Goal: Task Accomplishment & Management: Use online tool/utility

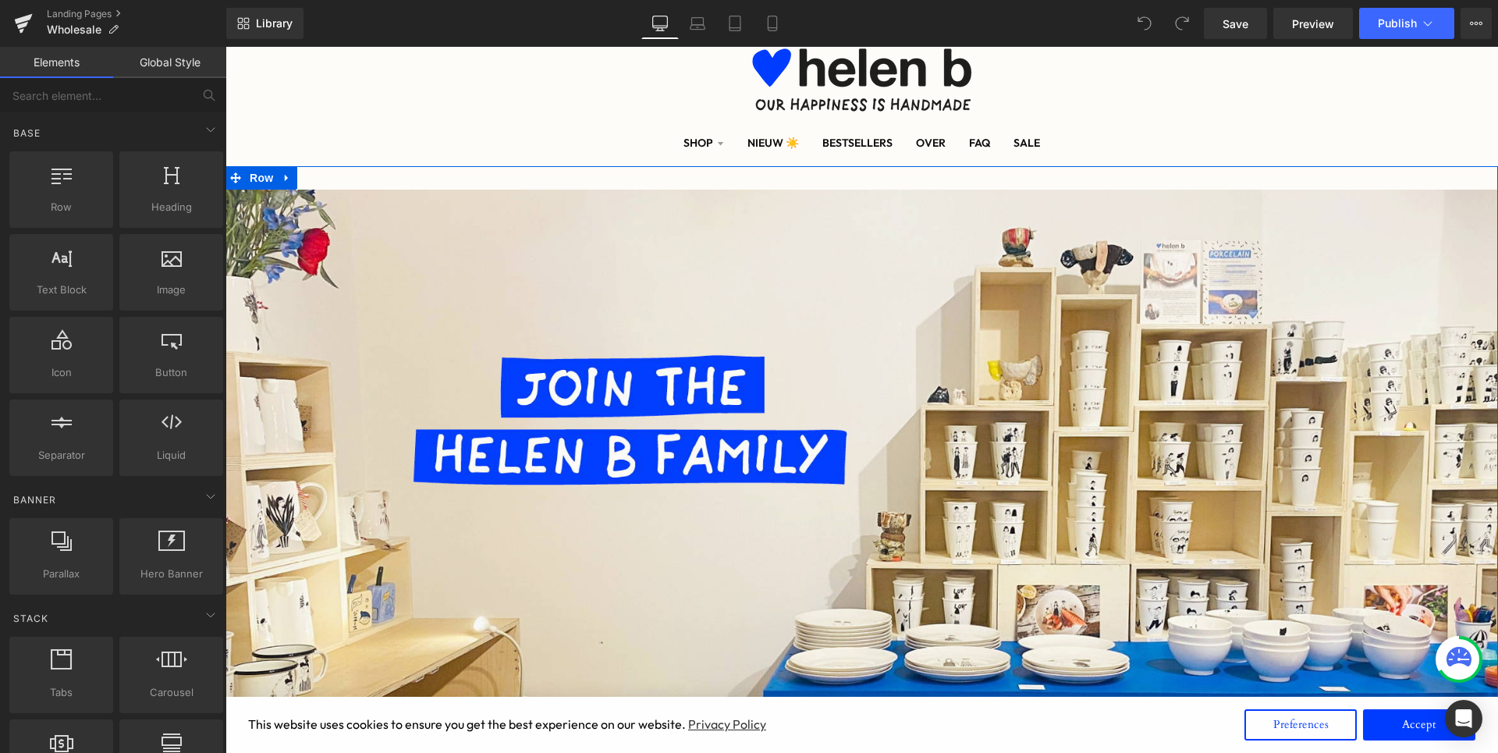
scroll to position [9, 0]
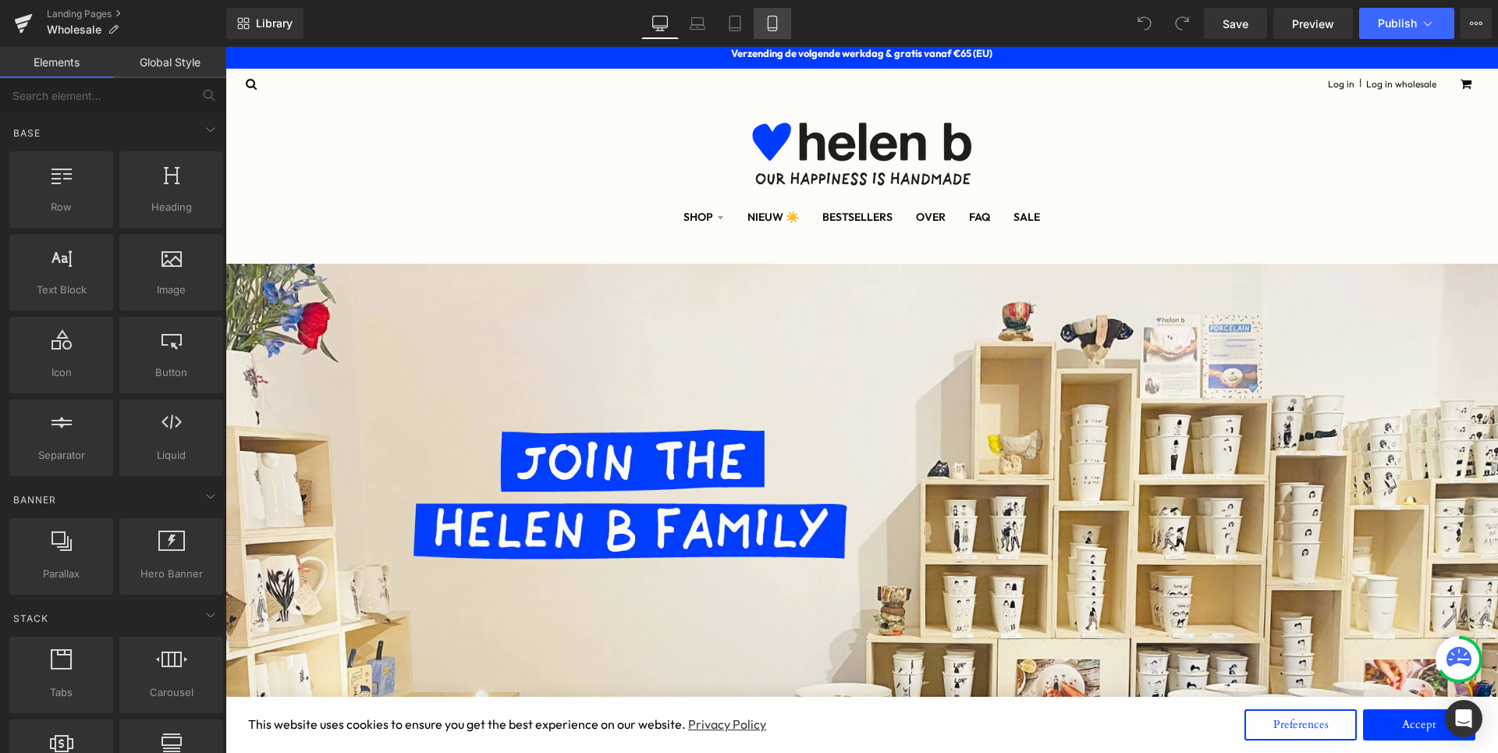
click at [765, 23] on icon at bounding box center [773, 24] width 16 height 16
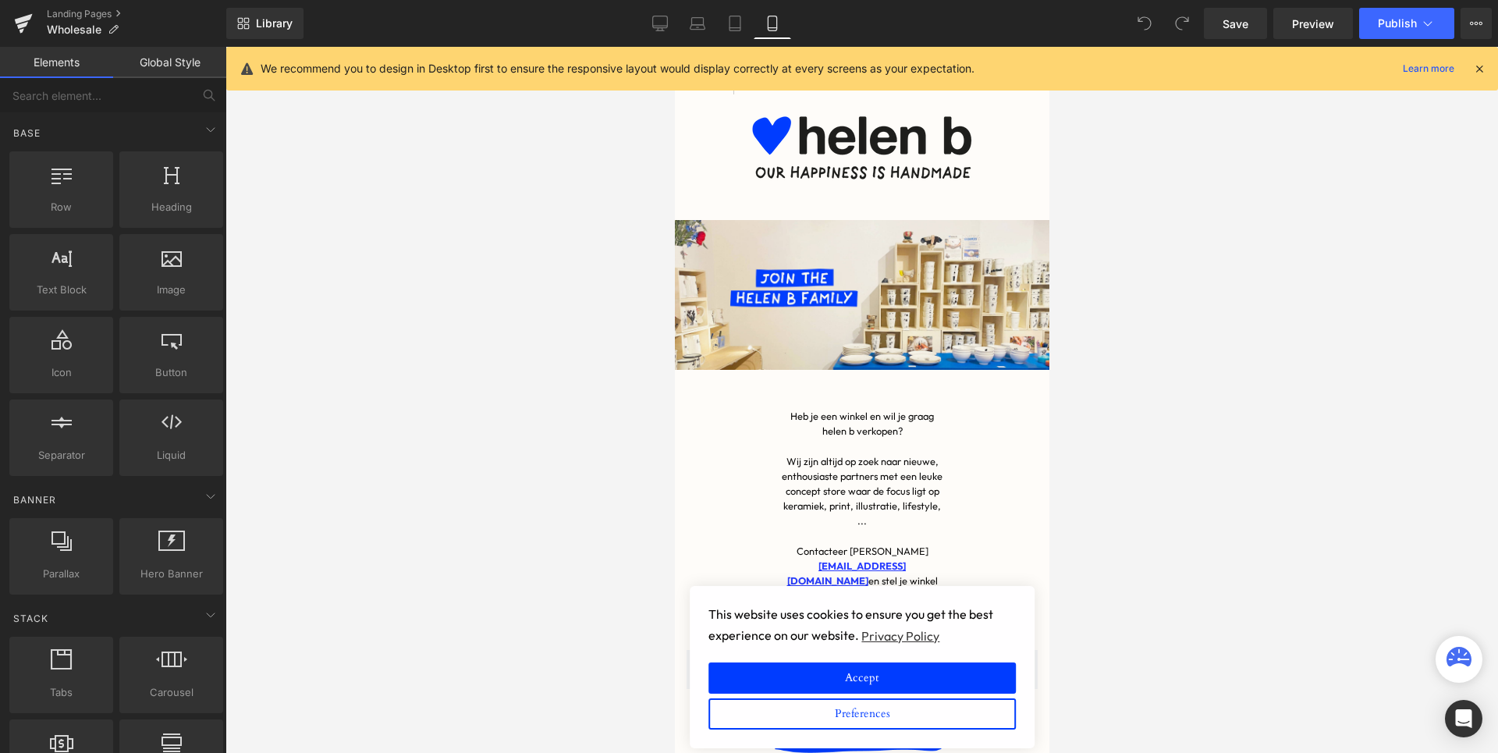
scroll to position [30, 375]
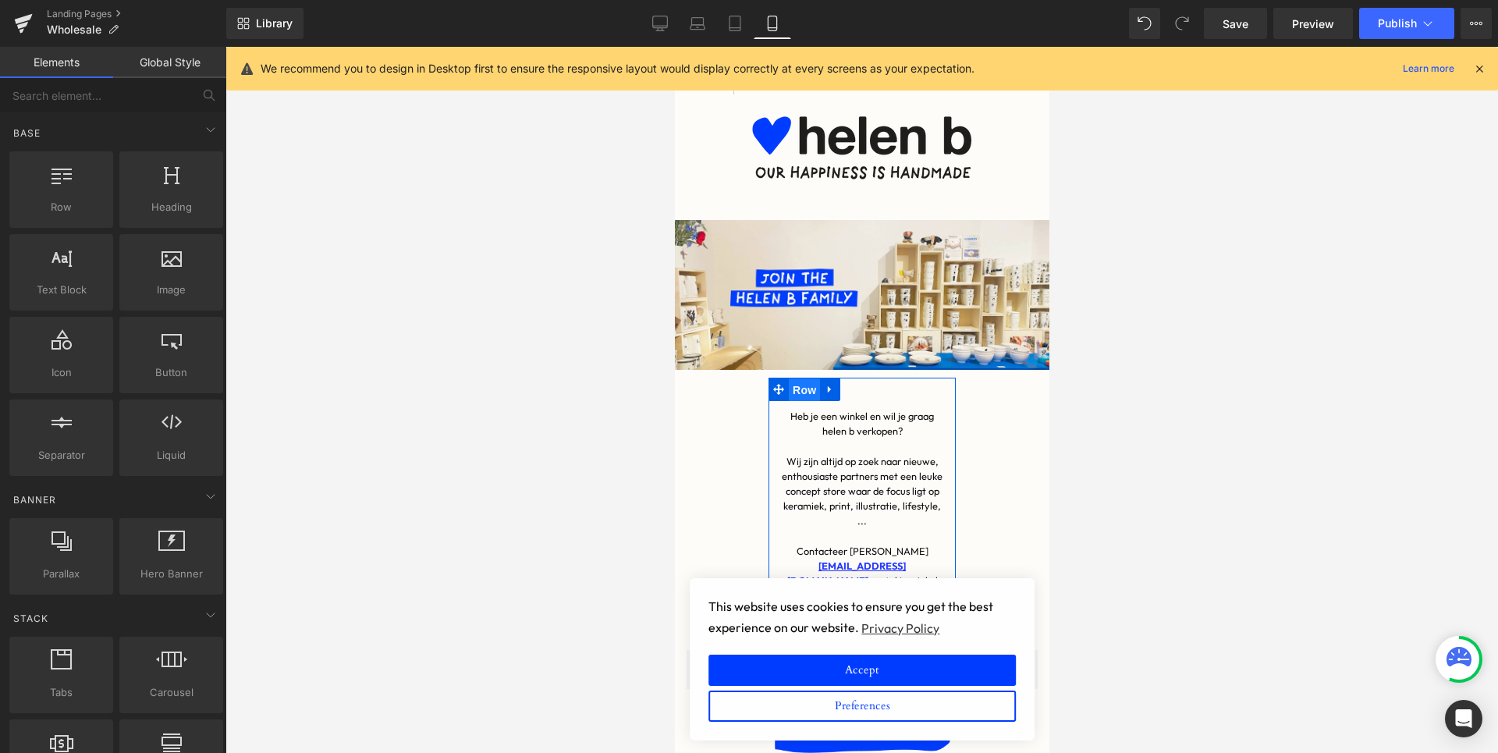
click at [801, 394] on span "Row" at bounding box center [803, 389] width 31 height 23
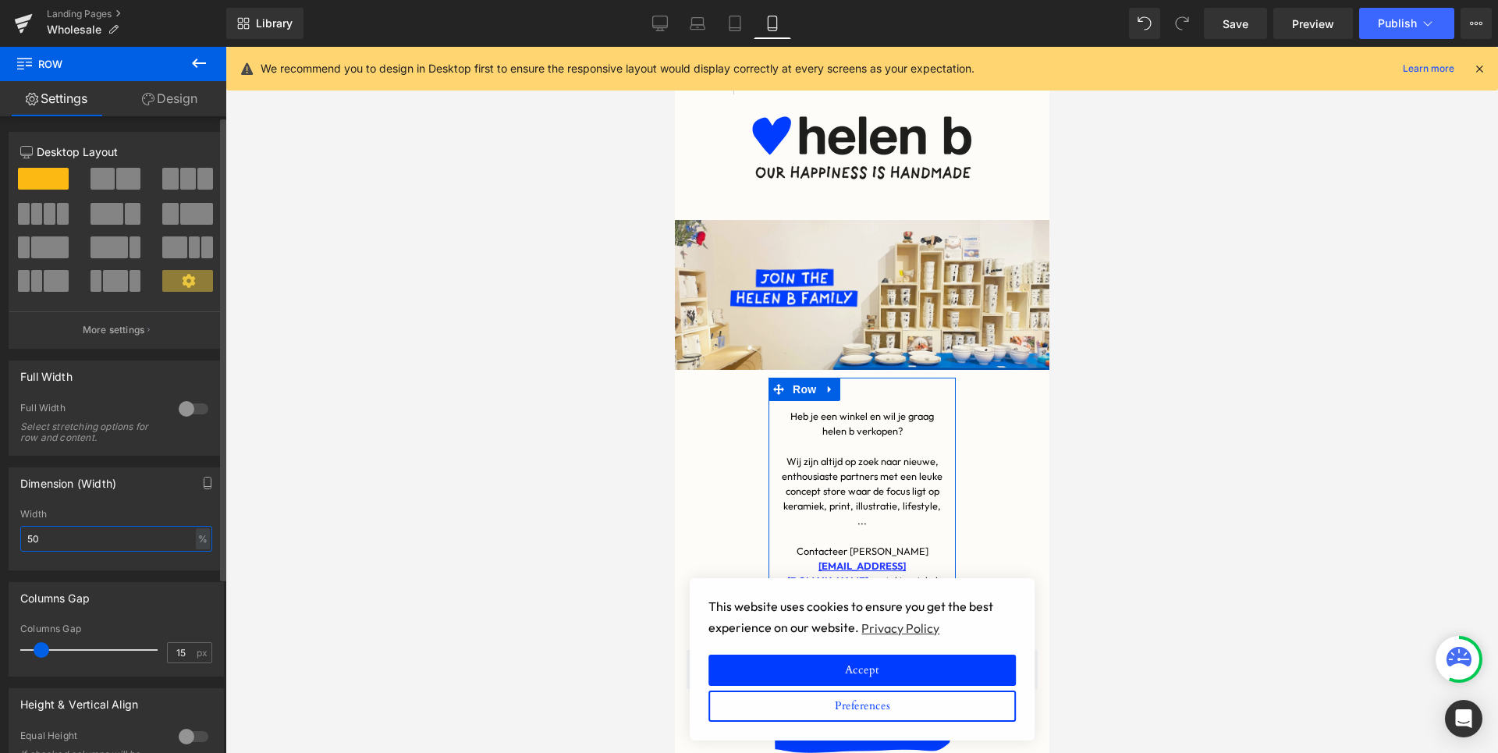
click at [95, 541] on input "50" at bounding box center [116, 539] width 192 height 26
drag, startPoint x: 95, startPoint y: 541, endPoint x: 16, endPoint y: 546, distance: 79.8
click at [16, 546] on div "50% Width 50 % % px" at bounding box center [116, 539] width 214 height 61
drag, startPoint x: 41, startPoint y: 539, endPoint x: 22, endPoint y: 539, distance: 18.7
click at [22, 539] on input "50" at bounding box center [116, 539] width 192 height 26
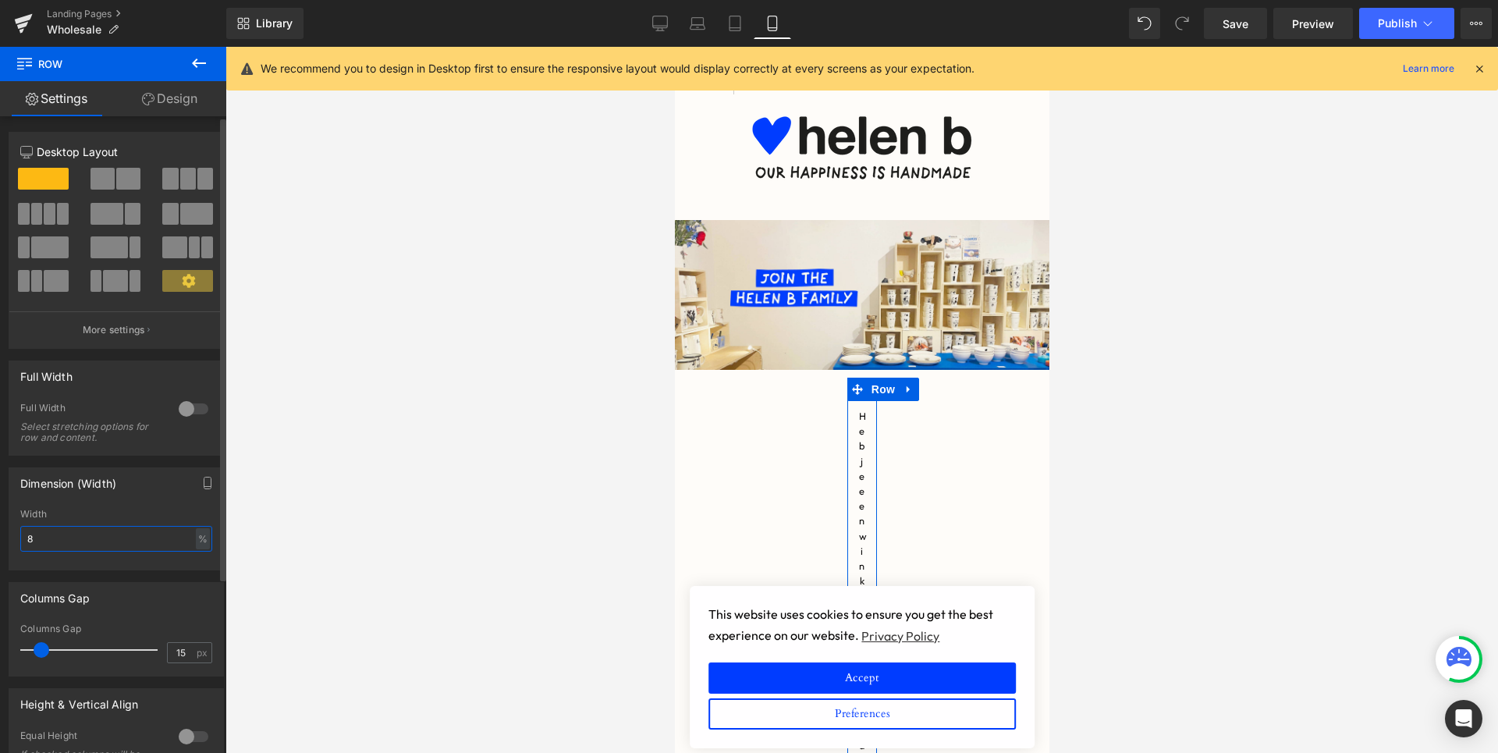
type input "80"
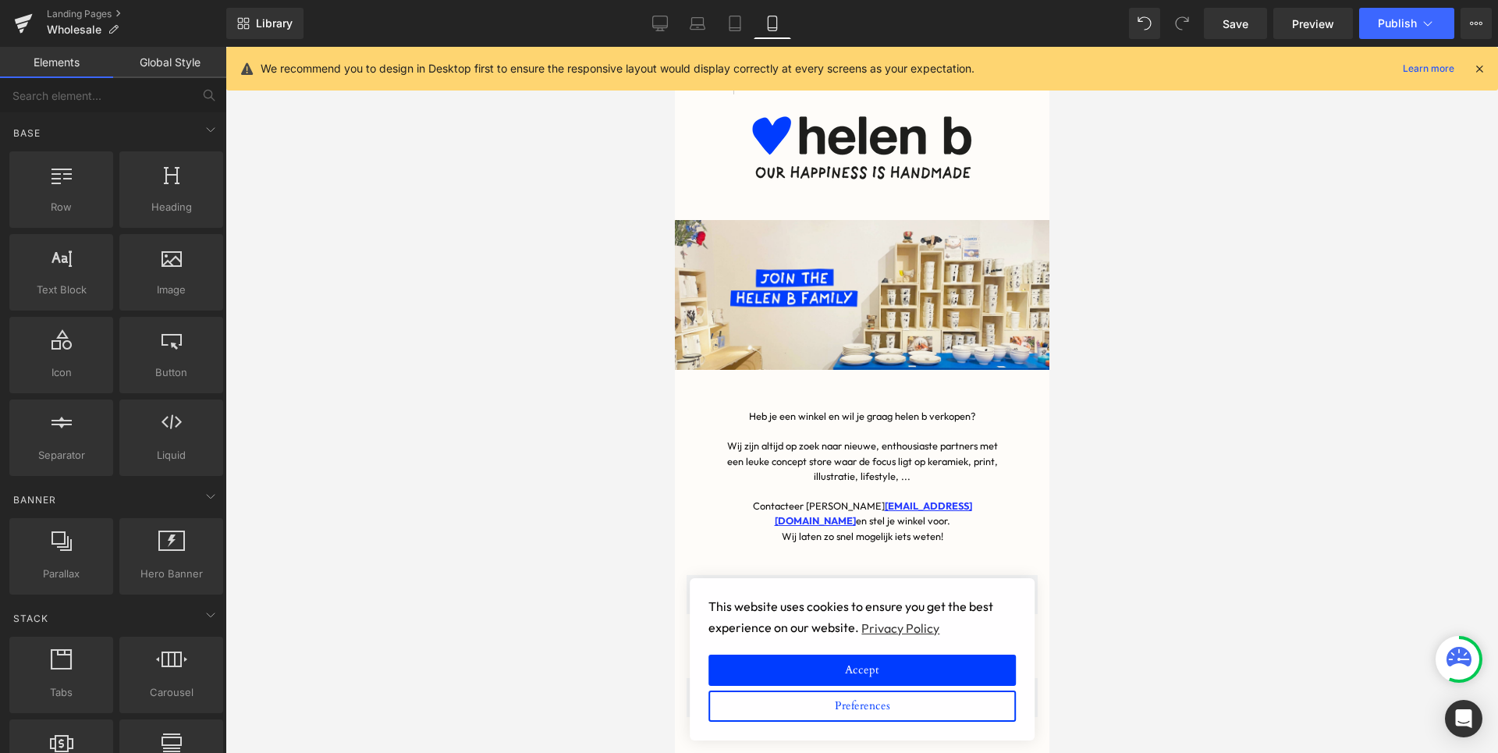
click at [286, 506] on div at bounding box center [862, 400] width 1273 height 706
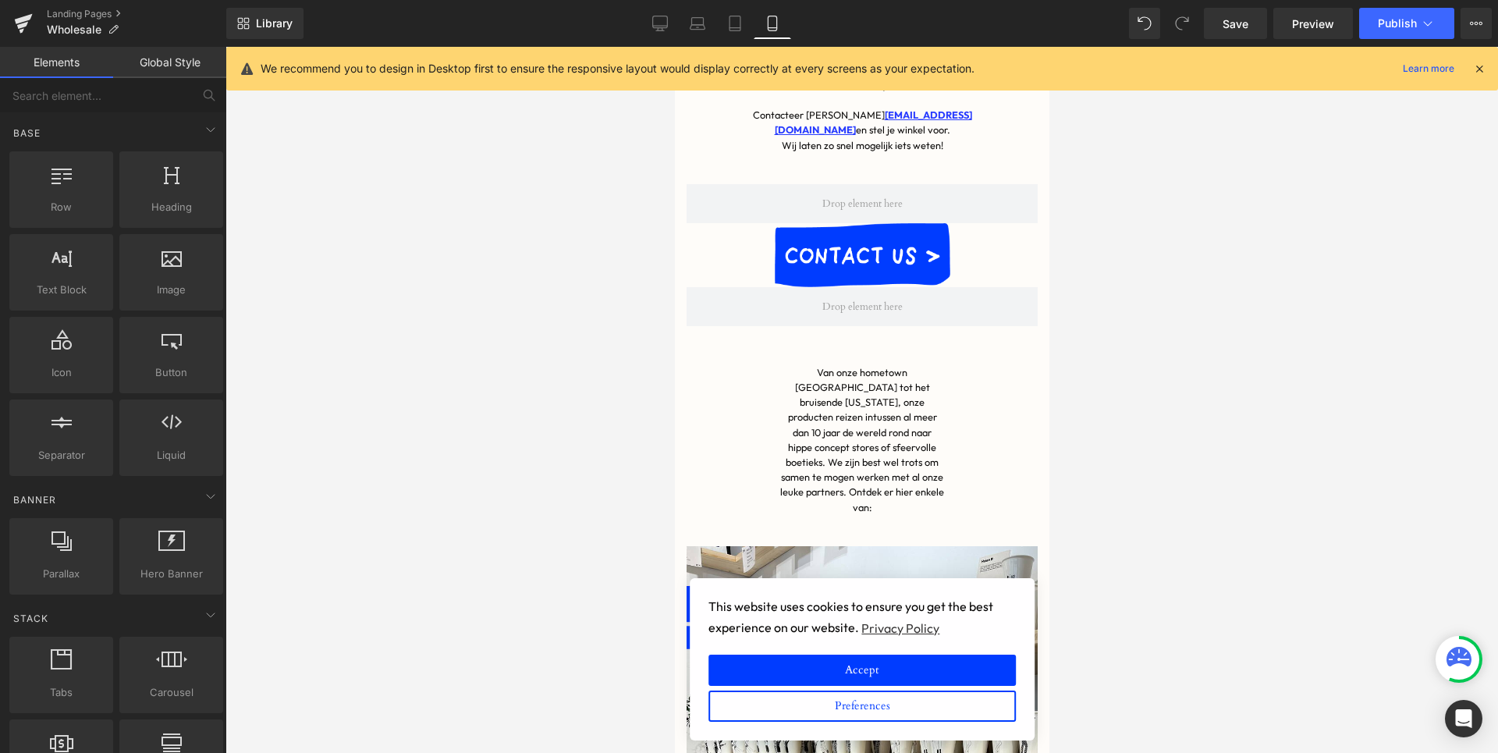
scroll to position [411, 0]
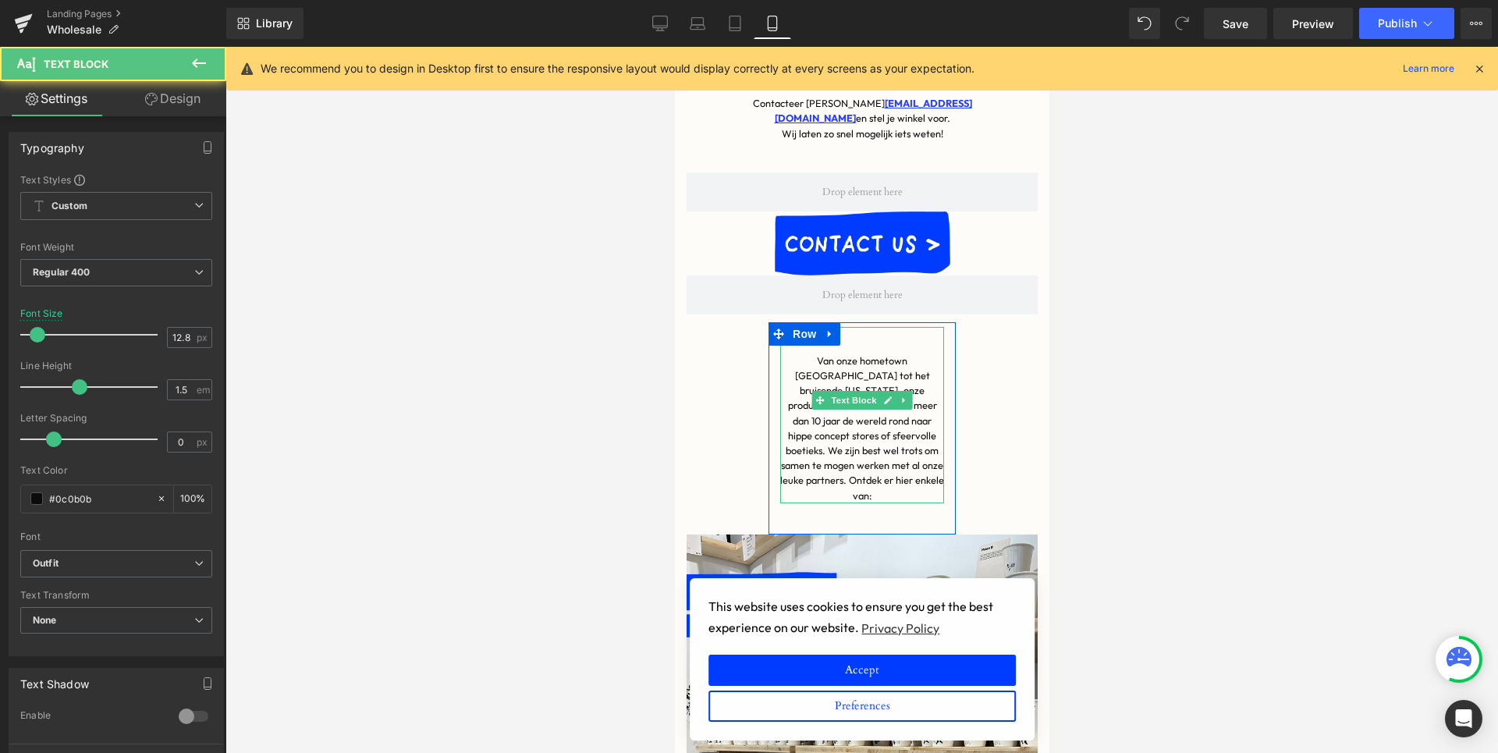
click at [812, 375] on div "Van onze hometown [GEOGRAPHIC_DATA] tot het bruisende [US_STATE], onze producte…" at bounding box center [862, 415] width 164 height 176
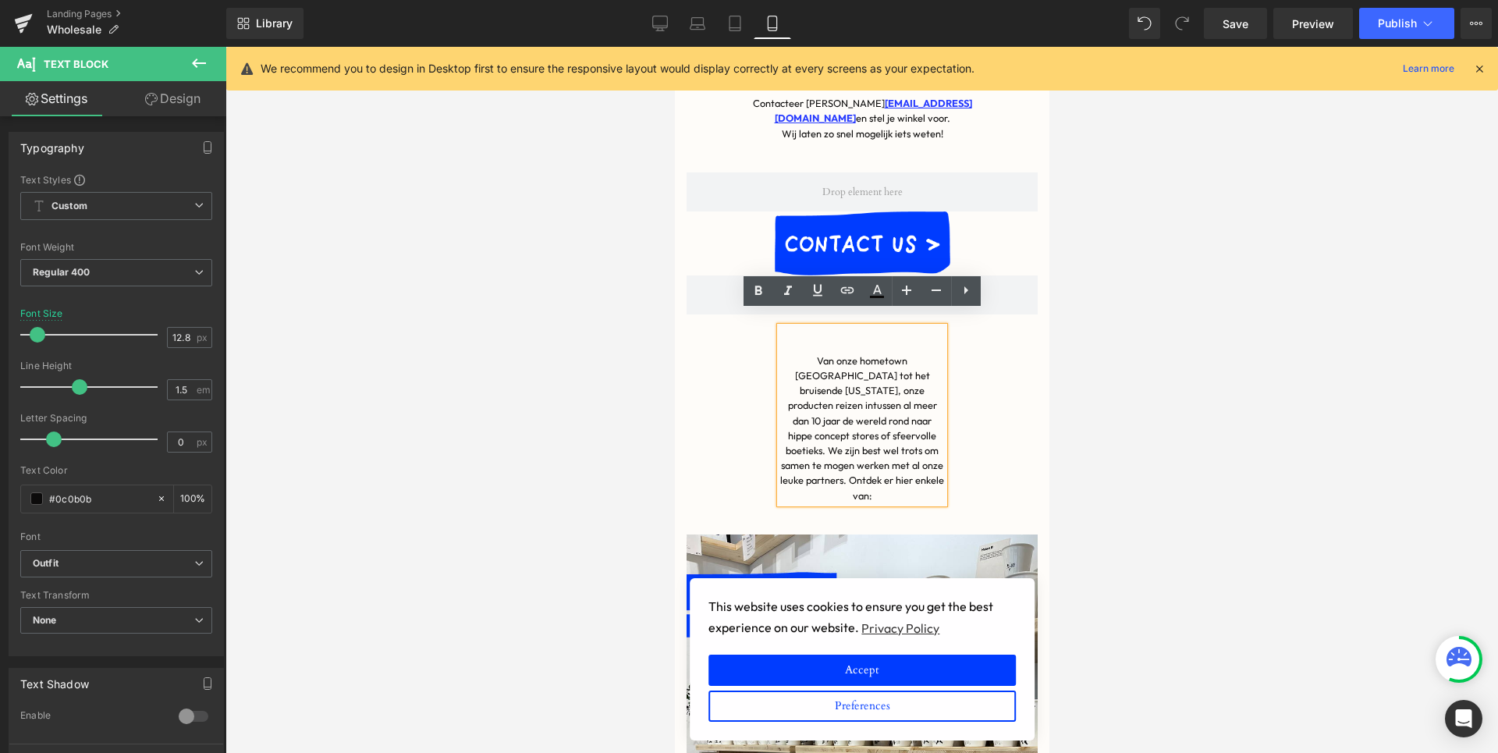
click at [819, 327] on div "Van onze hometown [GEOGRAPHIC_DATA] tot het bruisende [US_STATE], onze producte…" at bounding box center [862, 415] width 164 height 176
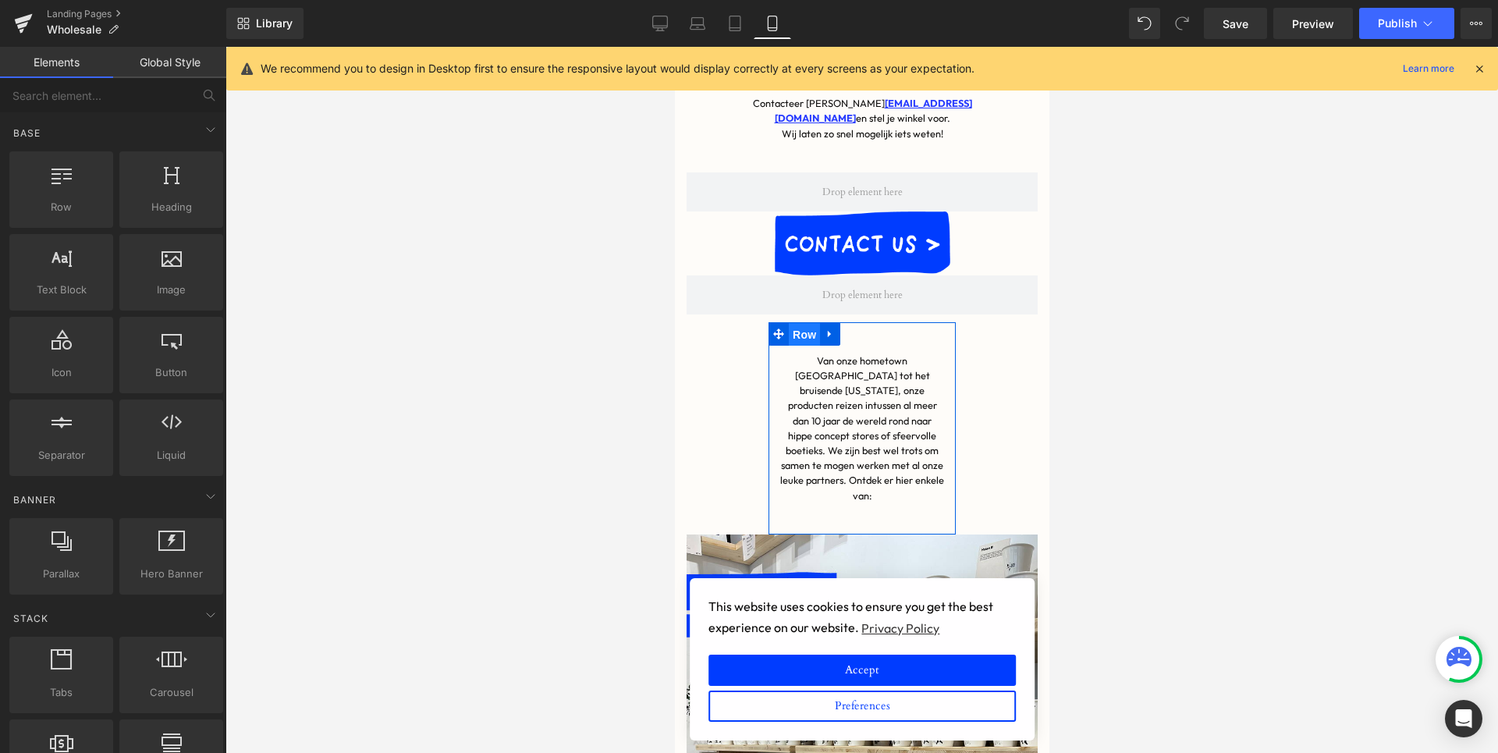
click at [805, 324] on span "Row" at bounding box center [803, 334] width 31 height 23
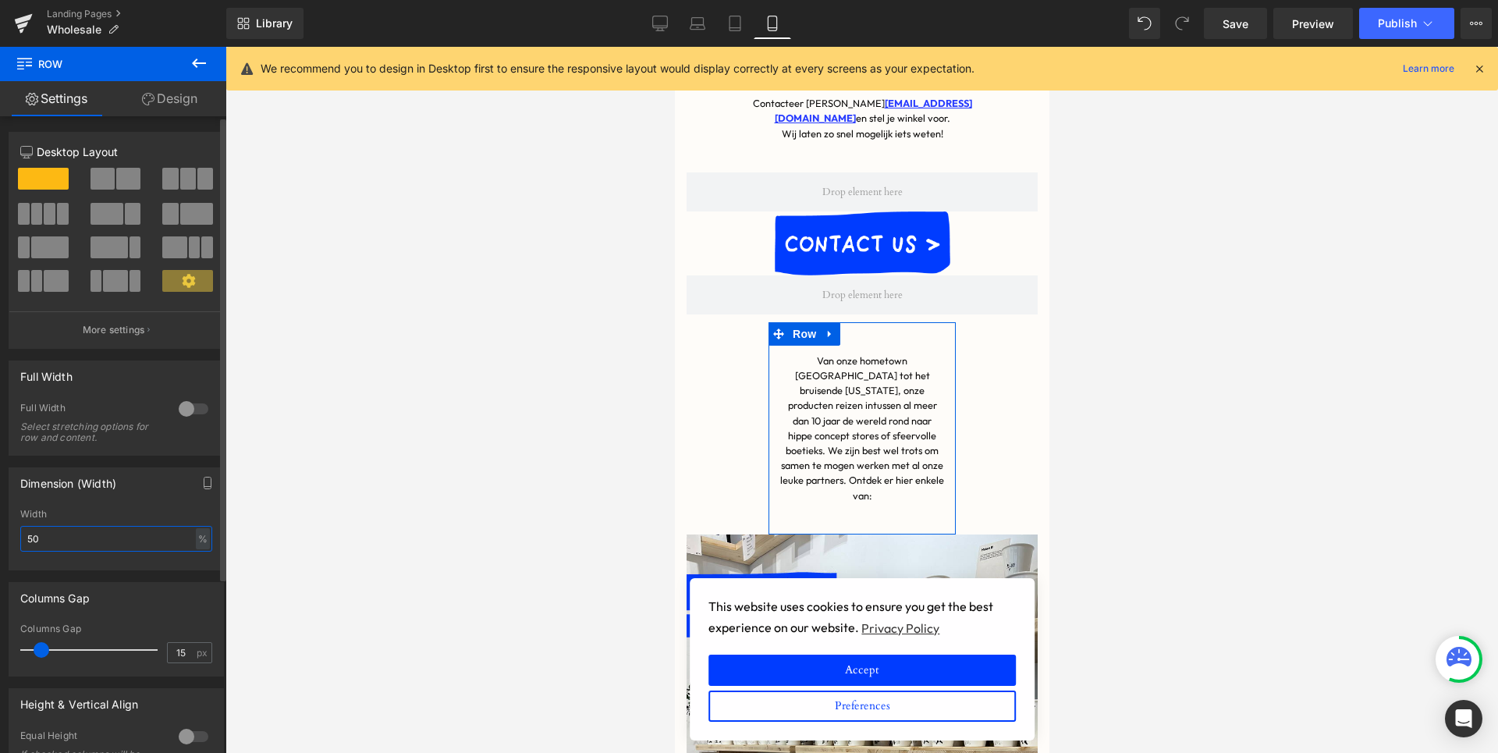
drag, startPoint x: 92, startPoint y: 540, endPoint x: 27, endPoint y: 540, distance: 65.6
click at [27, 540] on input "50" at bounding box center [116, 539] width 192 height 26
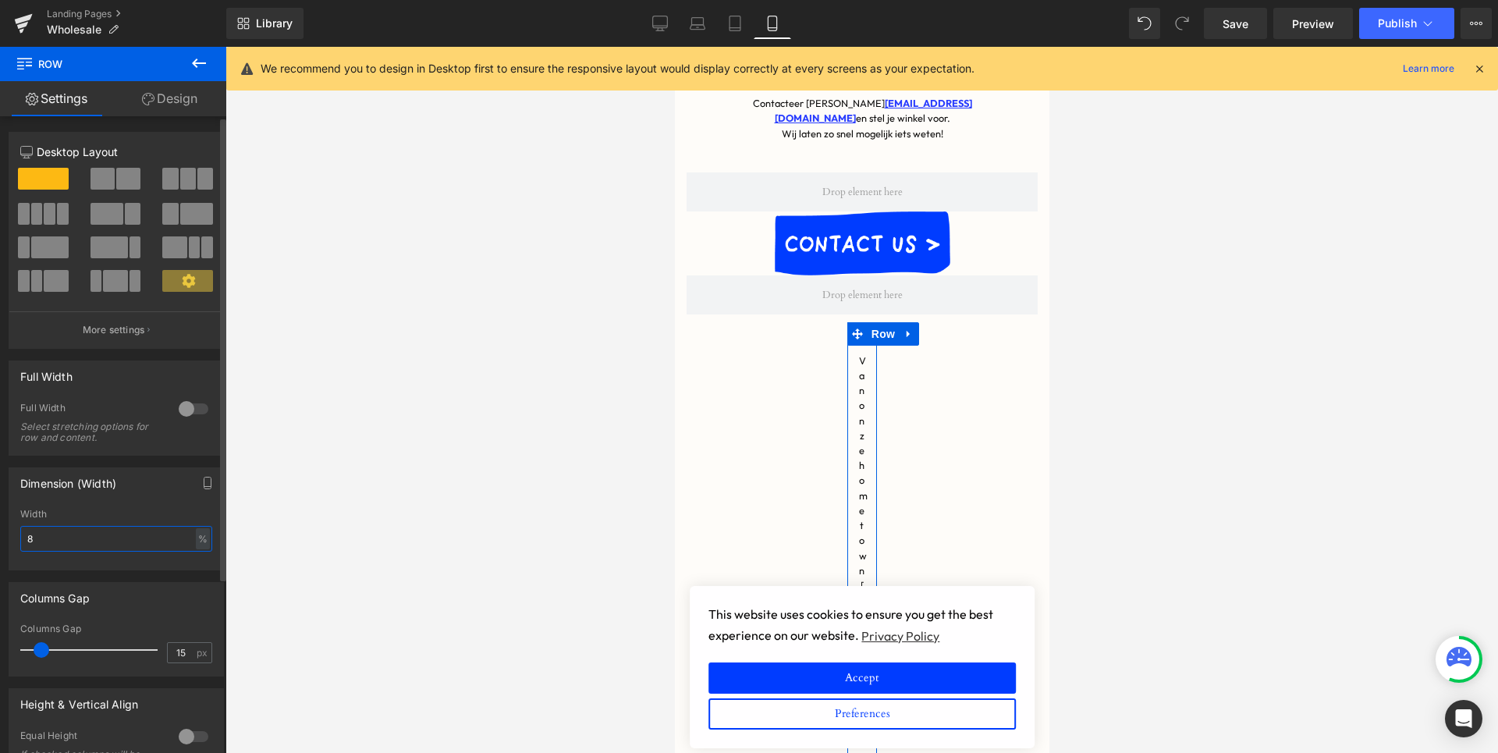
type input "80"
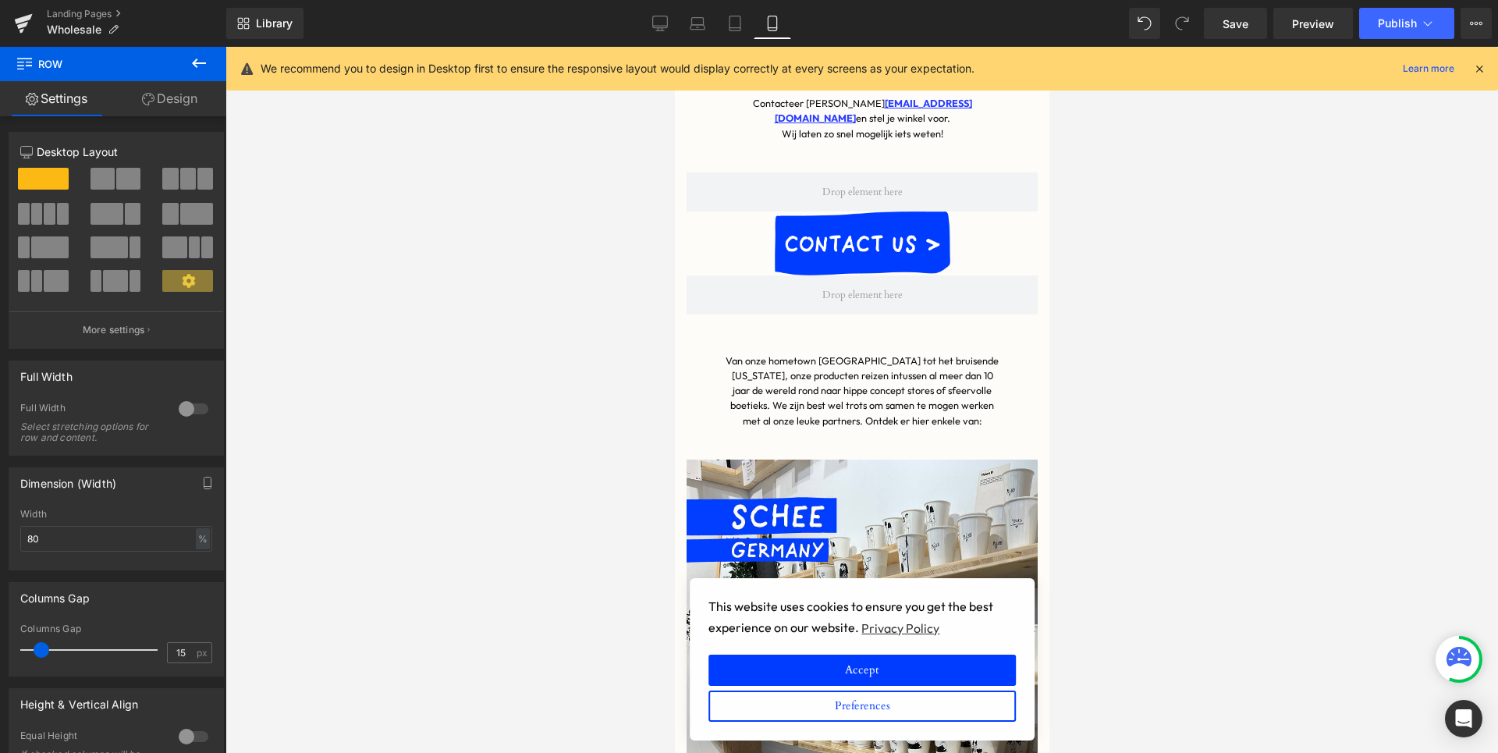
click at [1150, 344] on div at bounding box center [862, 400] width 1273 height 706
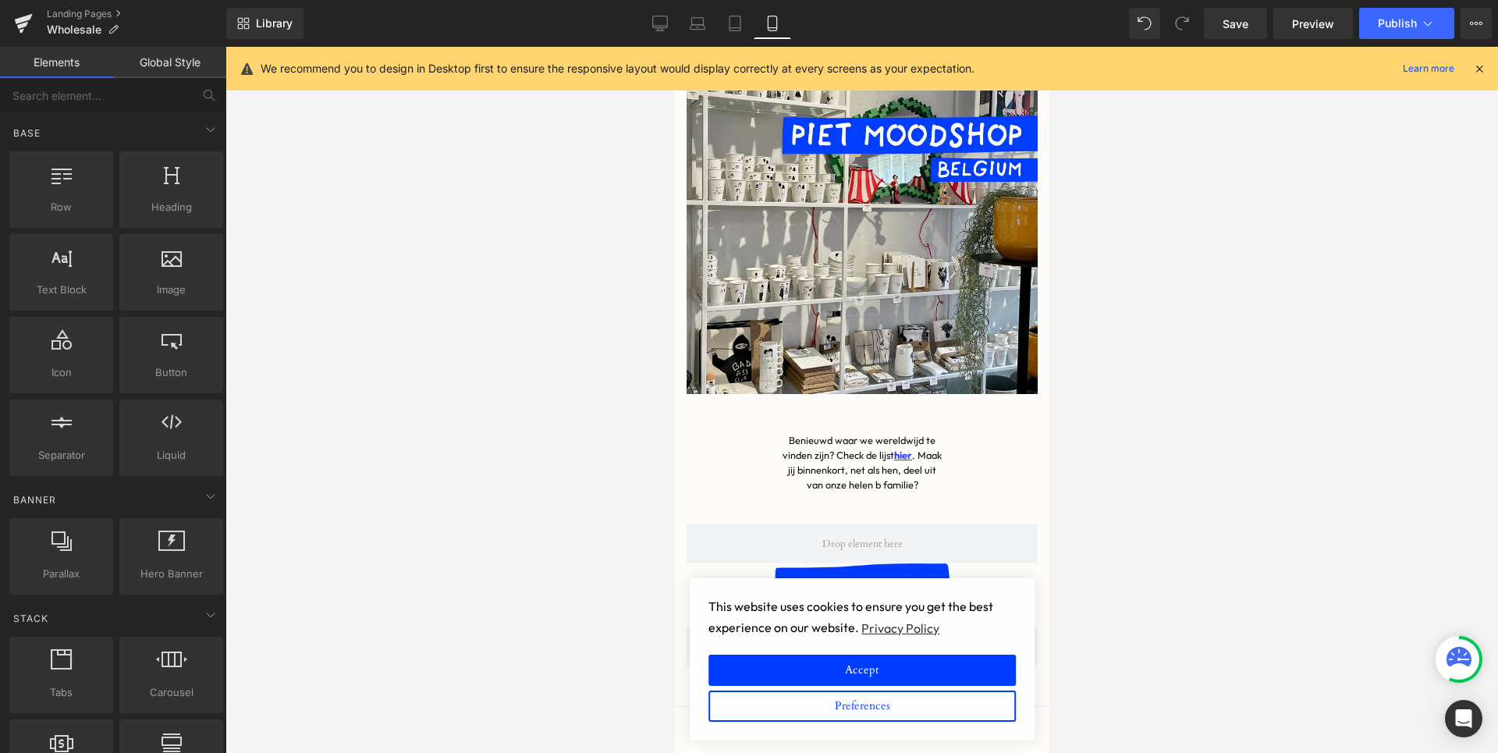
scroll to position [2632, 0]
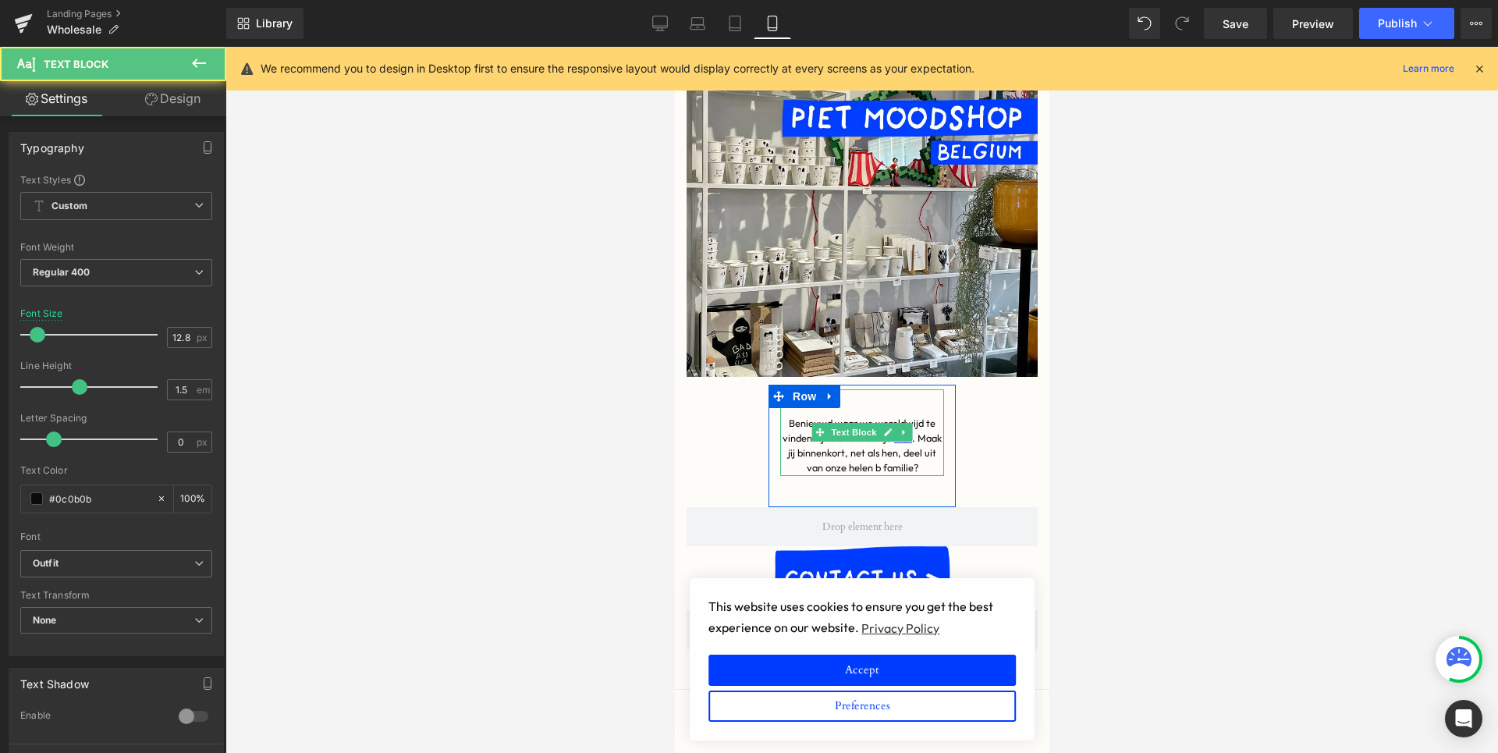
click at [931, 416] on p "Benieuwd waar we wereldwijd te vinden zijn? Check de lijst hier . Maak jij binn…" at bounding box center [862, 446] width 164 height 60
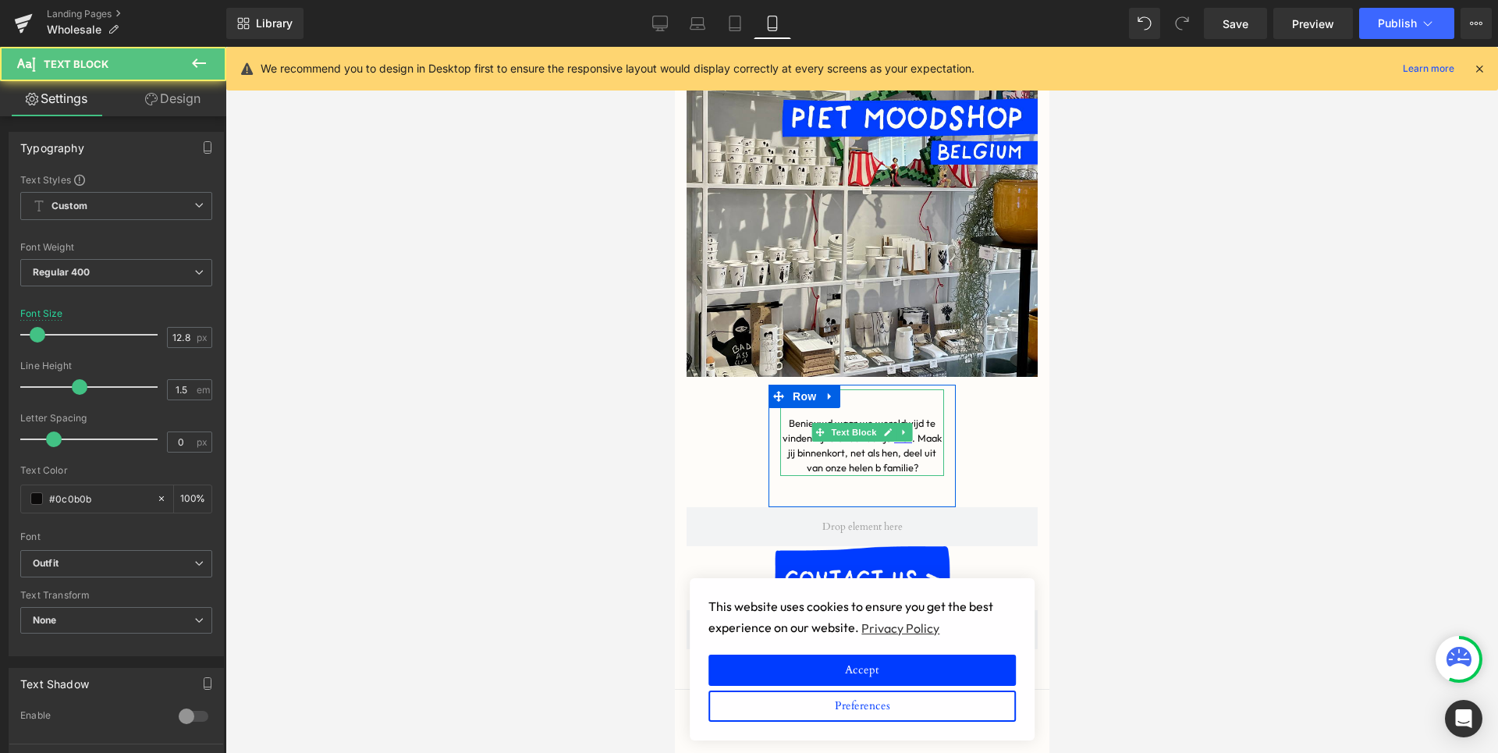
click at [936, 389] on div "Benieuwd waar we wereldwijd te vinden zijn? Check de lijst hier . Maak jij binn…" at bounding box center [862, 432] width 164 height 87
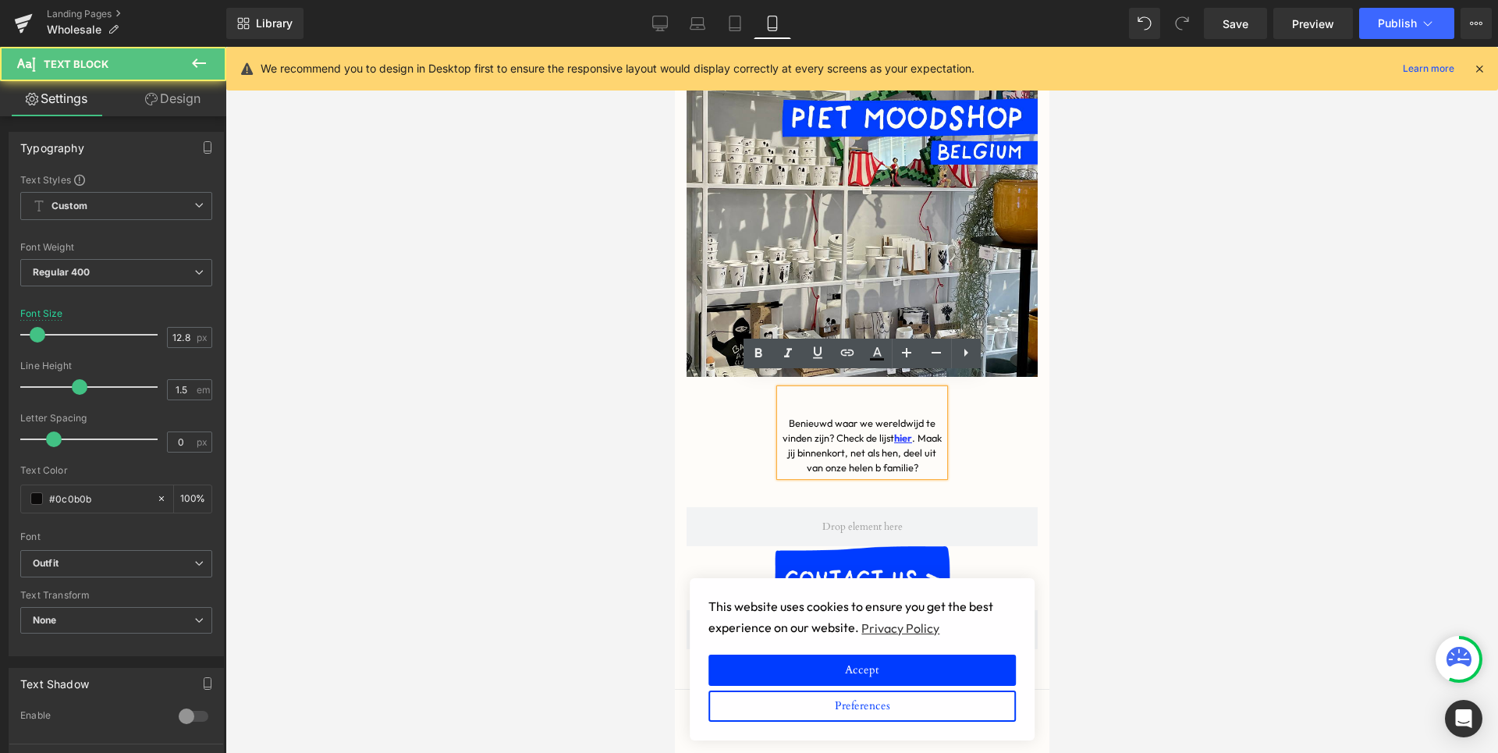
click at [943, 399] on div "Benieuwd waar we wereldwijd te vinden zijn? Check de lijst hier . Maak jij binn…" at bounding box center [862, 432] width 164 height 87
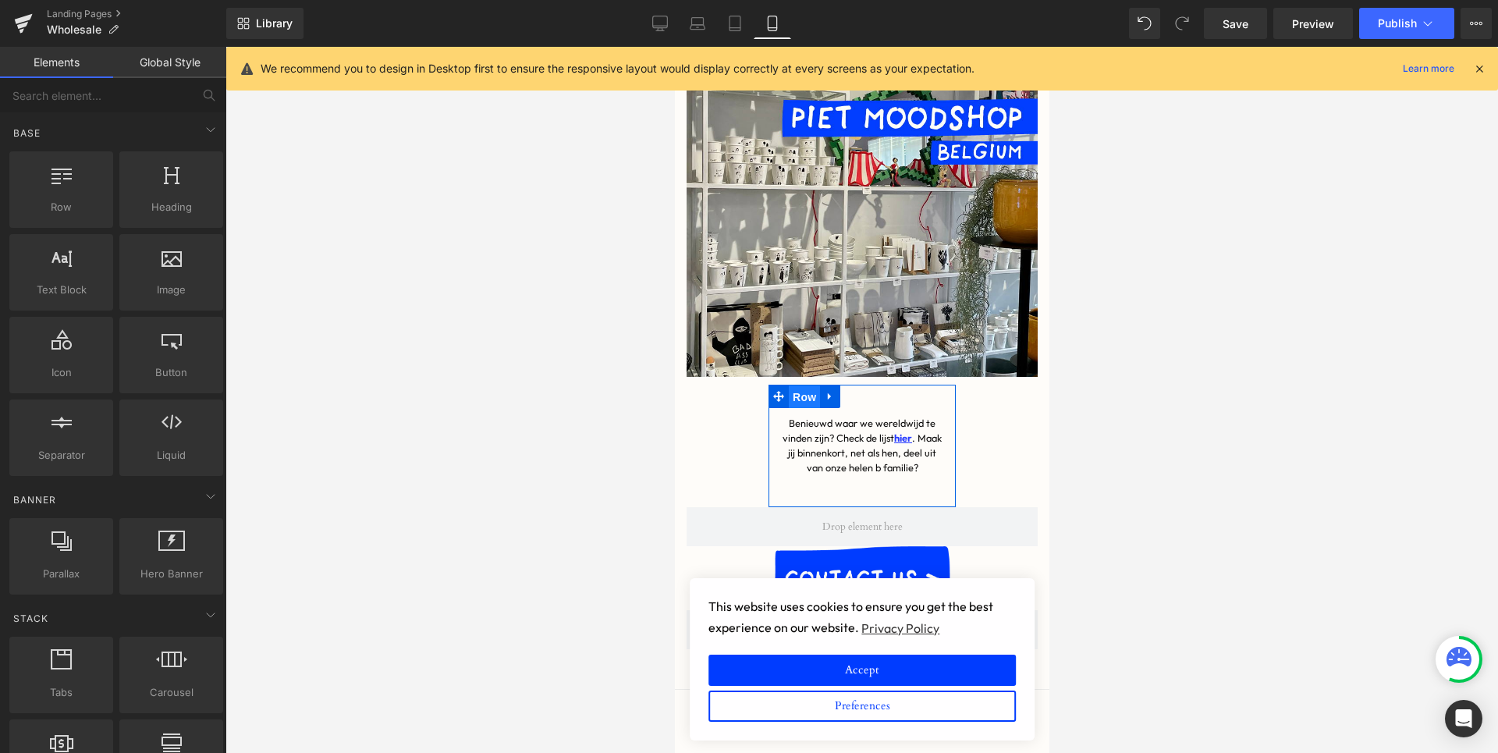
click at [811, 386] on span "Row" at bounding box center [803, 397] width 31 height 23
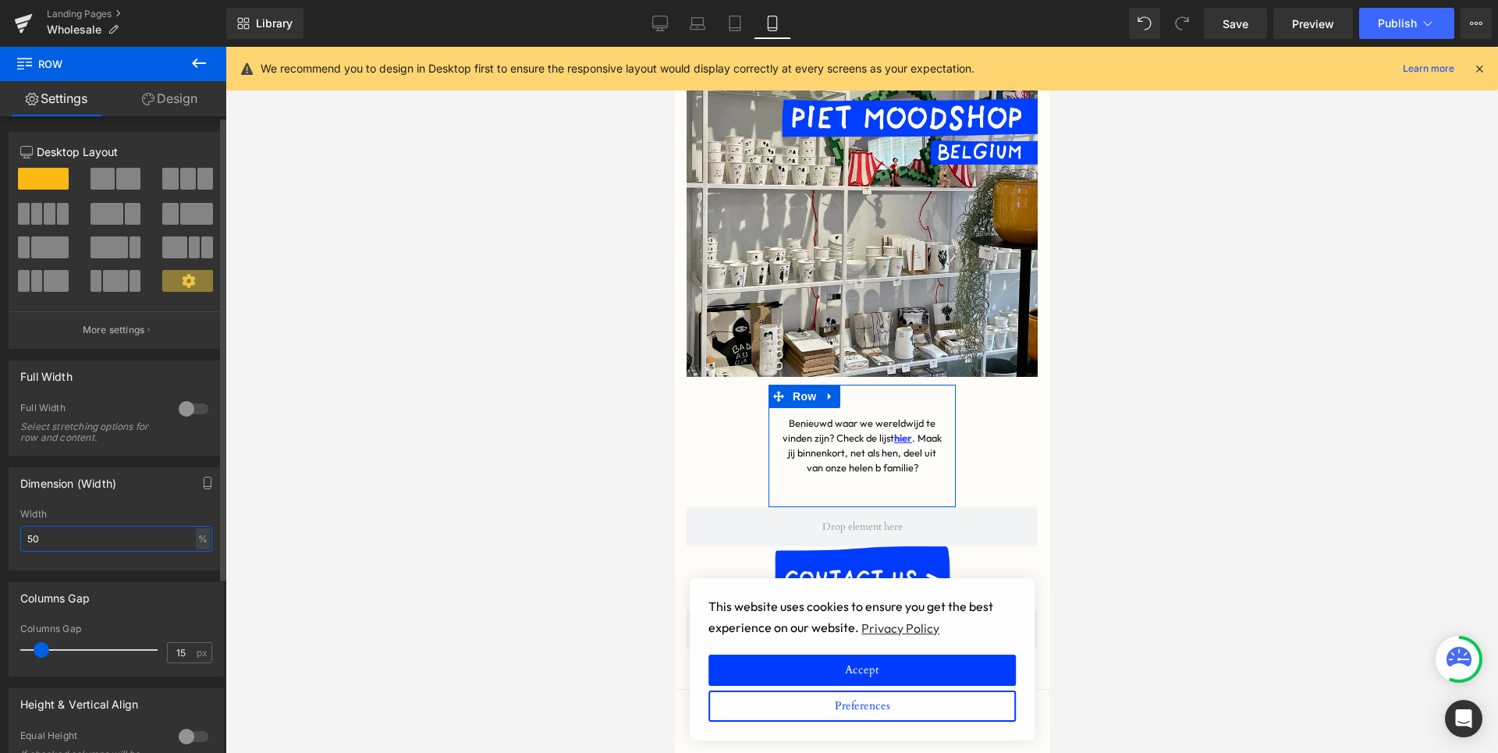
click at [79, 537] on input "50" at bounding box center [116, 539] width 192 height 26
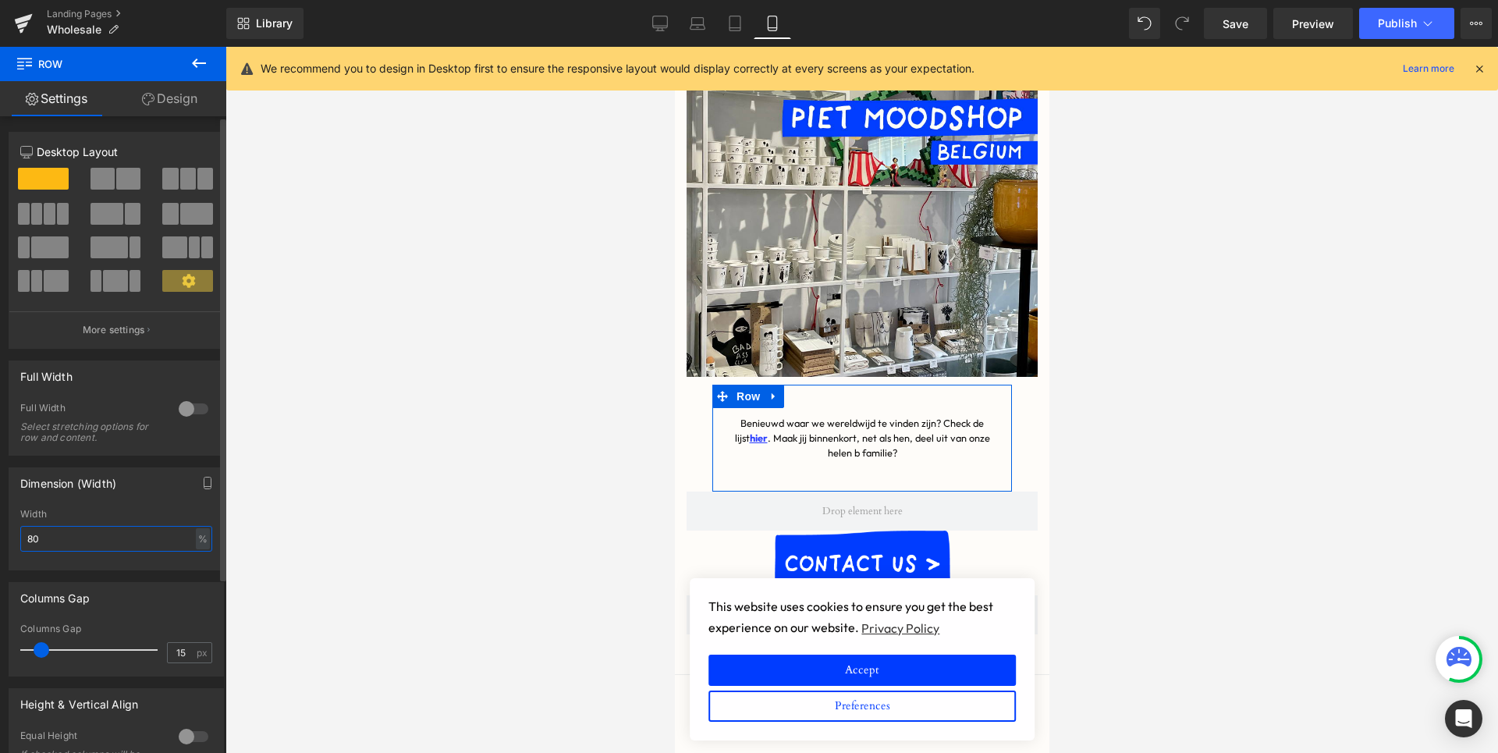
type input "80"
click at [79, 568] on div at bounding box center [116, 565] width 192 height 10
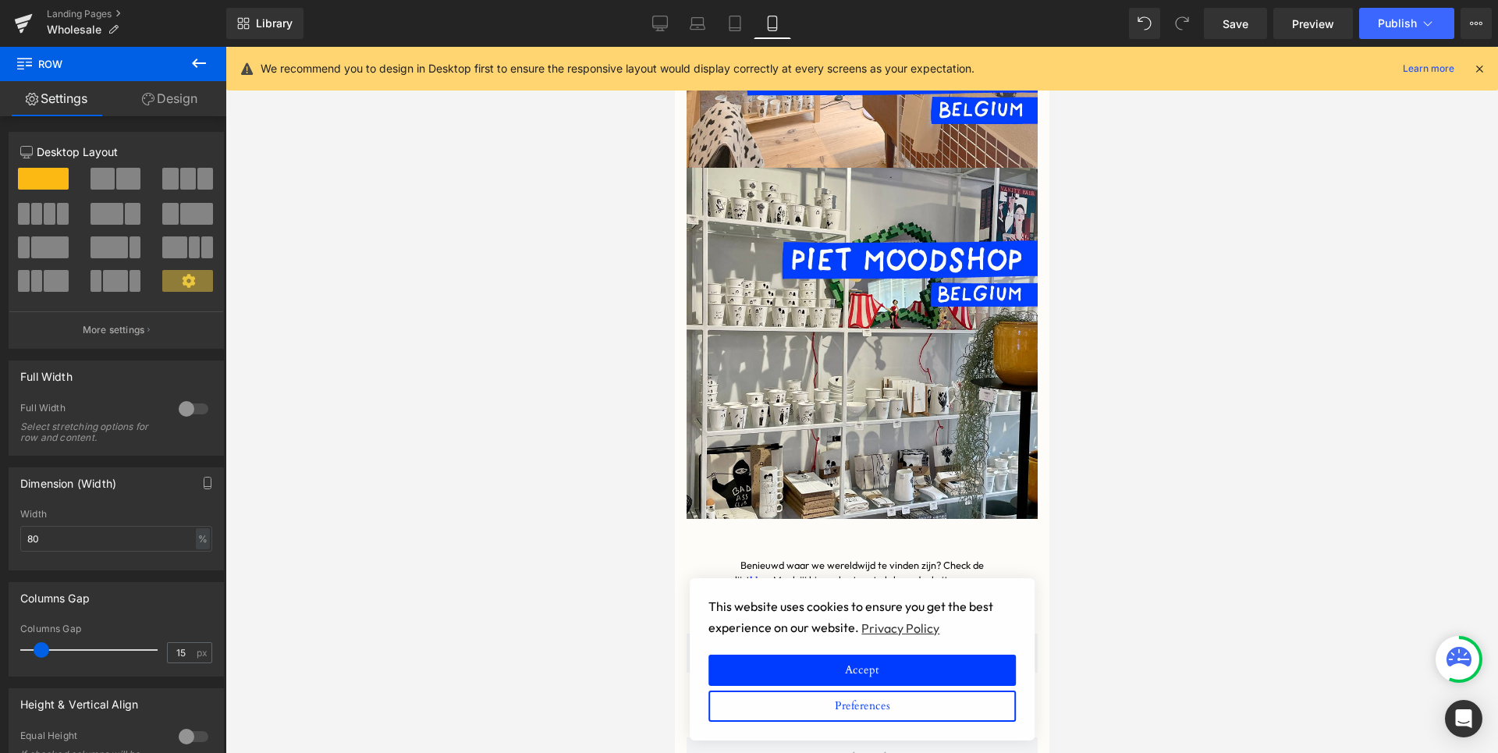
scroll to position [2450, 0]
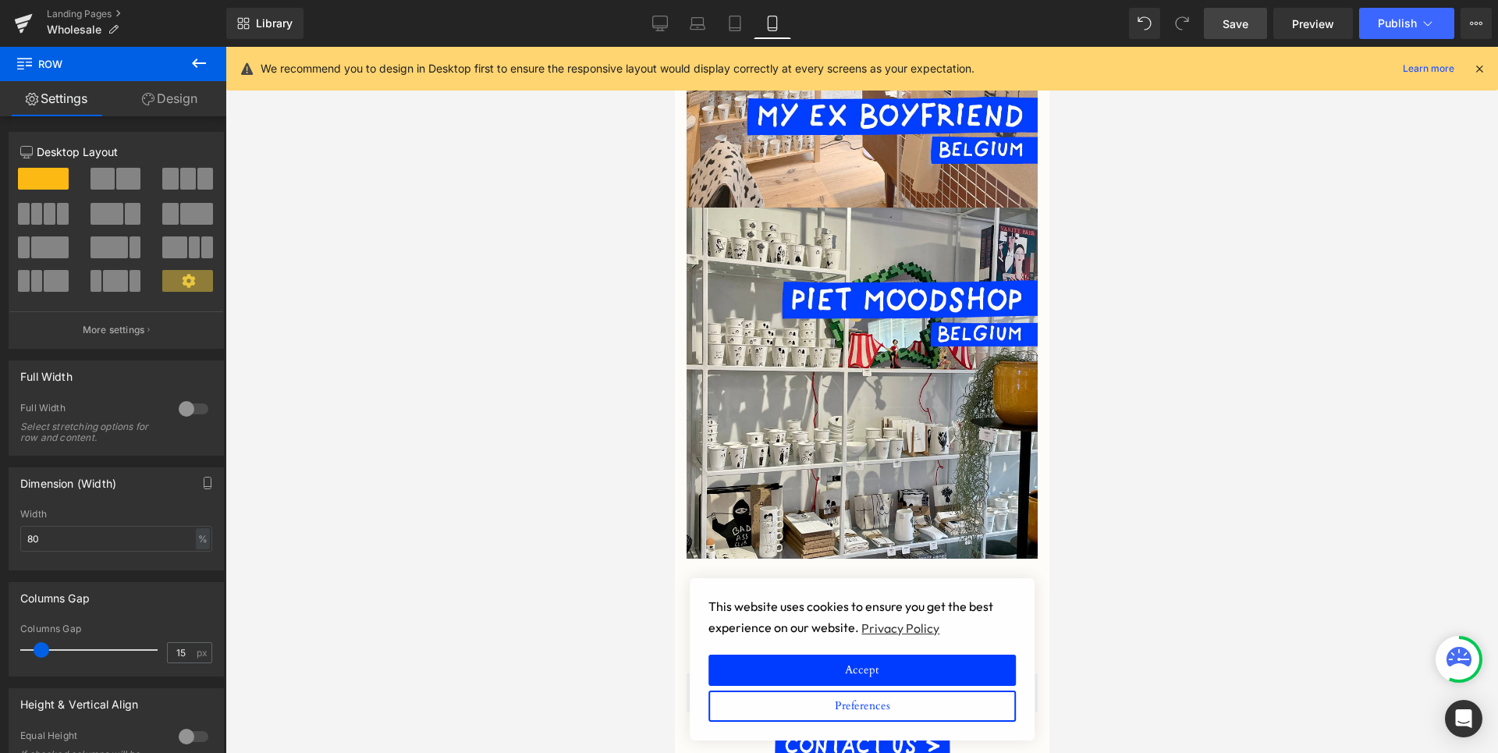
click at [1220, 16] on link "Save" at bounding box center [1235, 23] width 63 height 31
click at [1402, 19] on span "Publish" at bounding box center [1397, 23] width 39 height 12
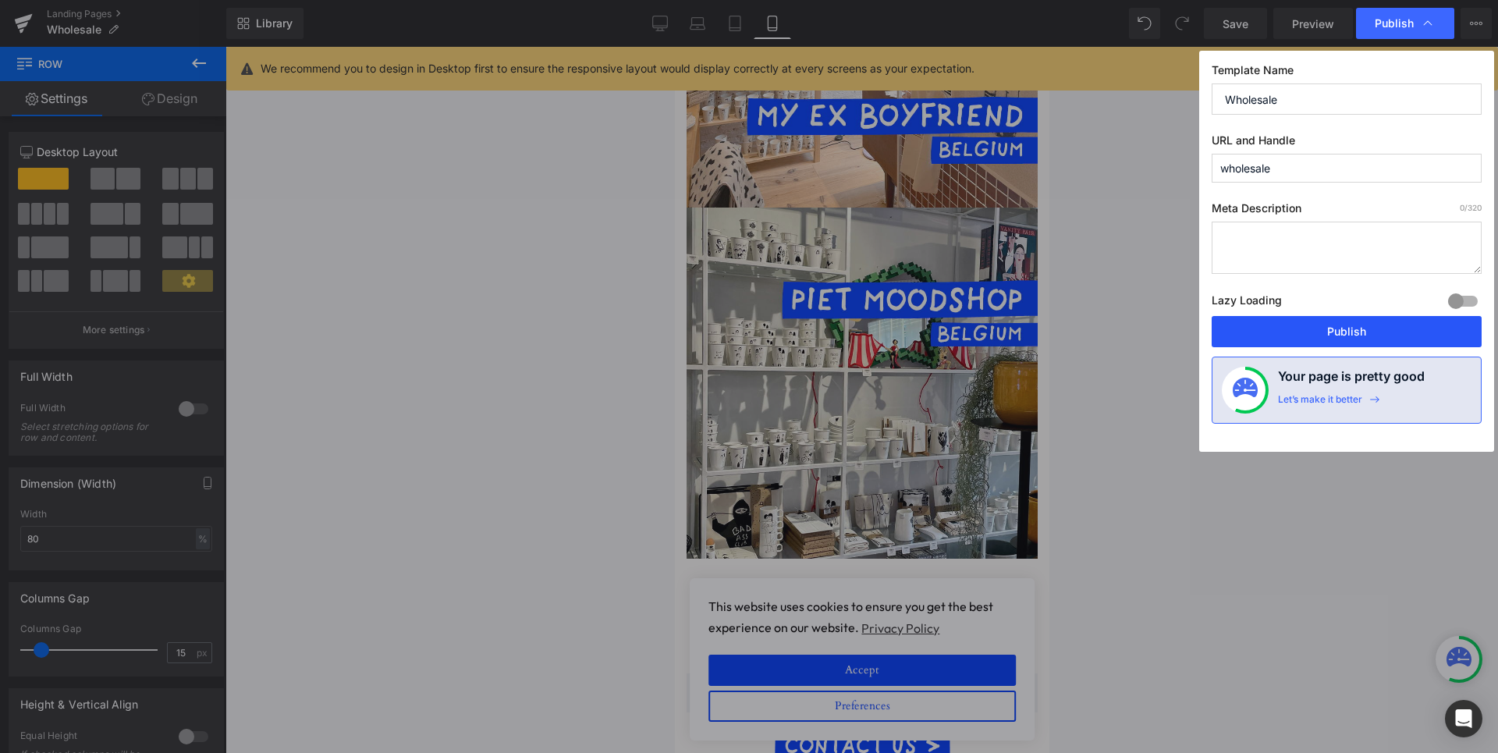
click at [1386, 324] on button "Publish" at bounding box center [1347, 331] width 270 height 31
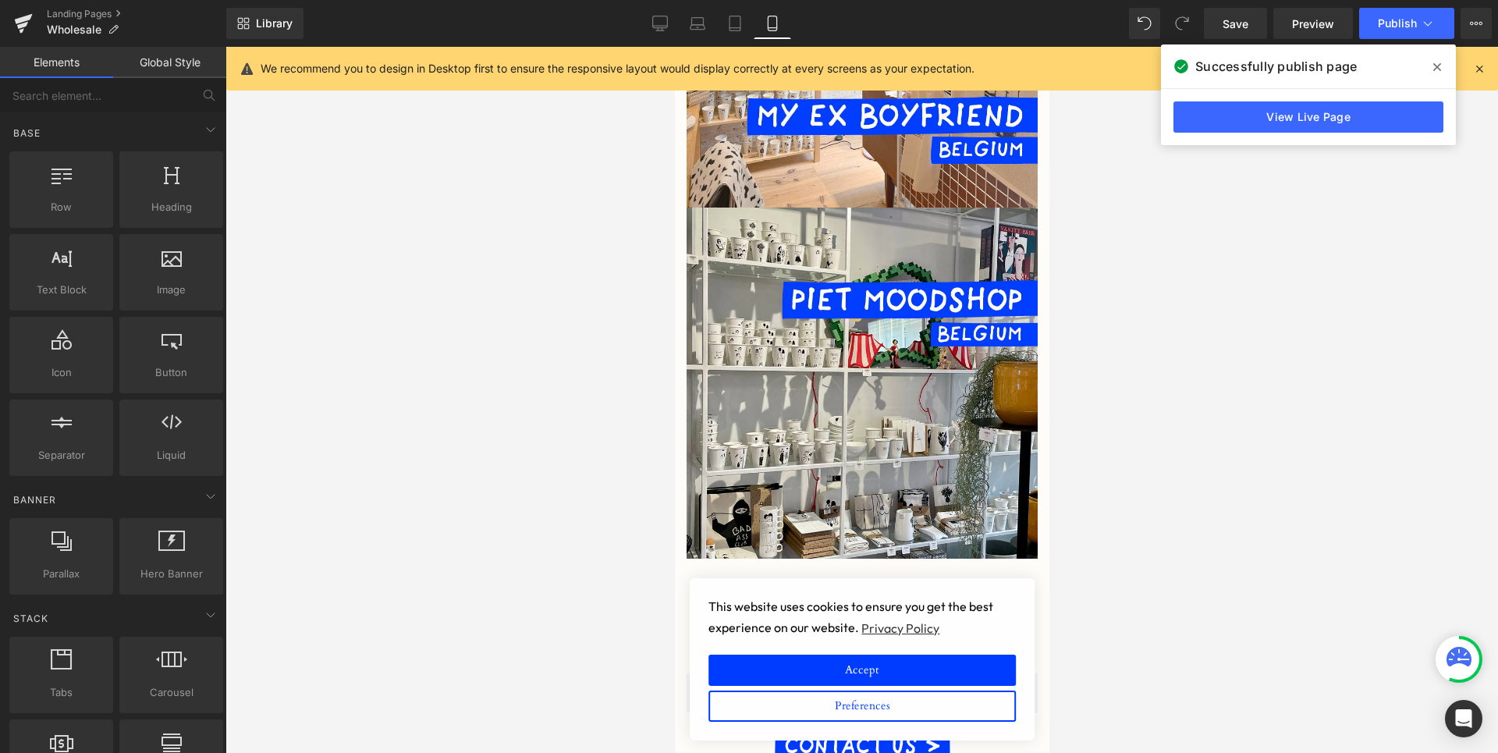
click at [612, 414] on div at bounding box center [862, 400] width 1273 height 706
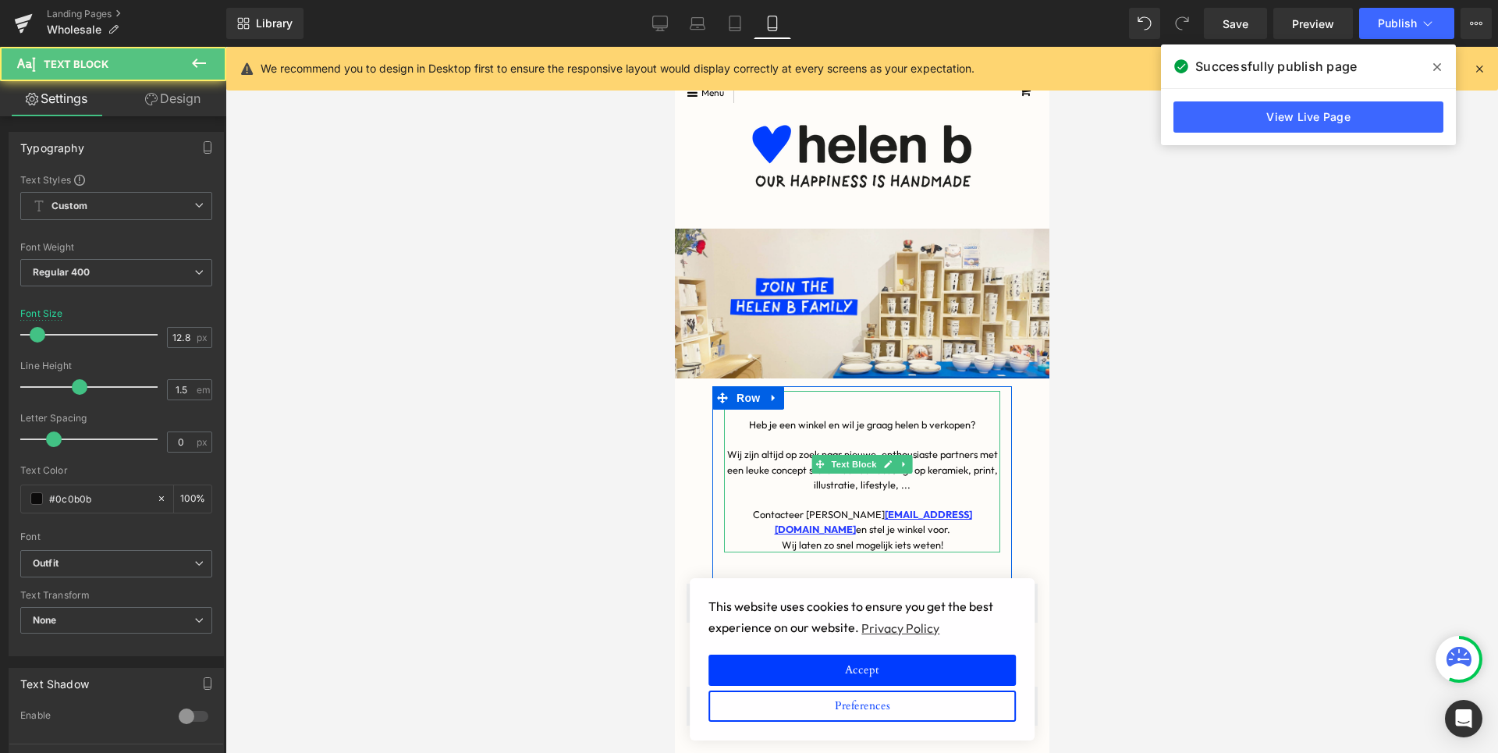
click at [797, 422] on p "Heb je een winkel en wil je graag helen b verkopen?" at bounding box center [861, 425] width 276 height 15
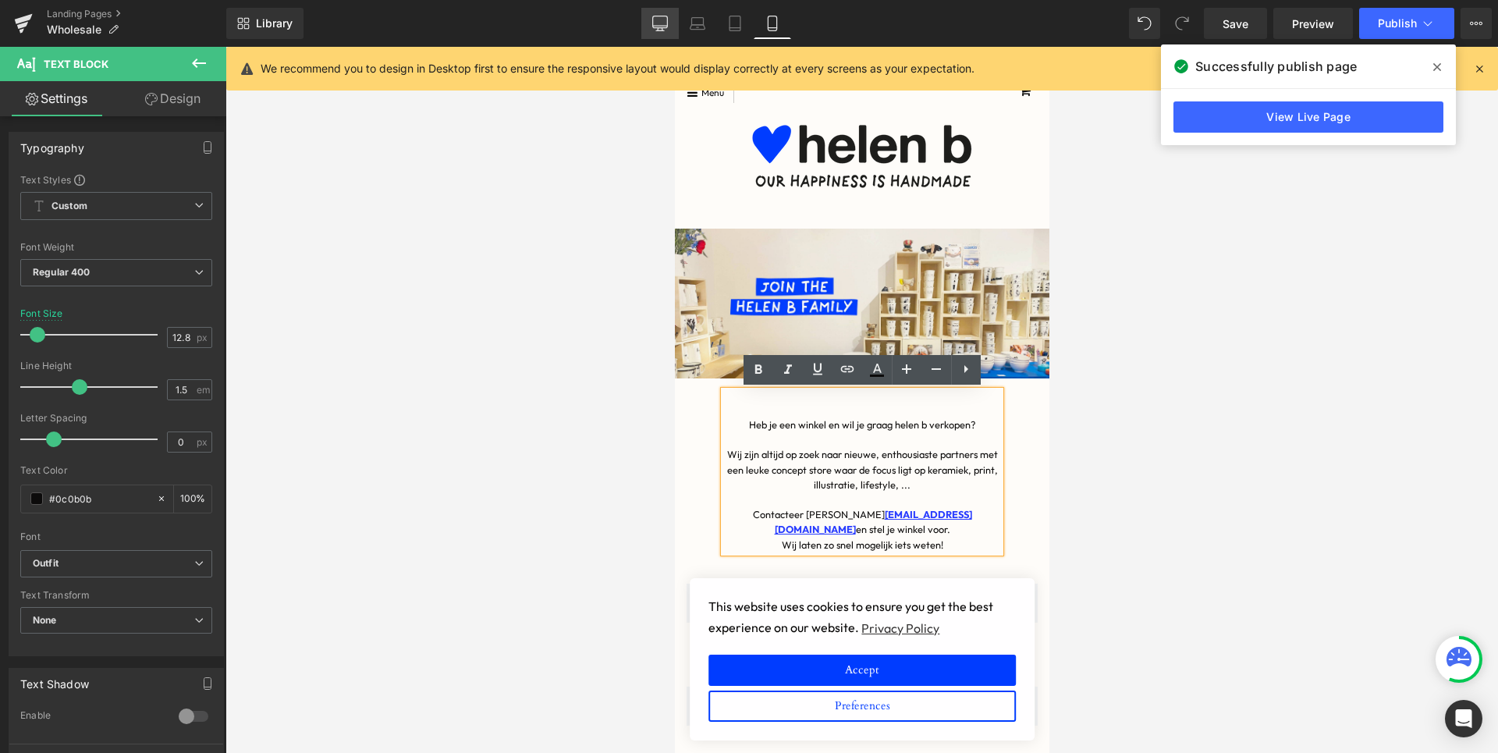
click at [668, 25] on icon at bounding box center [660, 22] width 15 height 12
type input "16"
type input "100"
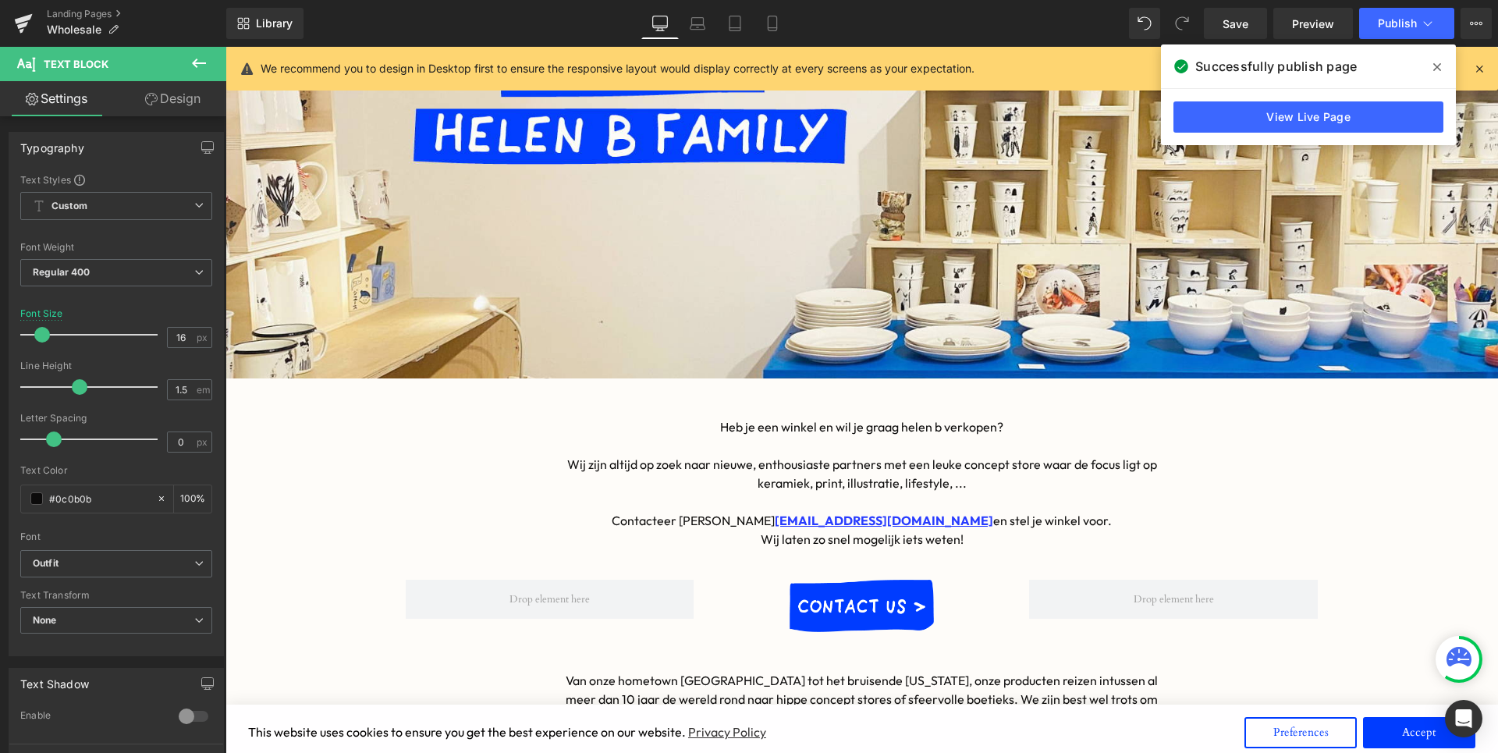
scroll to position [30, 1273]
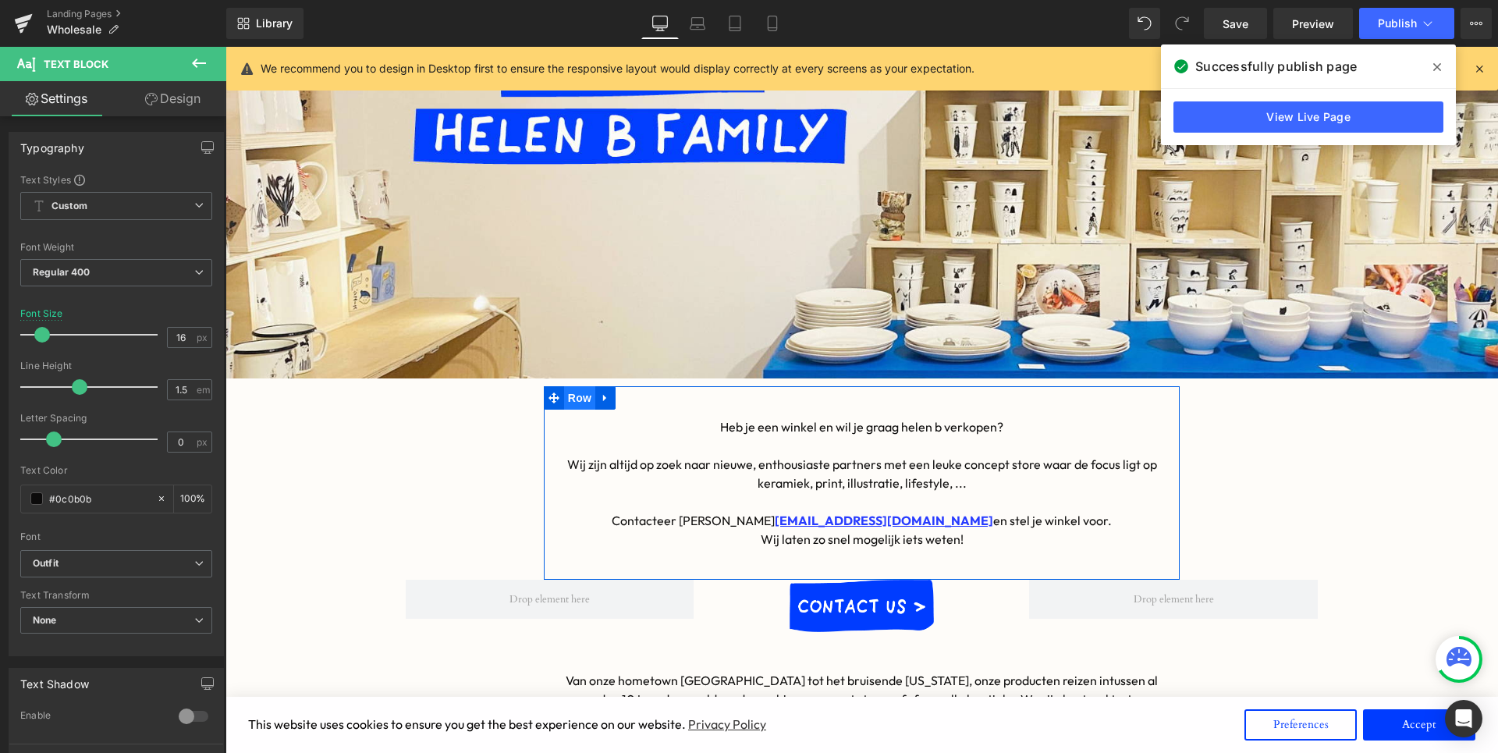
click at [575, 406] on span "Row" at bounding box center [579, 397] width 31 height 23
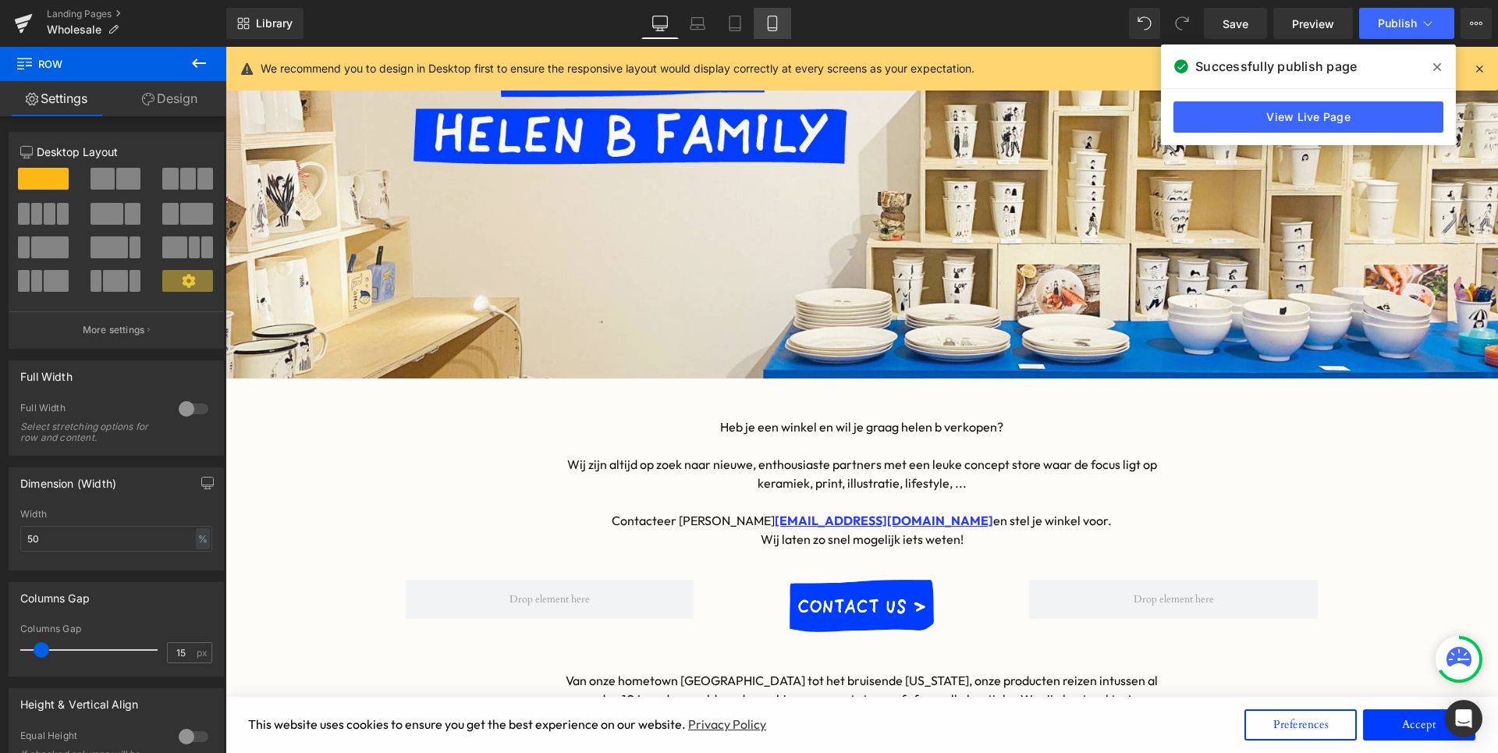
click at [774, 16] on icon at bounding box center [773, 24] width 16 height 16
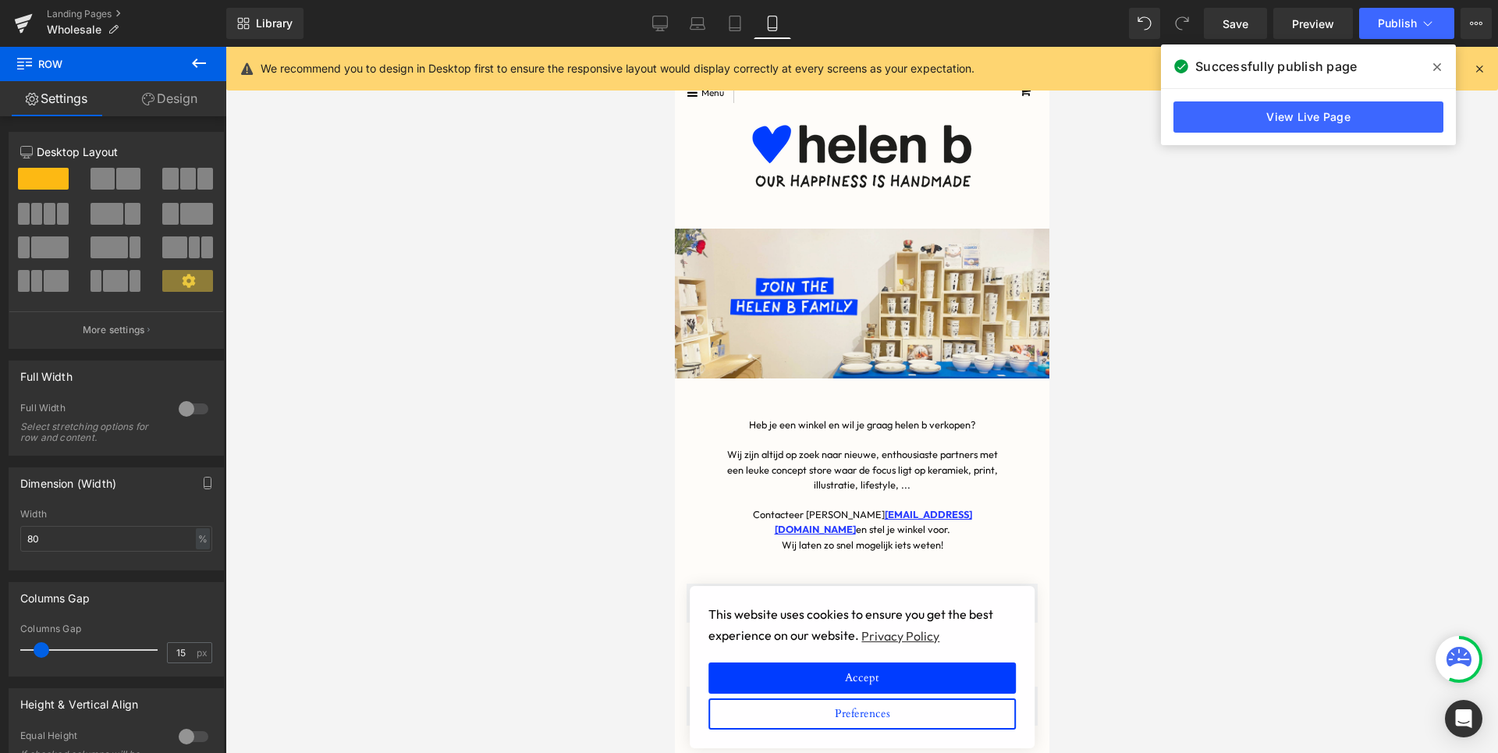
scroll to position [30, 375]
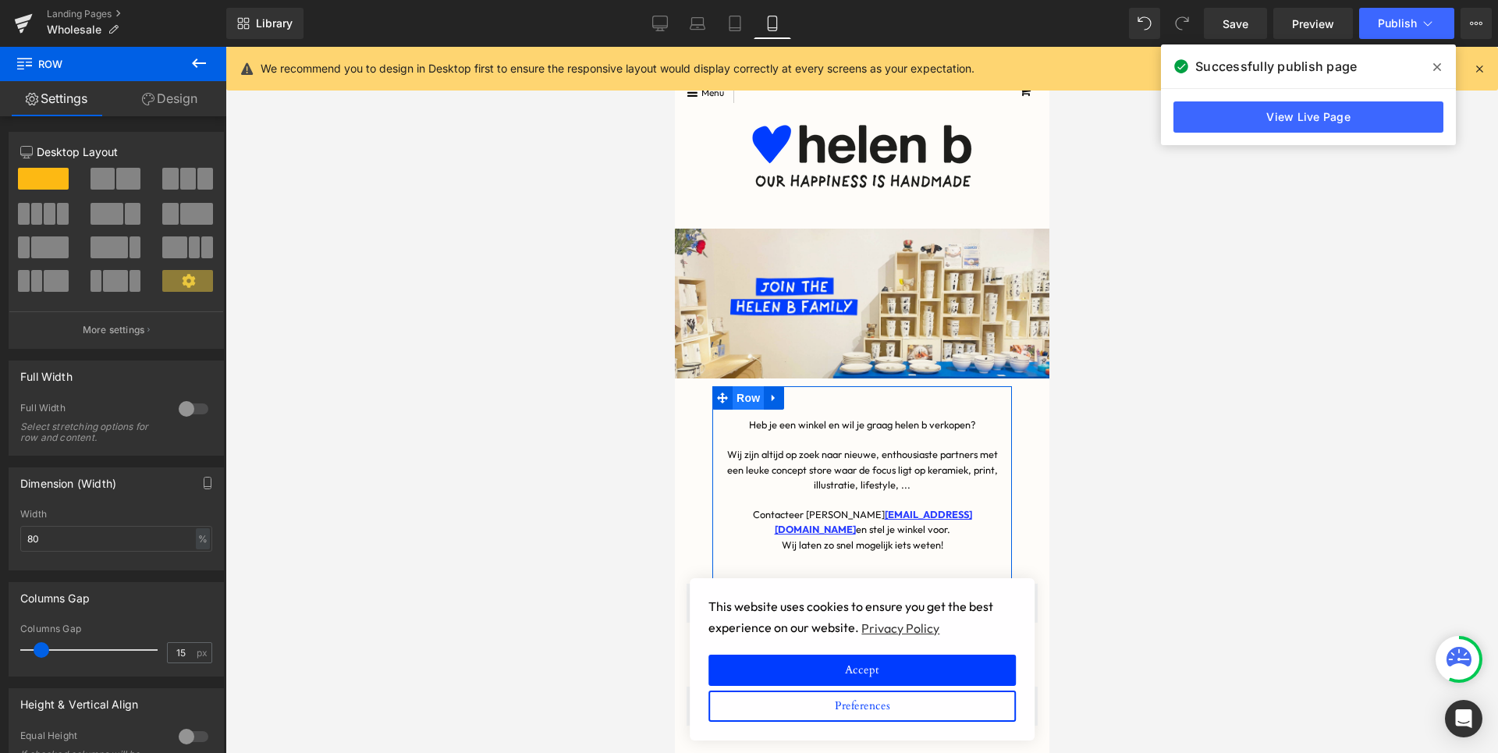
click at [741, 404] on span "Row" at bounding box center [747, 397] width 31 height 23
click at [753, 401] on span "Row" at bounding box center [747, 397] width 31 height 23
click at [123, 541] on input "80" at bounding box center [116, 539] width 192 height 26
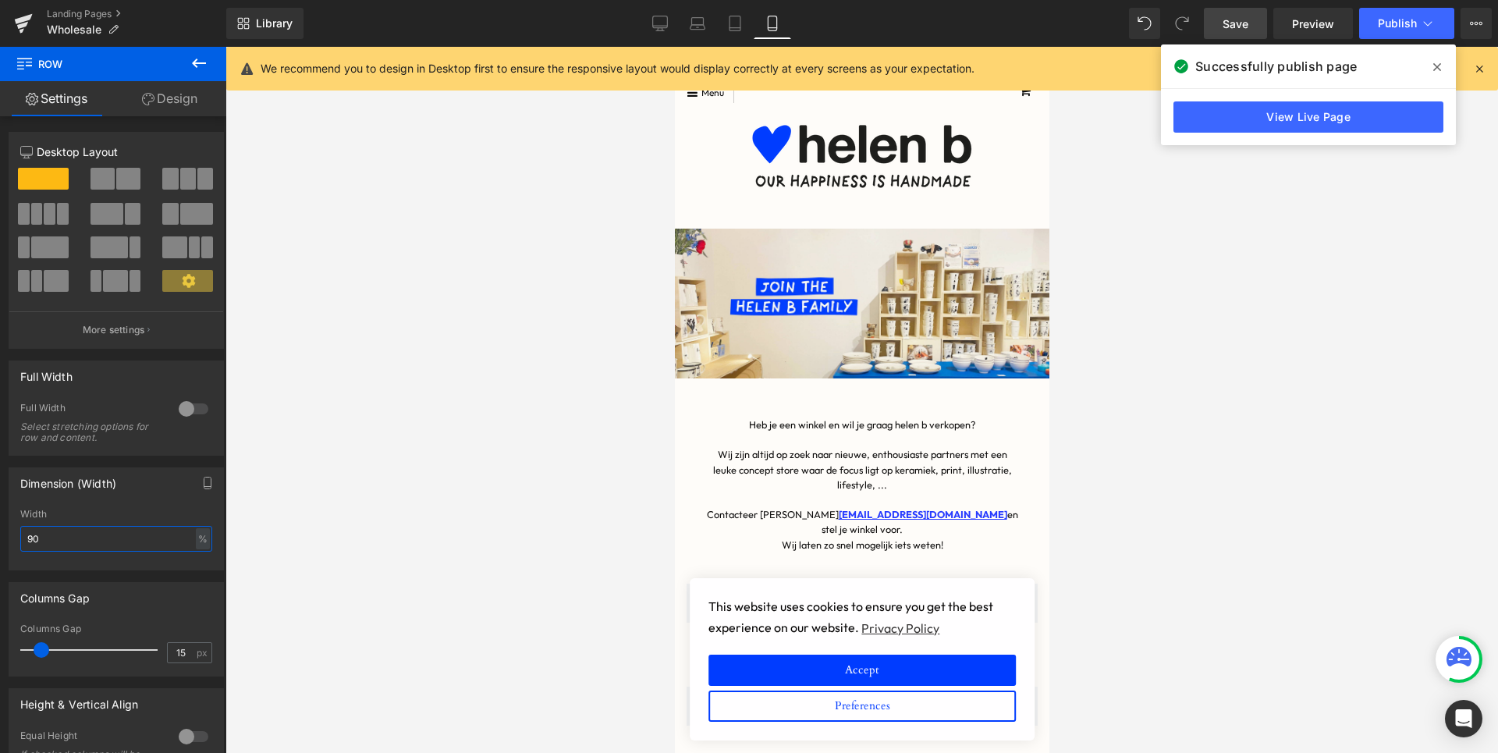
type input "90"
click at [1226, 18] on span "Save" at bounding box center [1236, 24] width 26 height 16
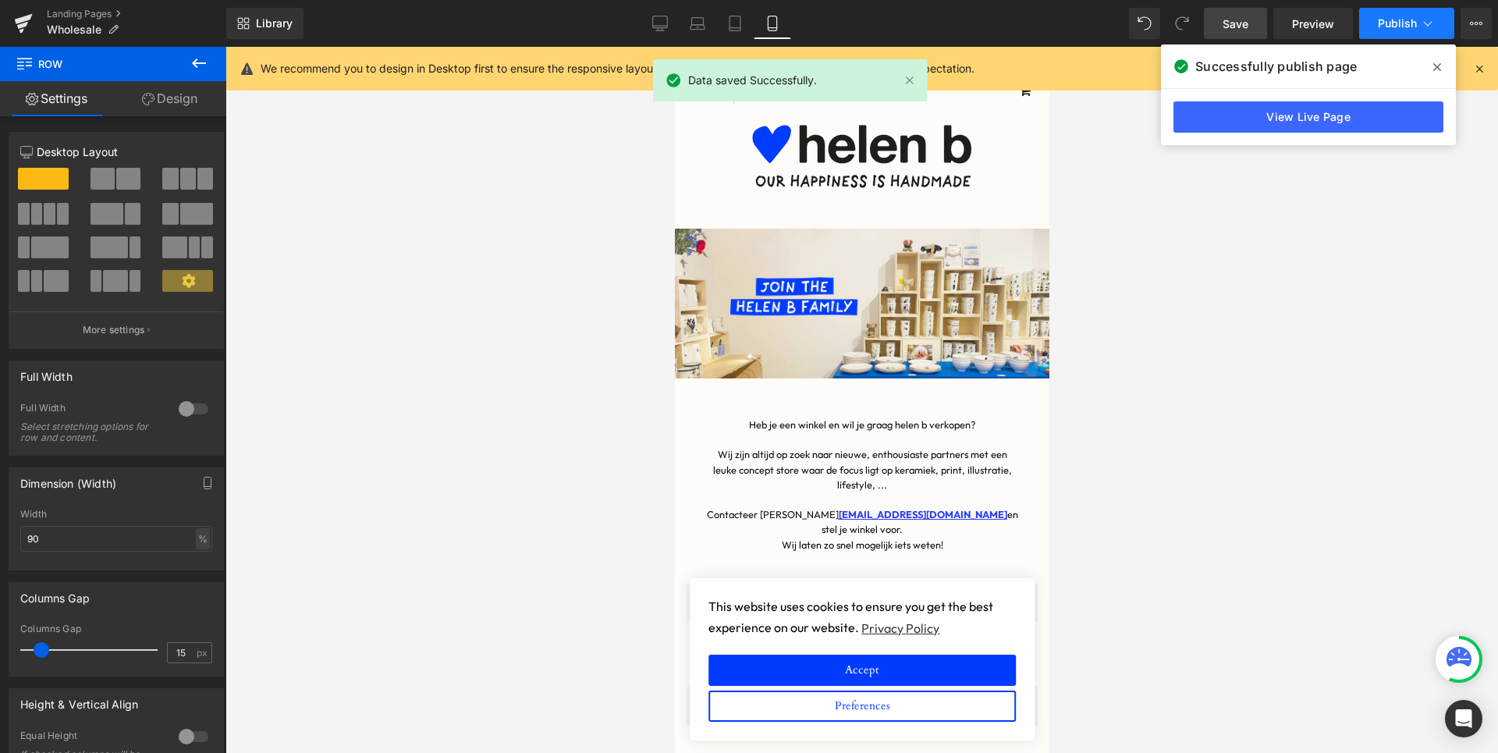
click at [1393, 12] on button "Publish" at bounding box center [1406, 23] width 95 height 31
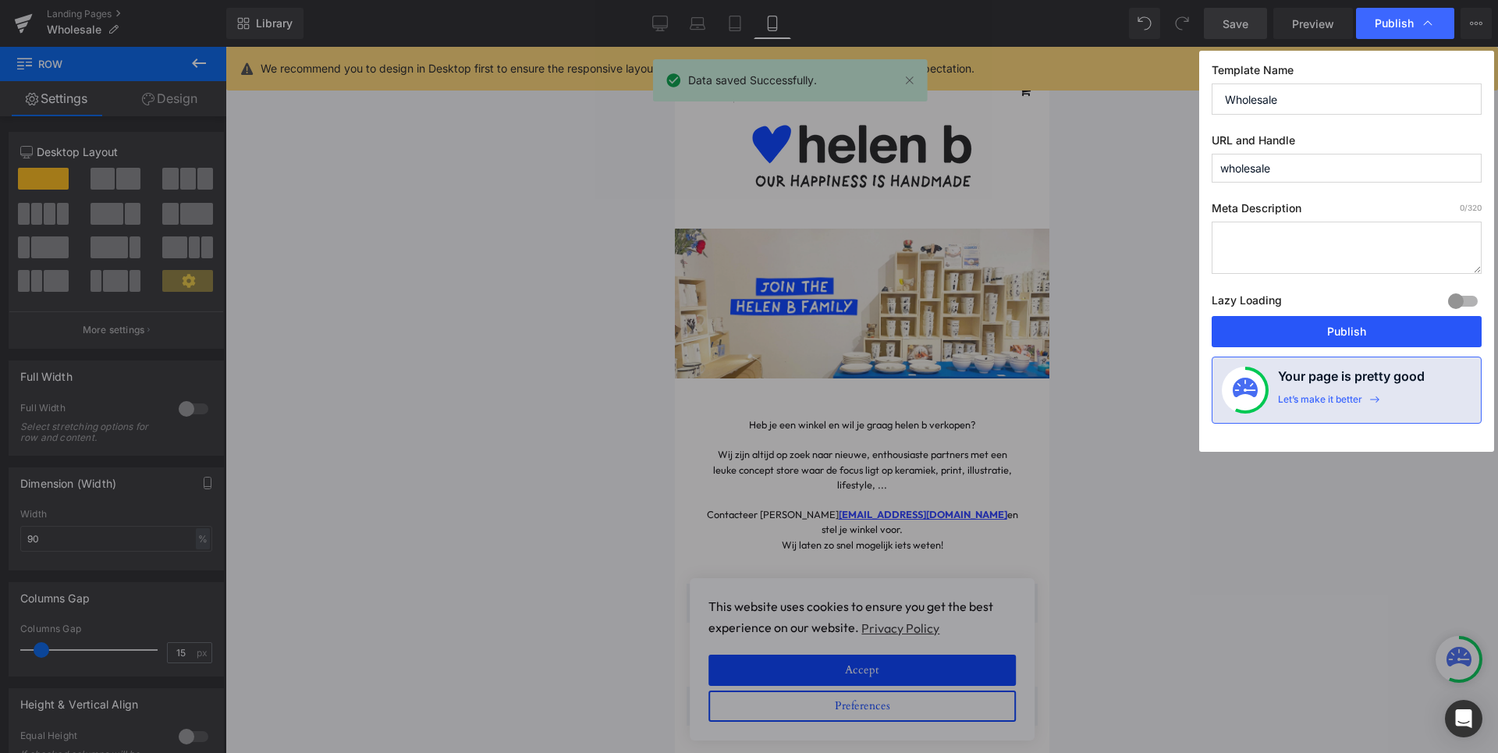
click at [1355, 336] on button "Publish" at bounding box center [1347, 331] width 270 height 31
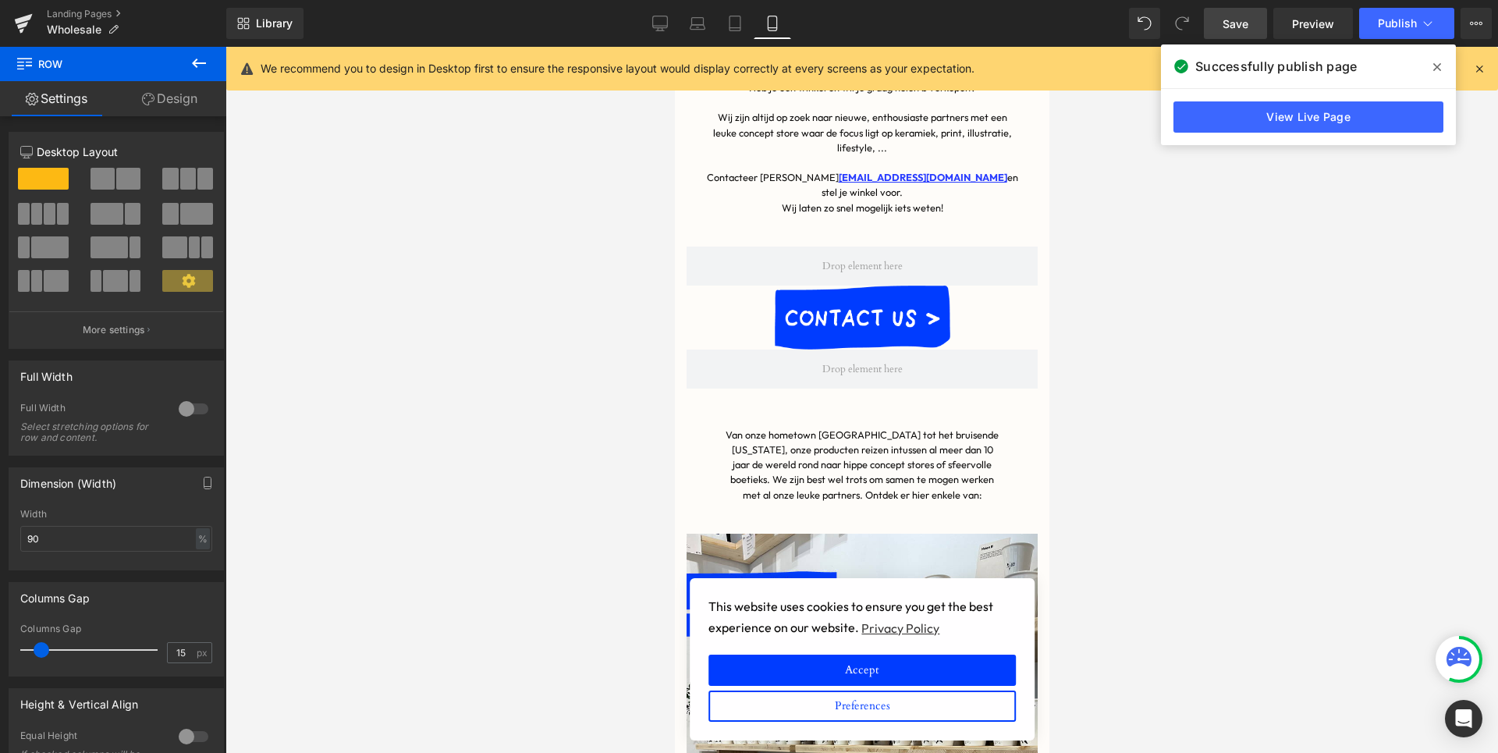
scroll to position [372, 0]
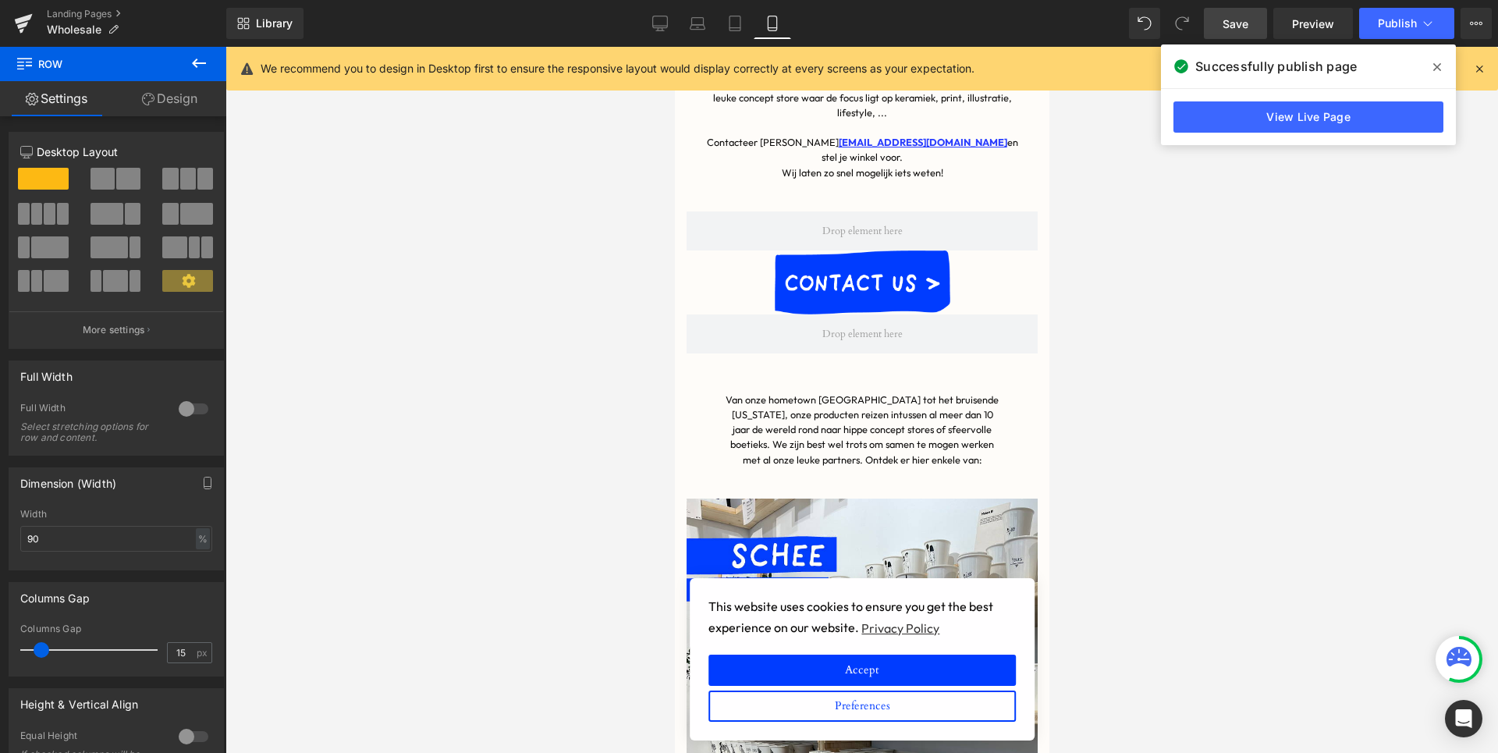
click at [931, 421] on p "Van onze hometown [GEOGRAPHIC_DATA] tot het bruisende [US_STATE], onze producte…" at bounding box center [861, 430] width 276 height 75
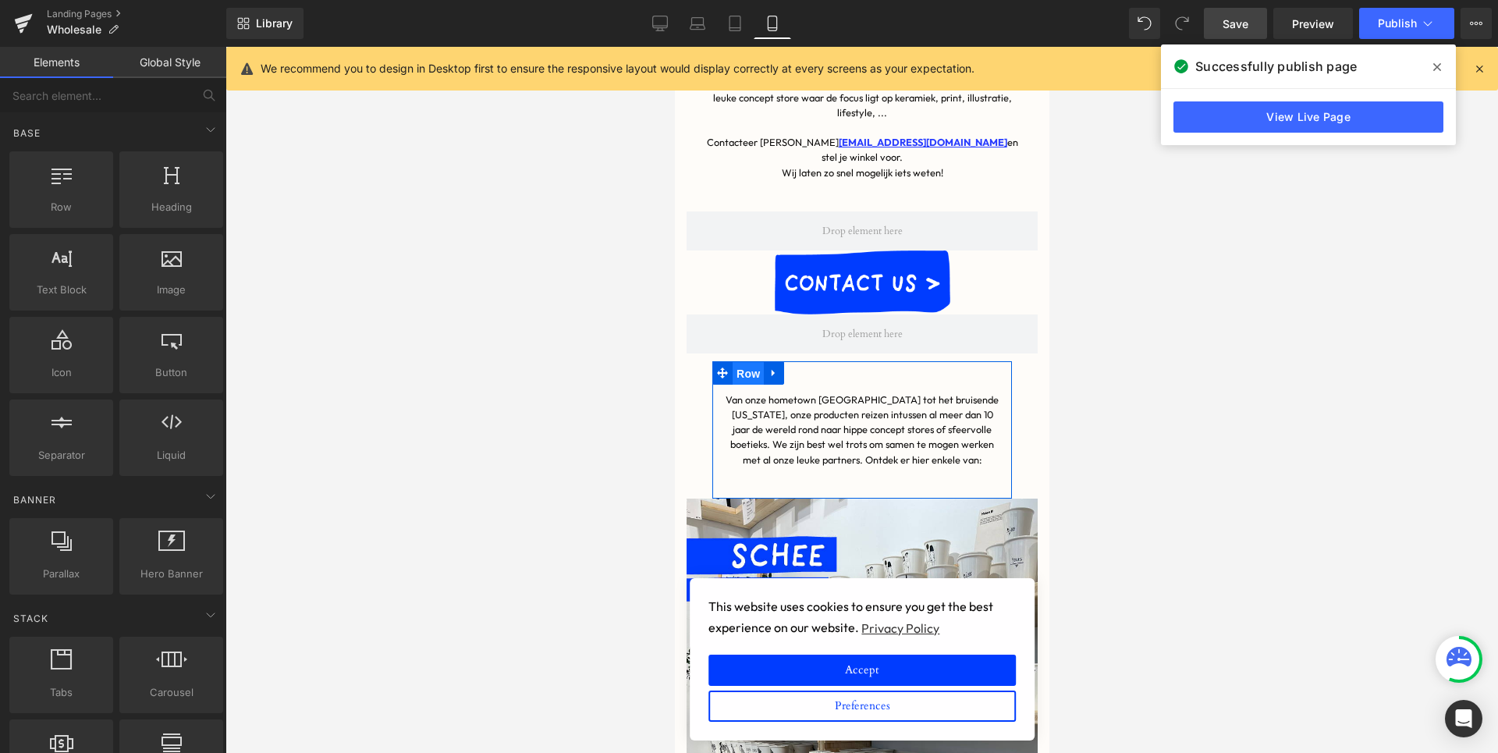
click at [746, 362] on span "Row" at bounding box center [747, 373] width 31 height 23
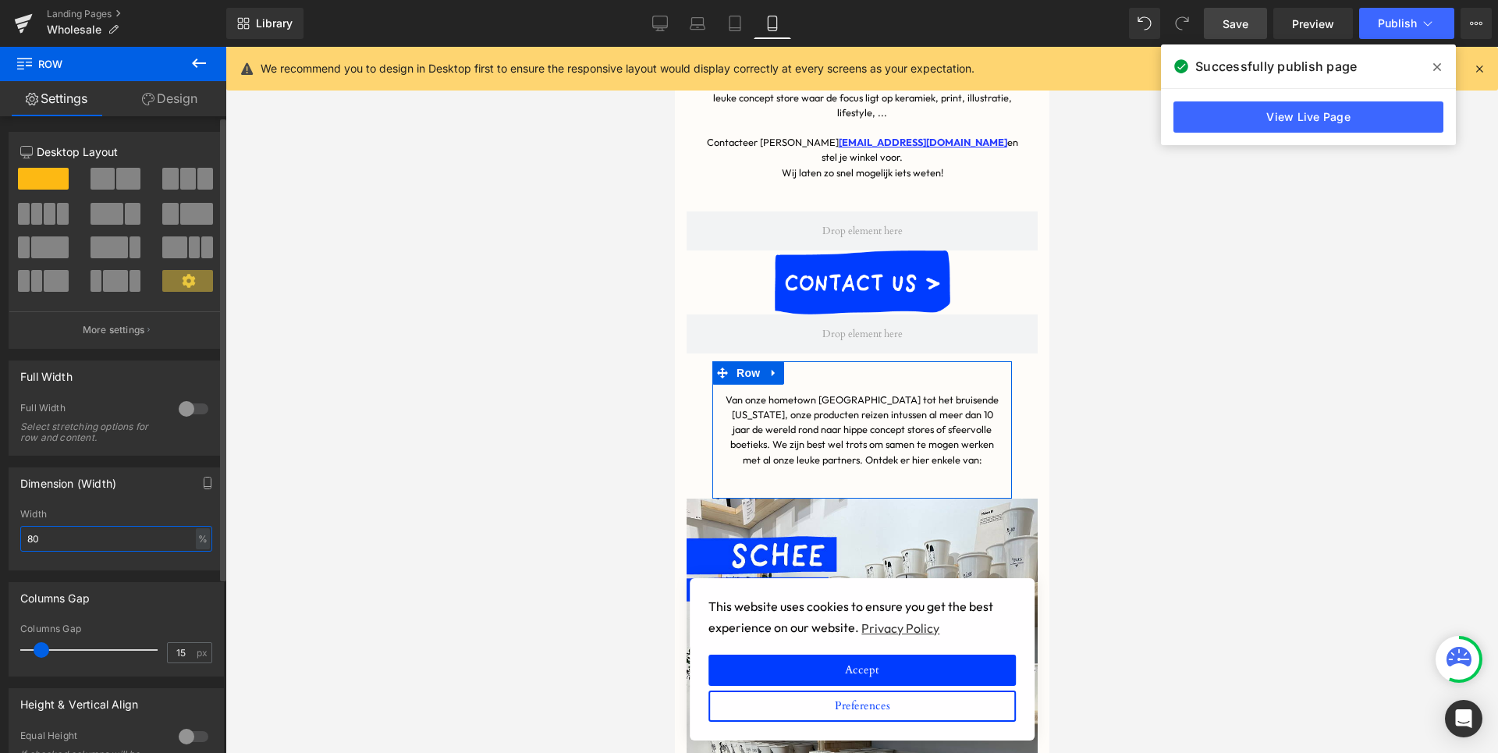
click at [60, 533] on input "80" at bounding box center [116, 539] width 192 height 26
type input "90"
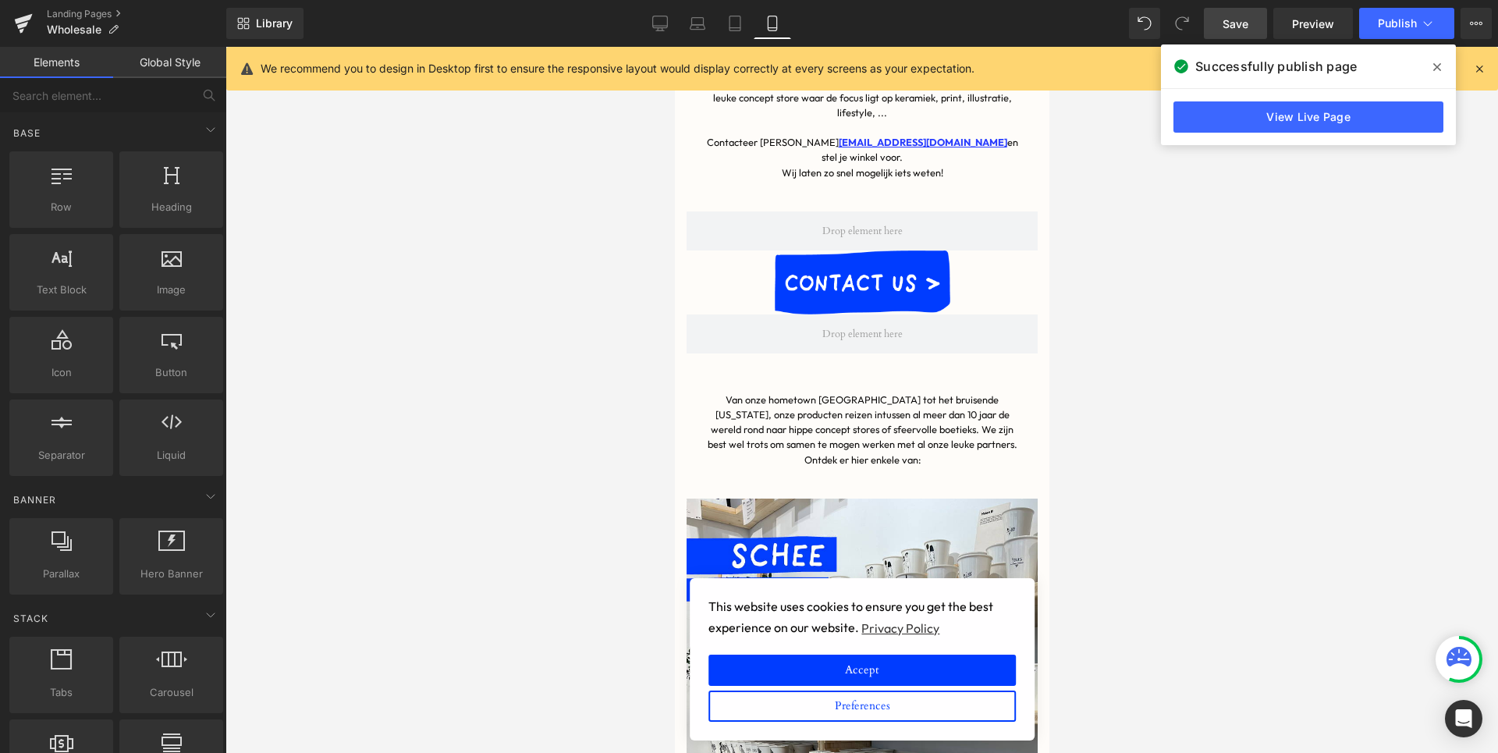
click at [440, 490] on div at bounding box center [862, 400] width 1273 height 706
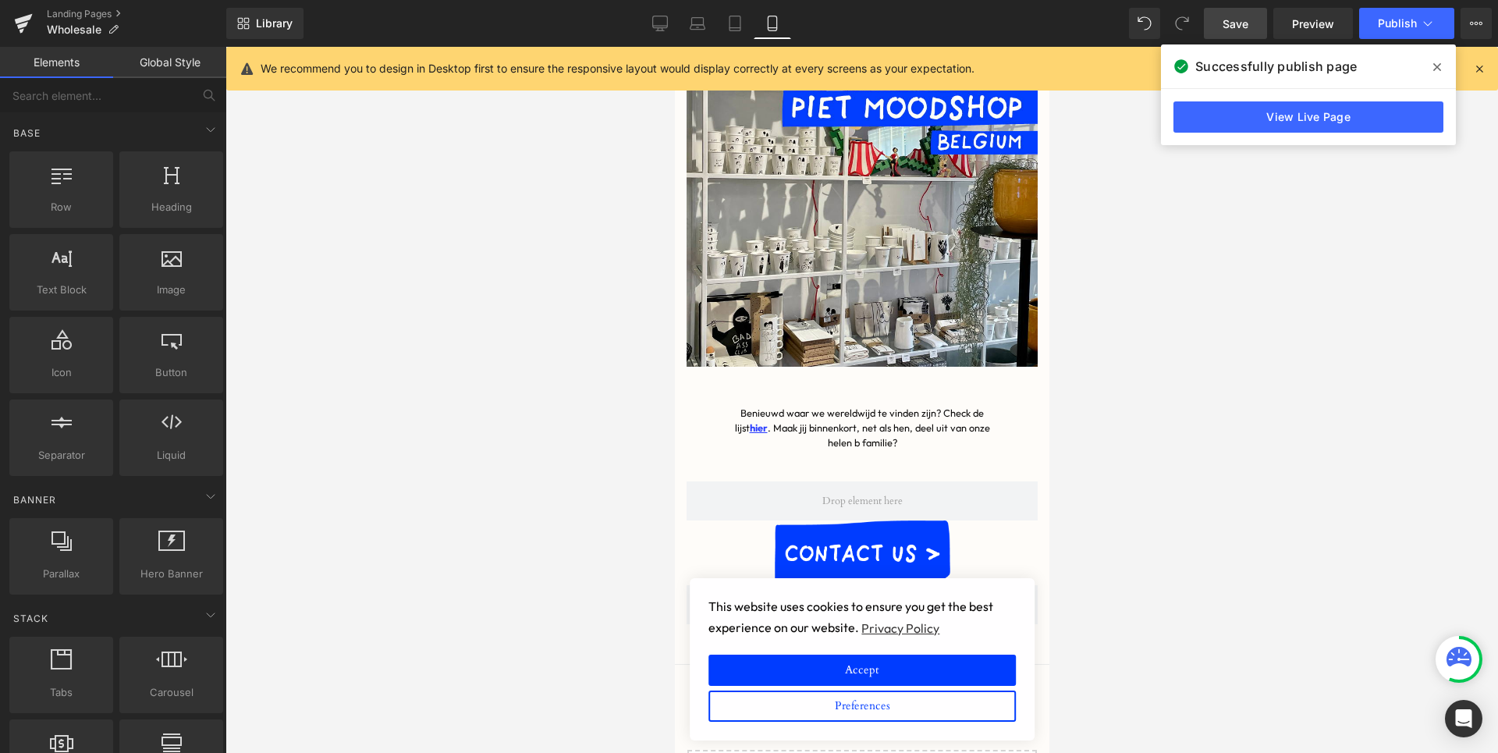
scroll to position [2664, 0]
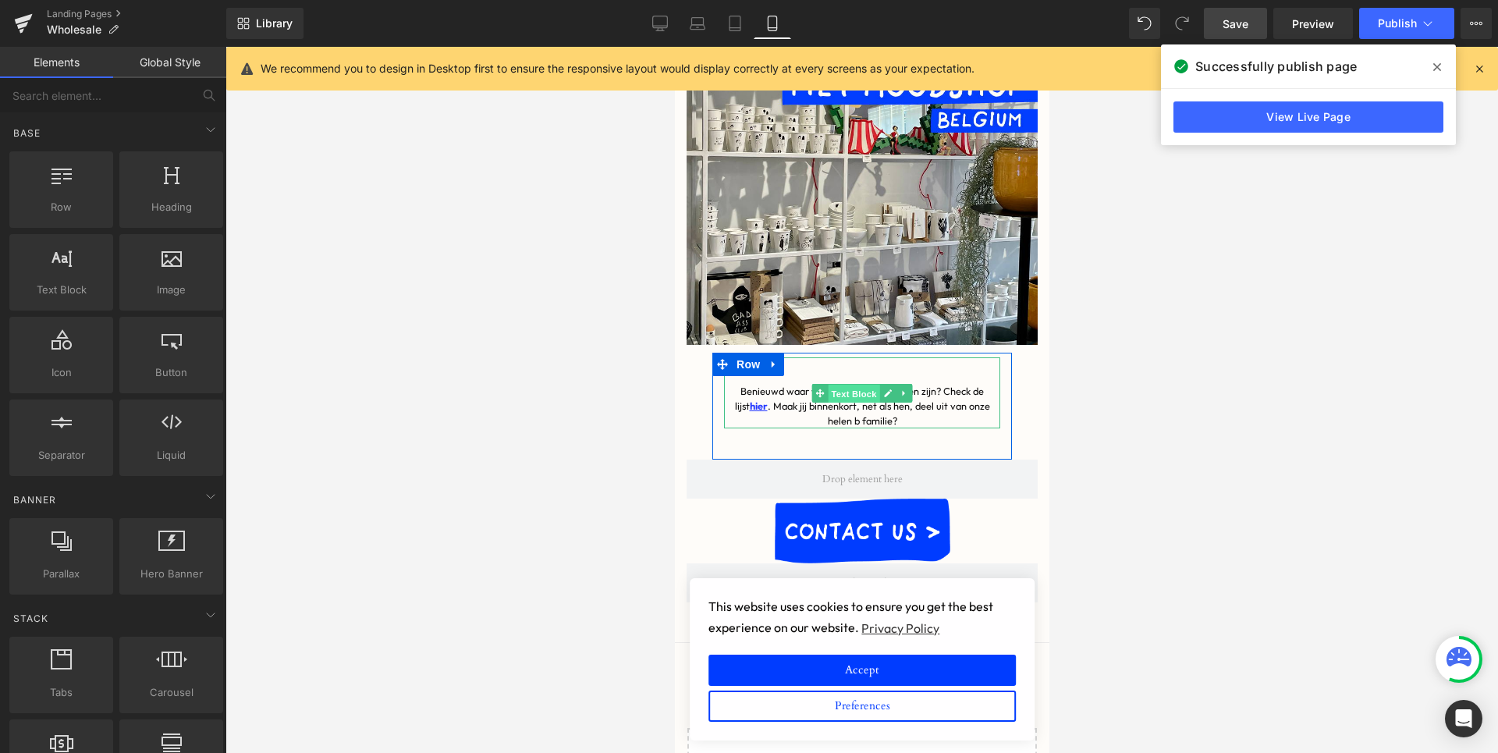
click at [856, 384] on span "Text Block" at bounding box center [853, 393] width 52 height 19
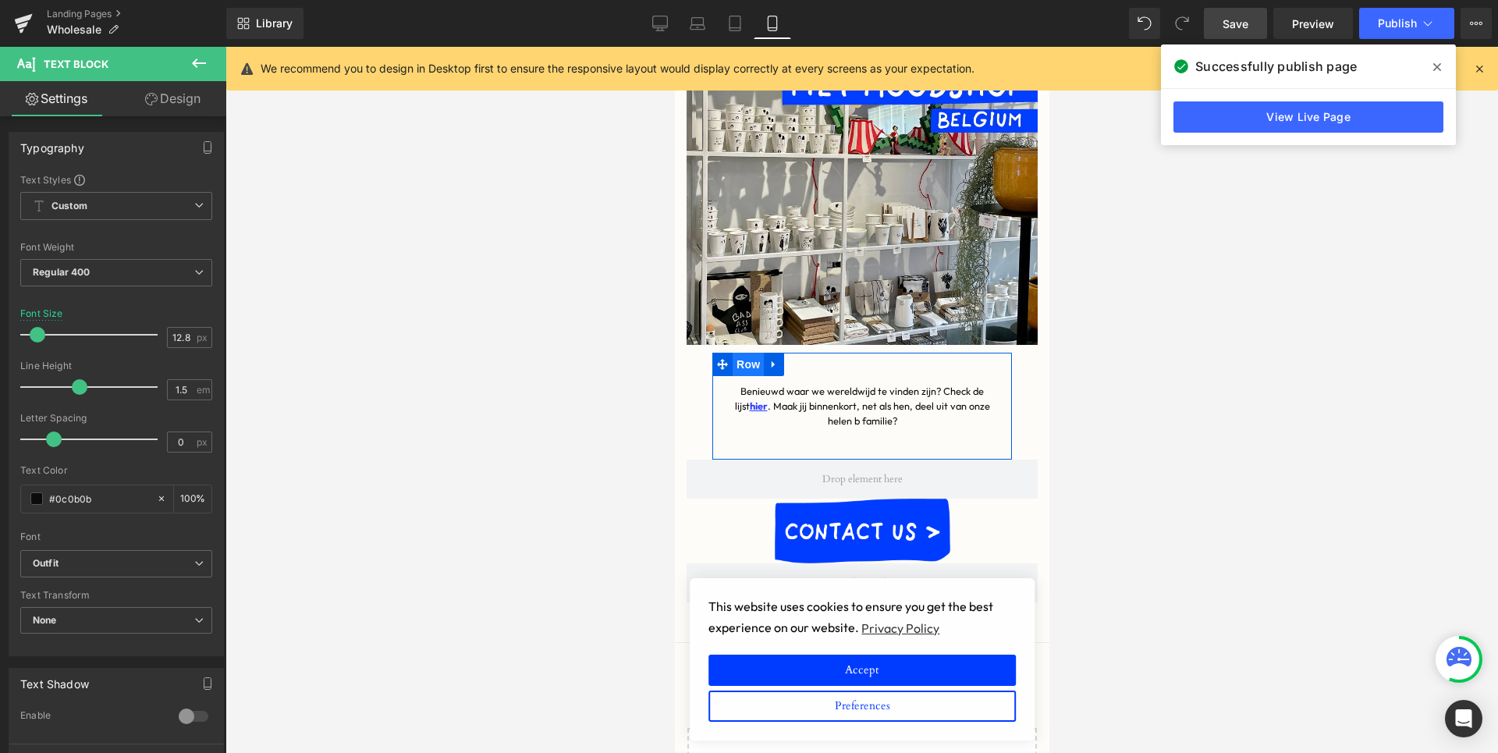
click at [745, 353] on span "Row" at bounding box center [747, 364] width 31 height 23
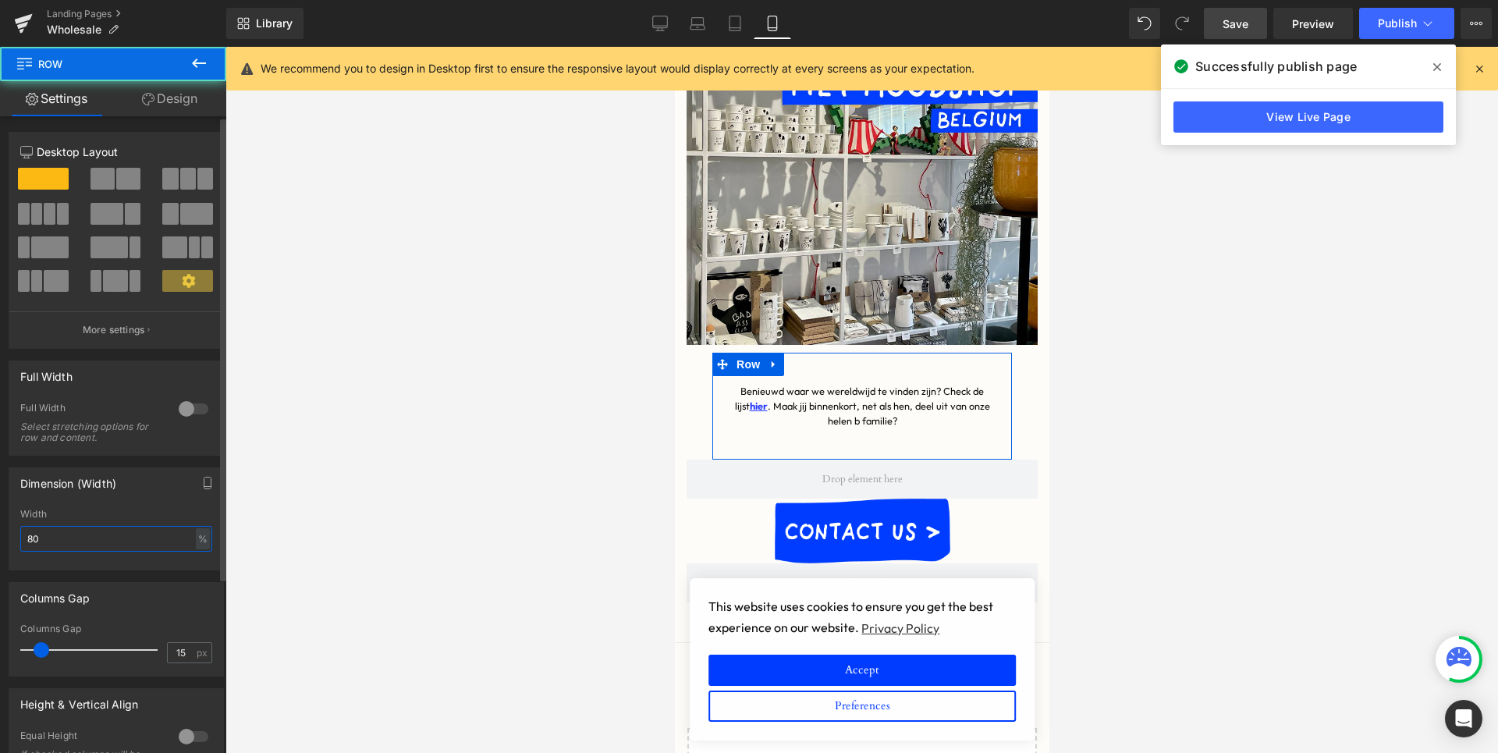
click at [99, 535] on input "80" at bounding box center [116, 539] width 192 height 26
type input "90"
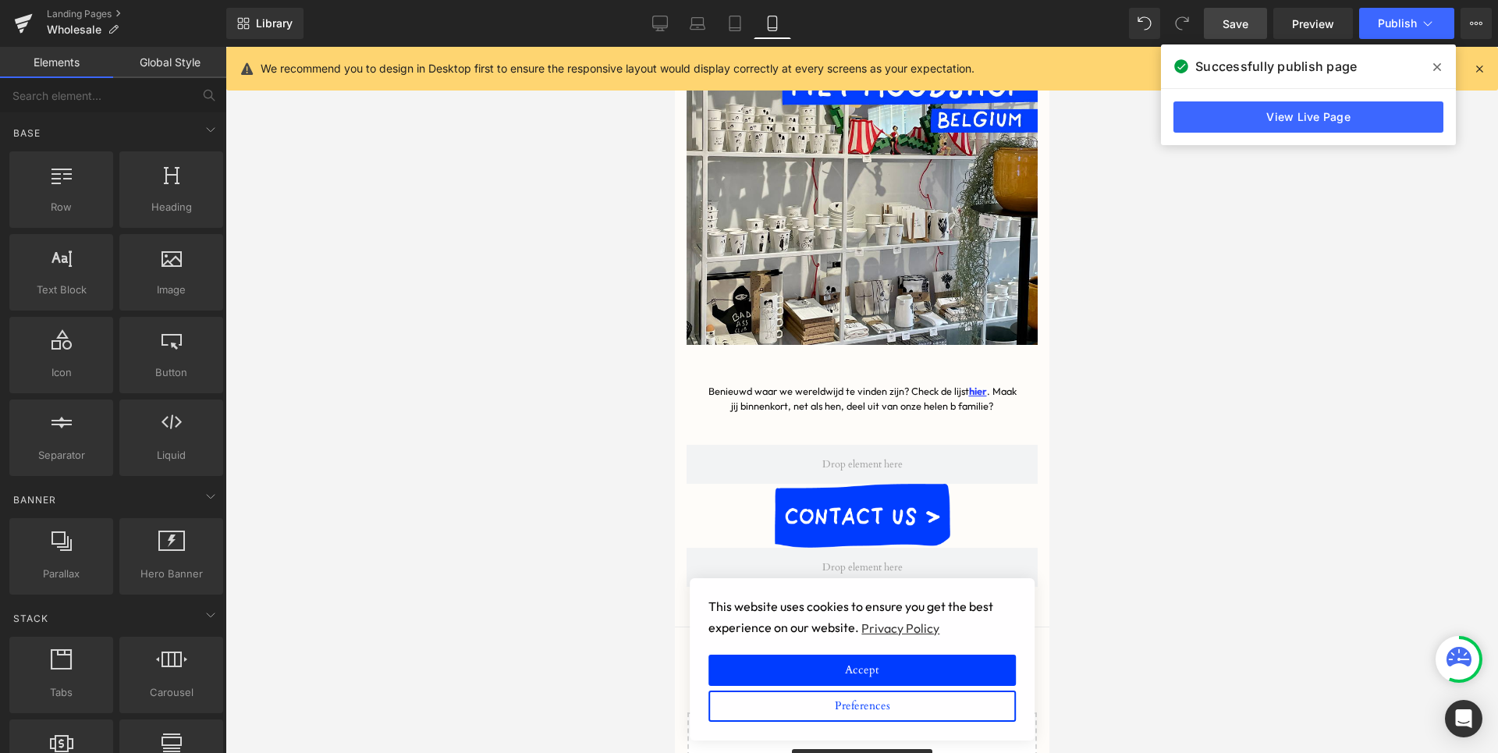
click at [524, 523] on div at bounding box center [862, 400] width 1273 height 706
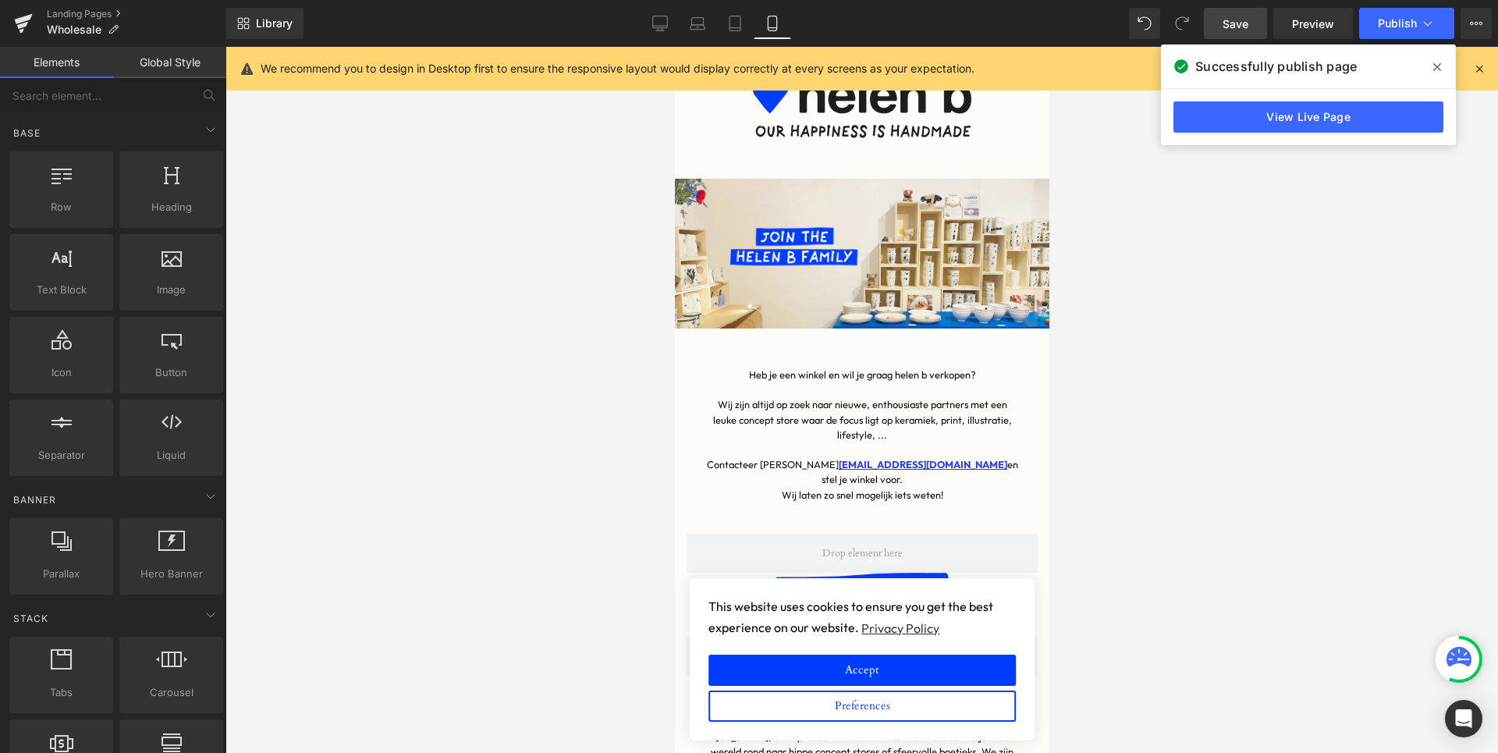
scroll to position [16, 0]
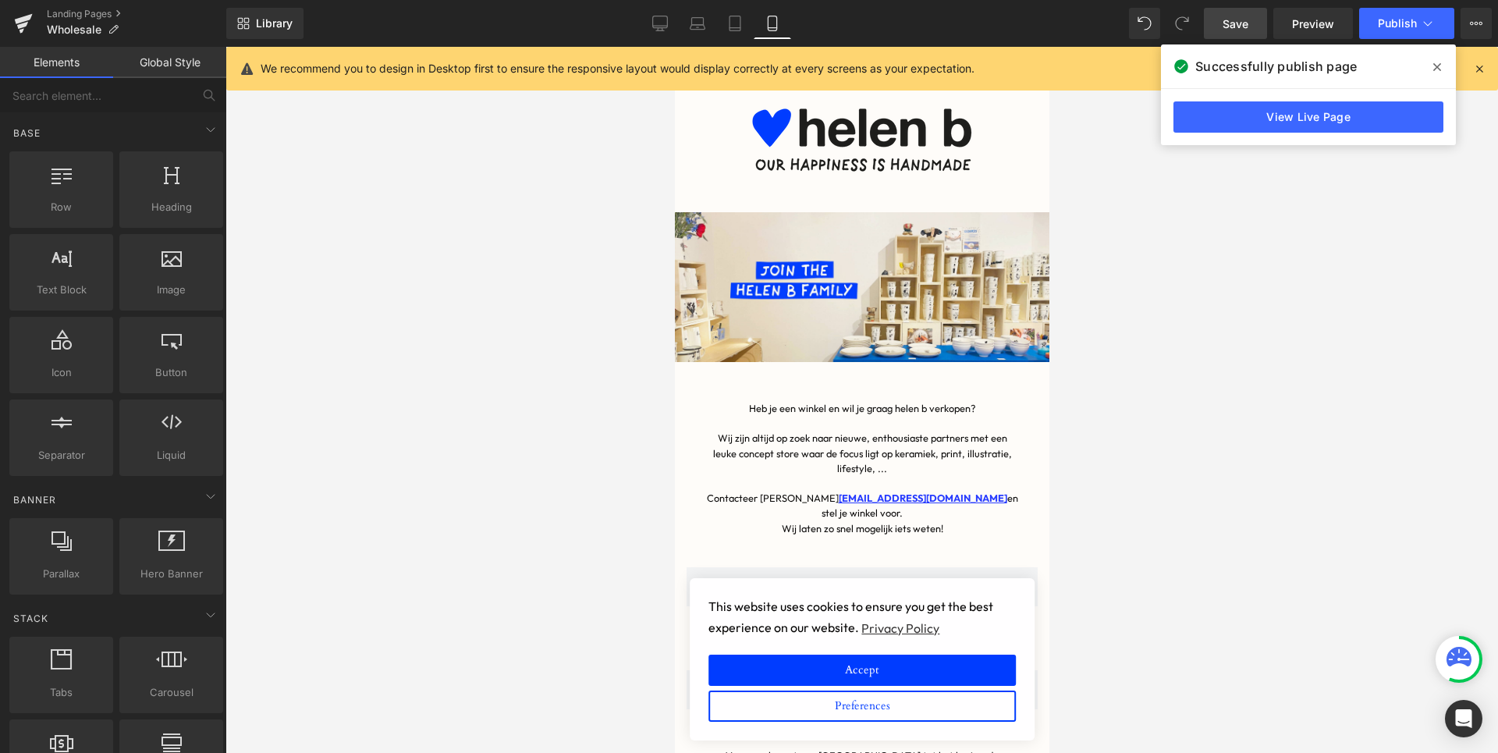
click at [1263, 23] on link "Save" at bounding box center [1235, 23] width 63 height 31
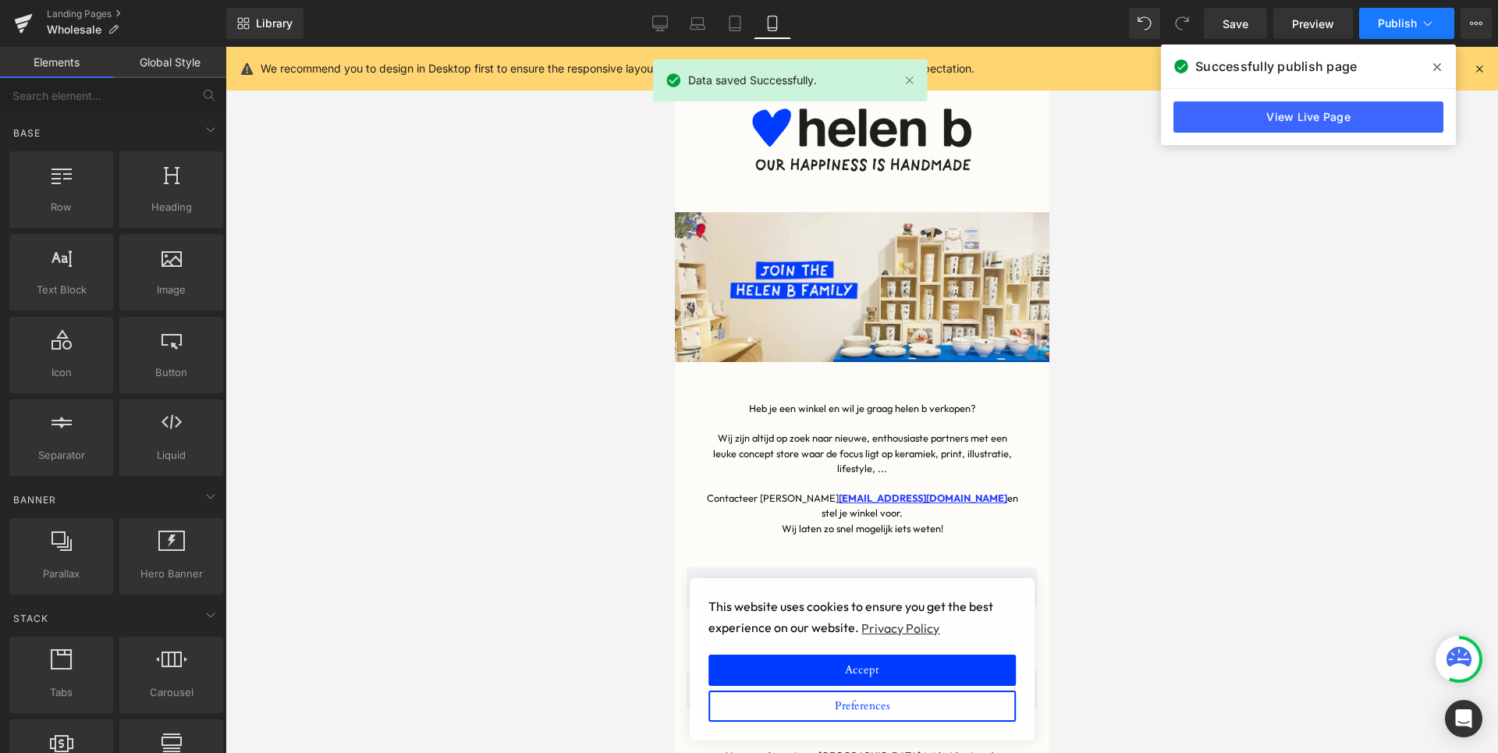
click at [1391, 23] on span "Publish" at bounding box center [1397, 23] width 39 height 12
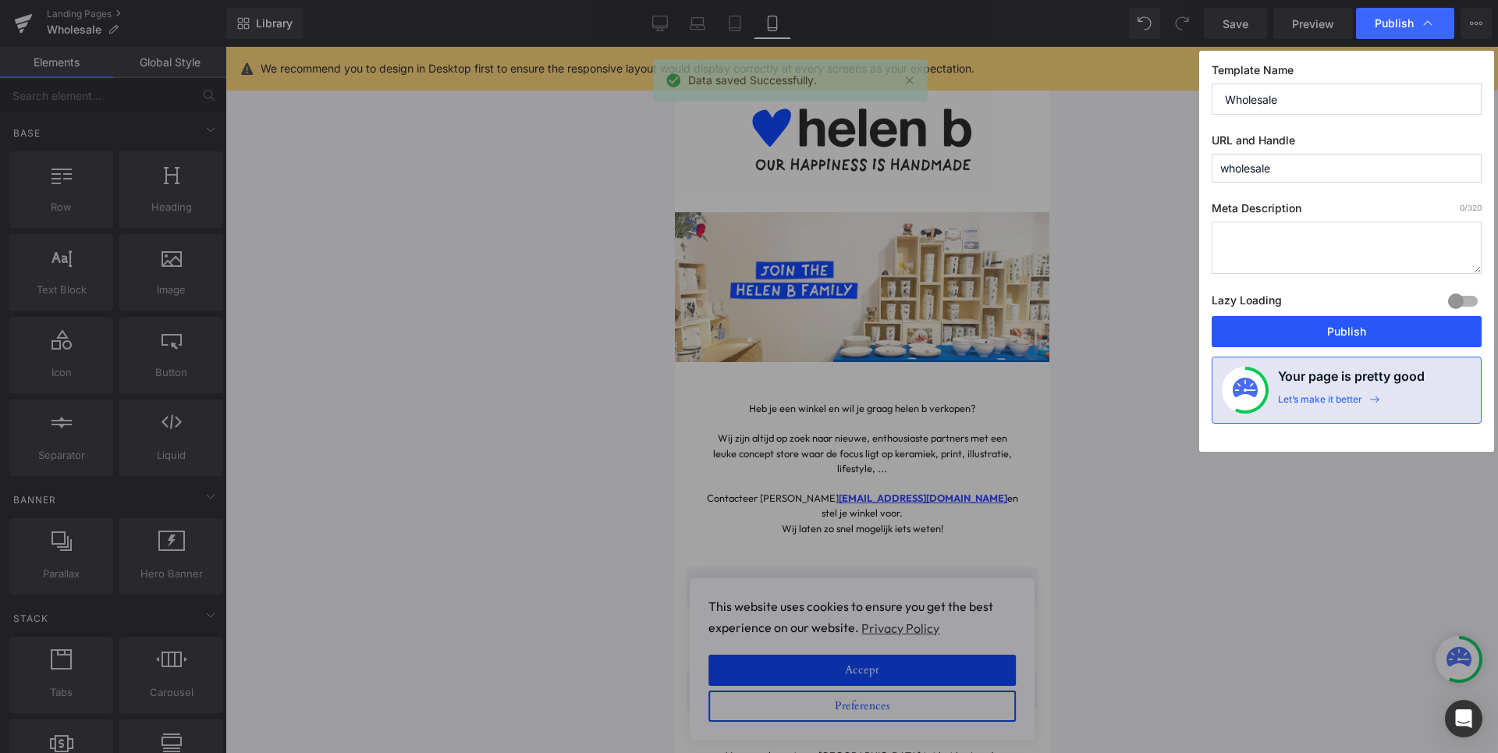
click at [1305, 325] on button "Publish" at bounding box center [1347, 331] width 270 height 31
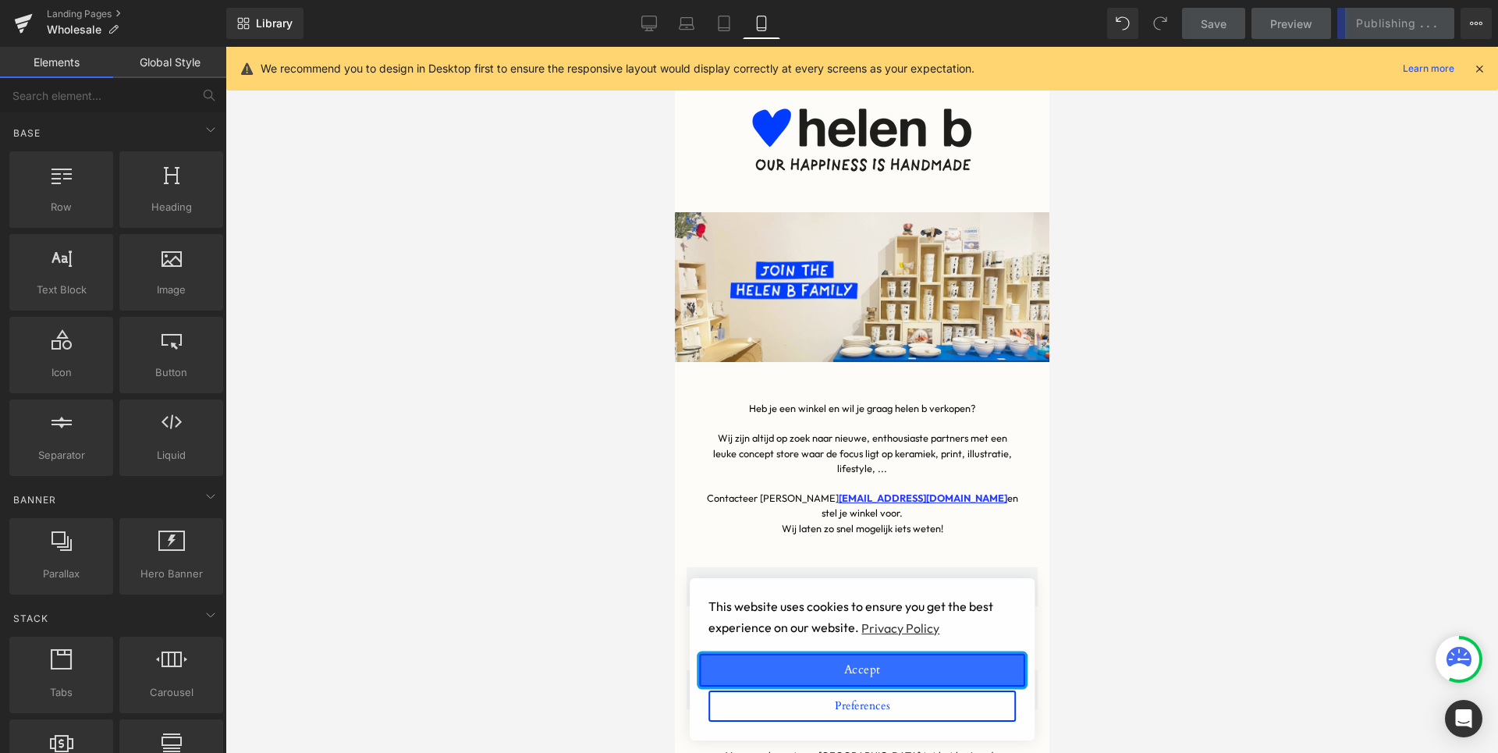
click at [955, 659] on button "Accept" at bounding box center [860, 670] width 325 height 33
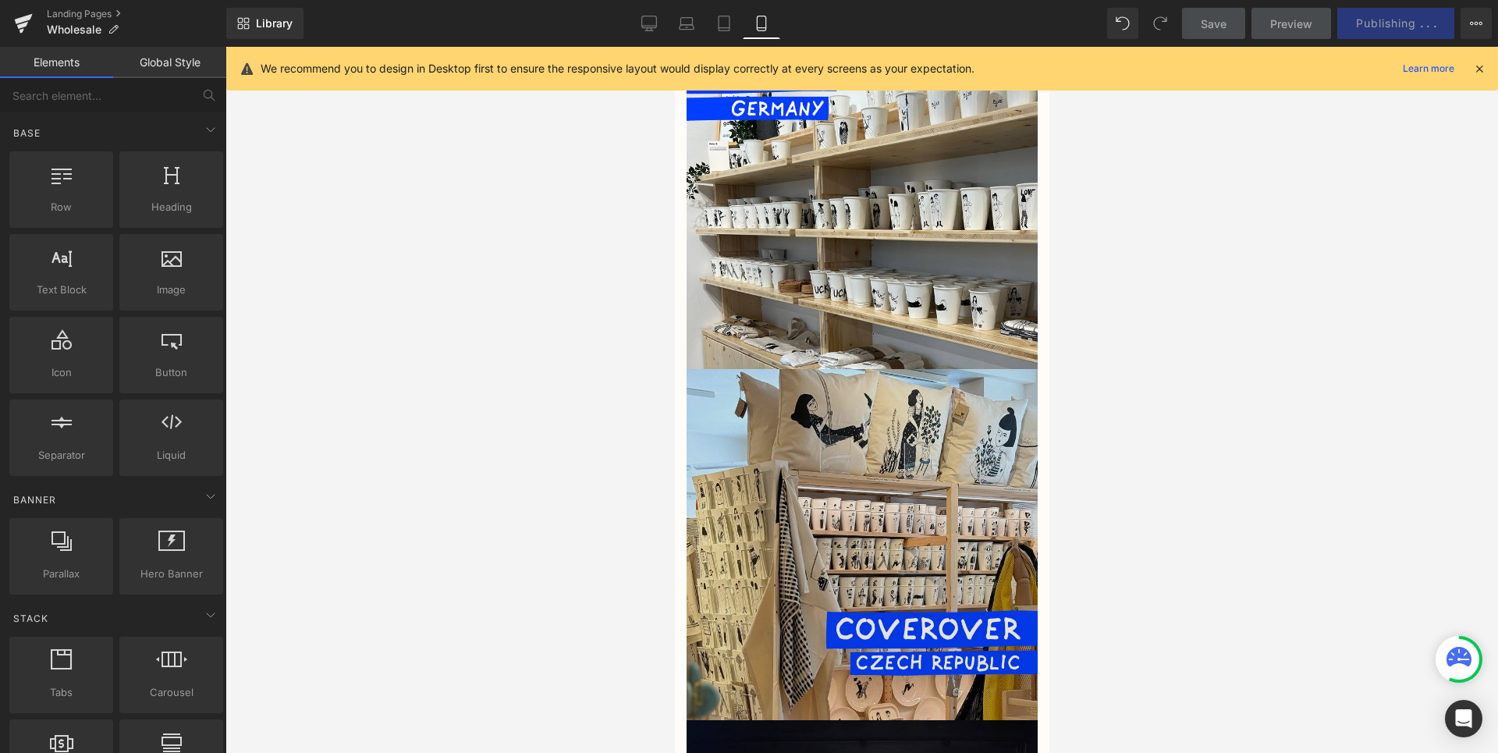
scroll to position [925, 0]
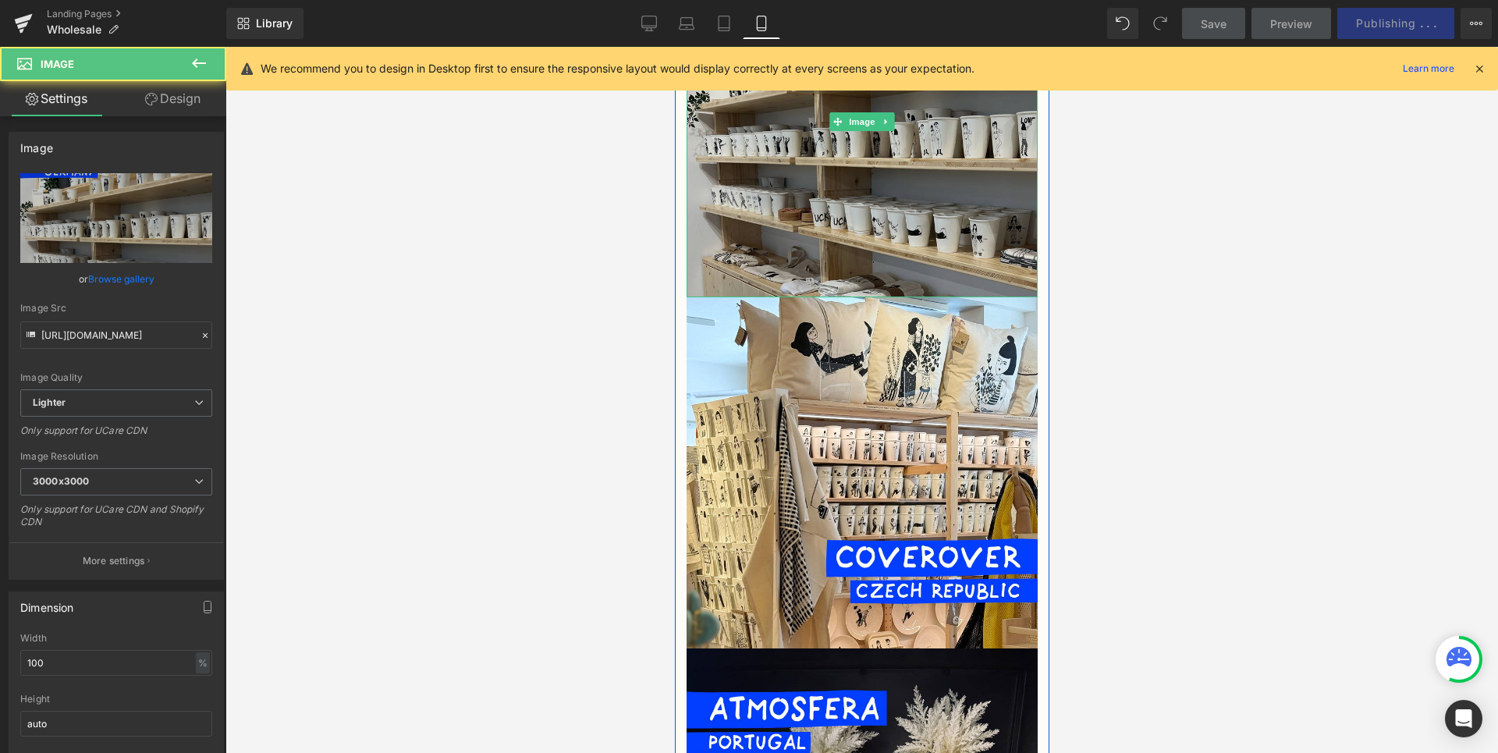
click at [913, 232] on img at bounding box center [861, 121] width 351 height 351
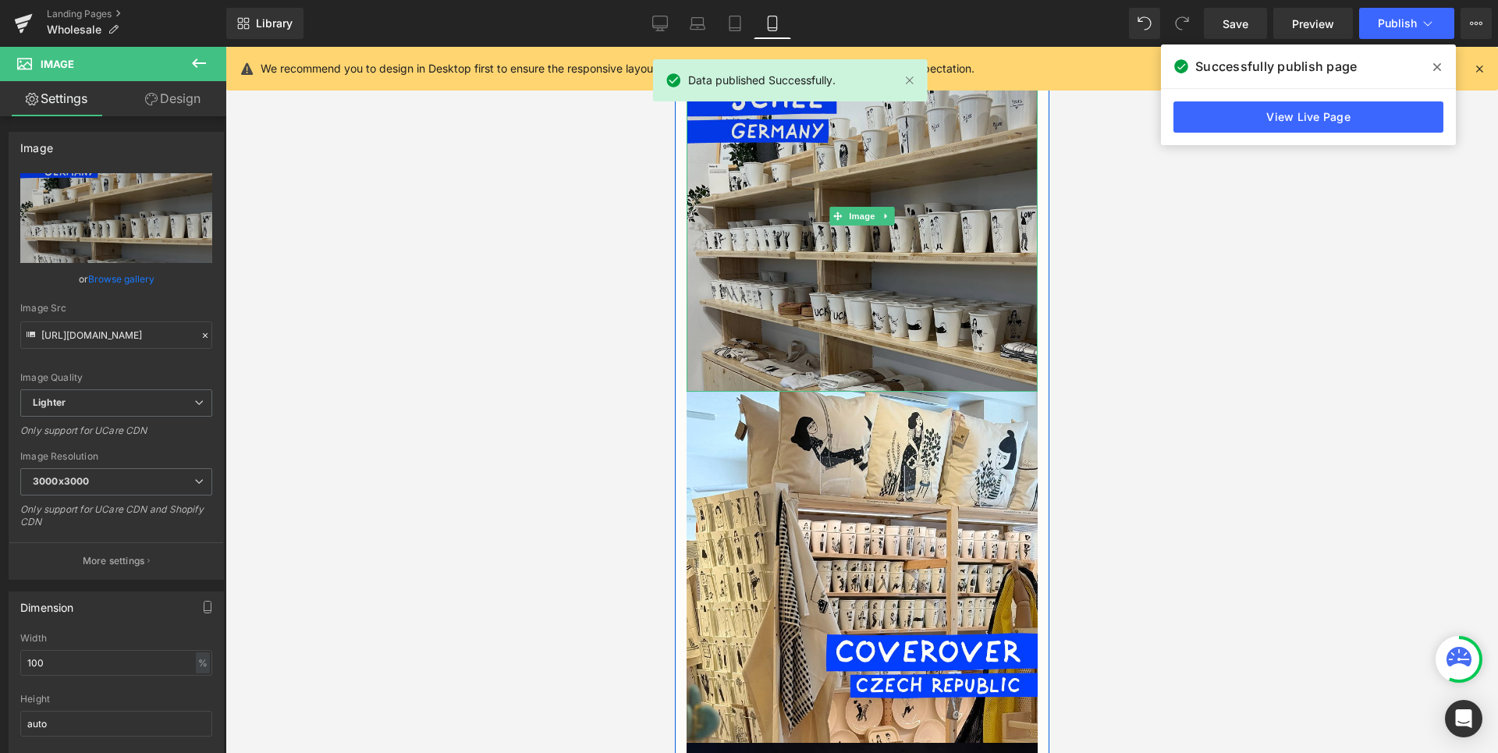
scroll to position [830, 0]
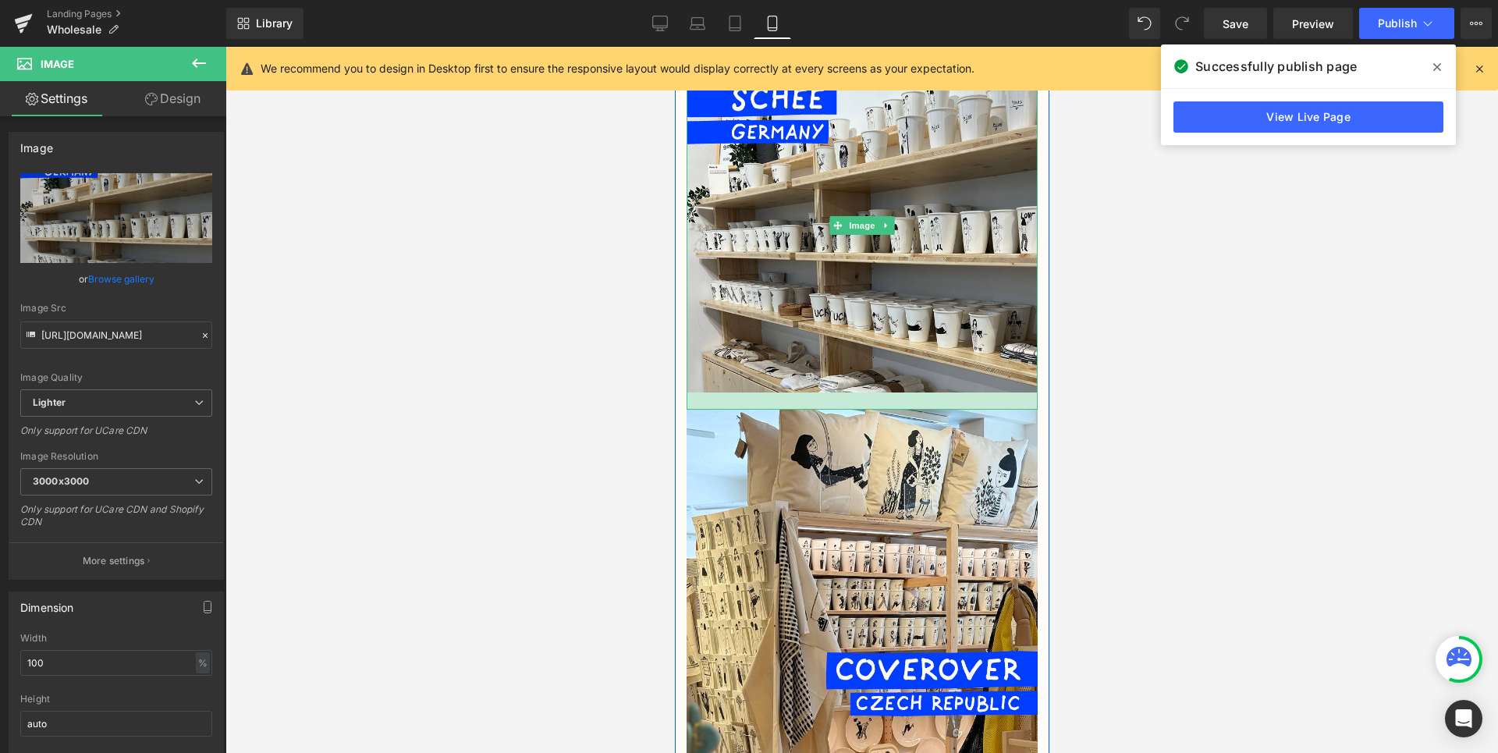
drag, startPoint x: 860, startPoint y: 361, endPoint x: 858, endPoint y: 378, distance: 17.2
click at [858, 393] on div at bounding box center [861, 401] width 351 height 17
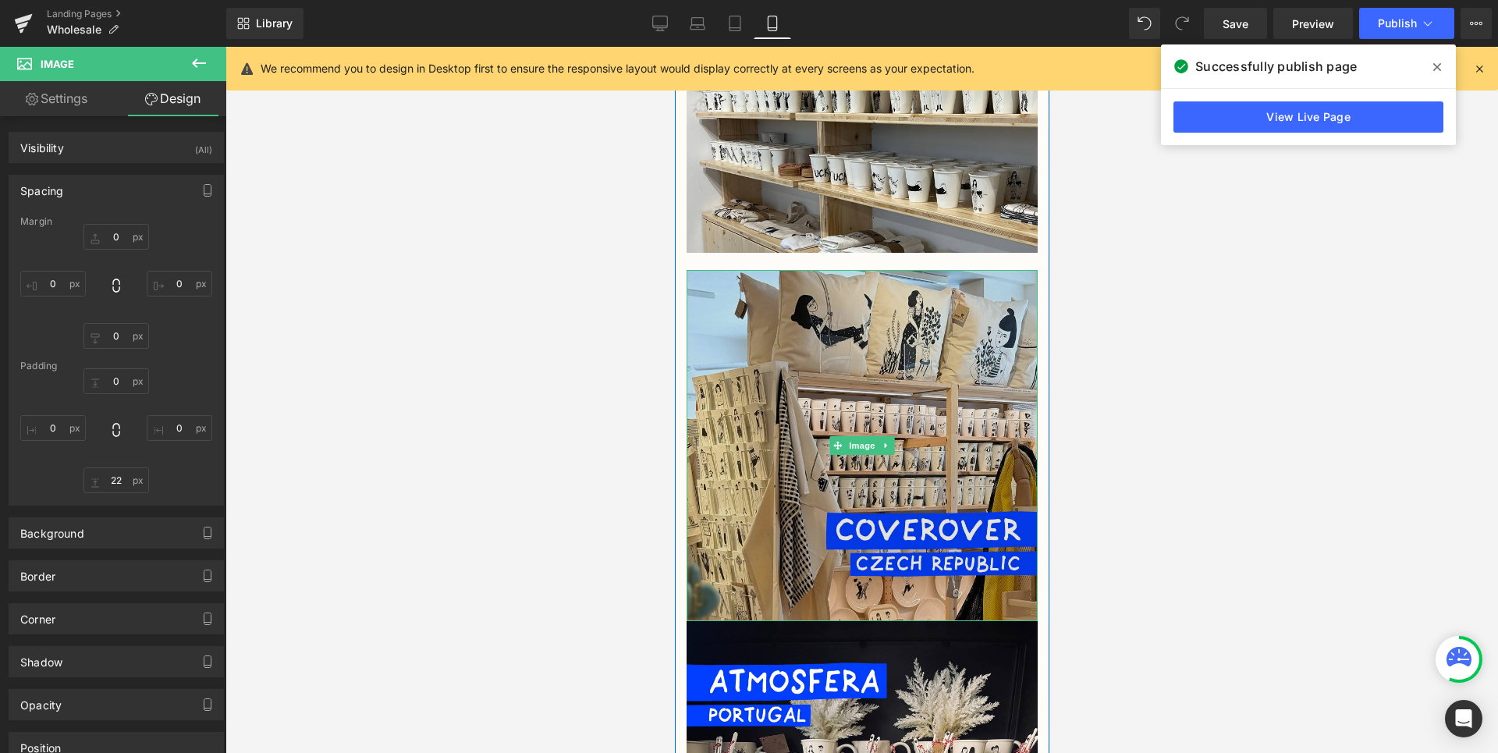
scroll to position [1068, 0]
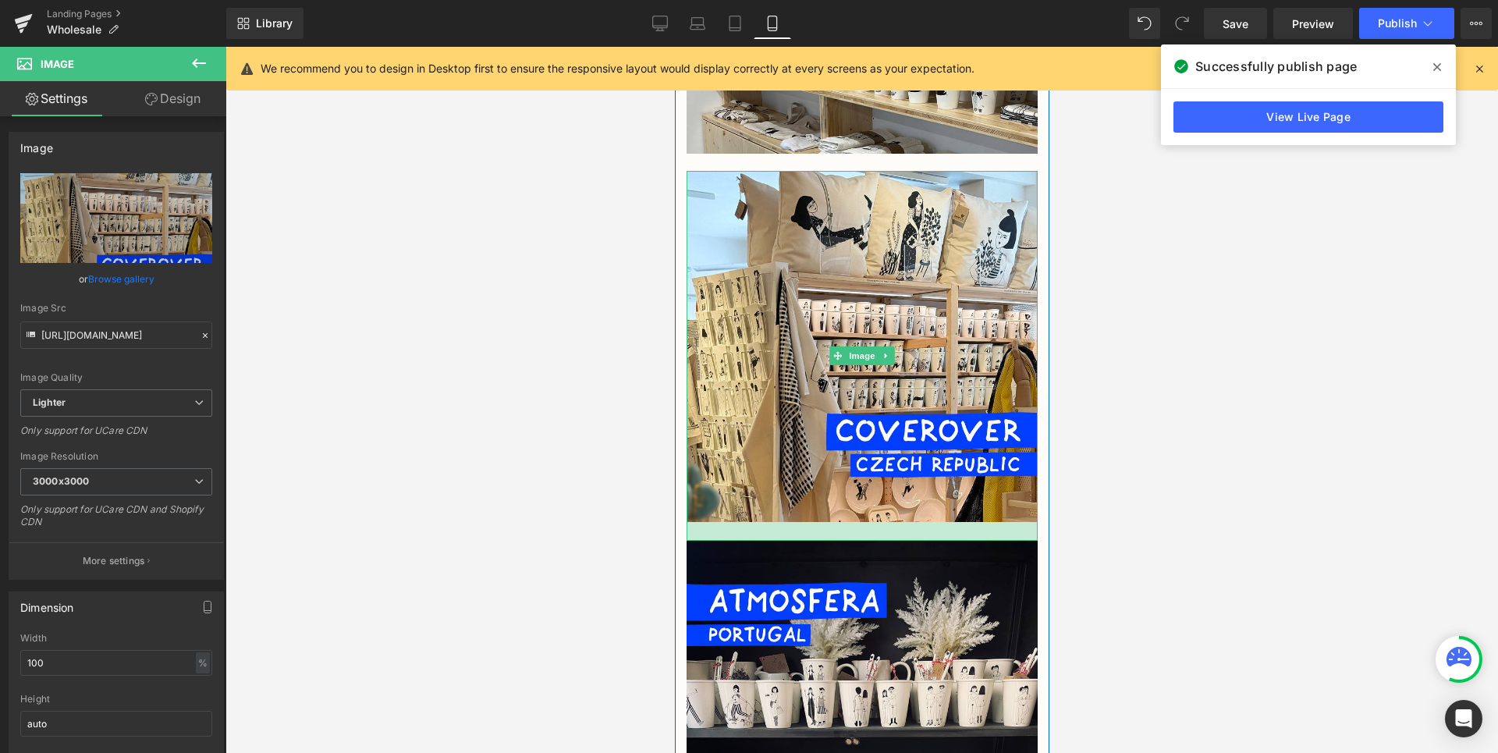
drag, startPoint x: 927, startPoint y: 489, endPoint x: 927, endPoint y: 508, distance: 18.7
click at [927, 522] on div at bounding box center [861, 531] width 351 height 19
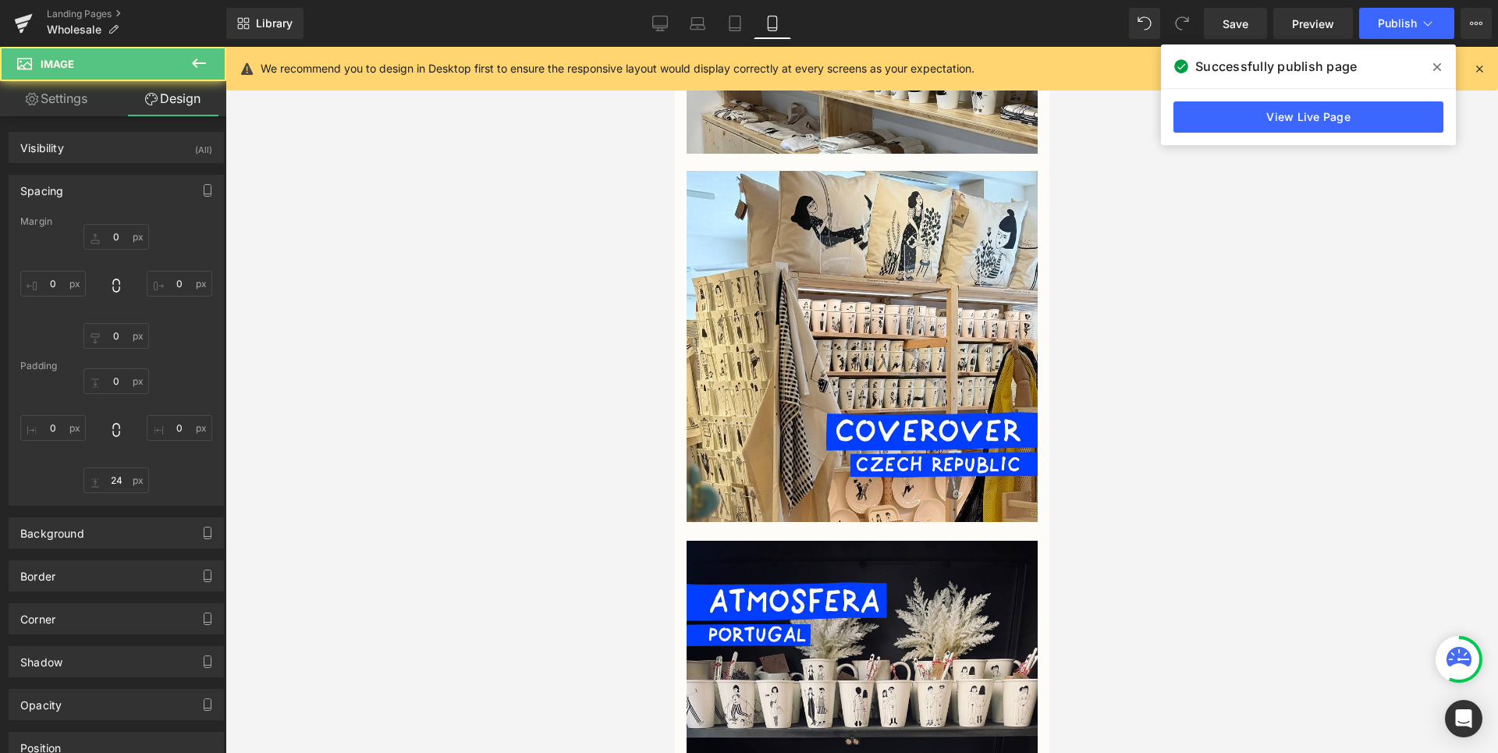
click at [1100, 479] on div at bounding box center [862, 400] width 1273 height 706
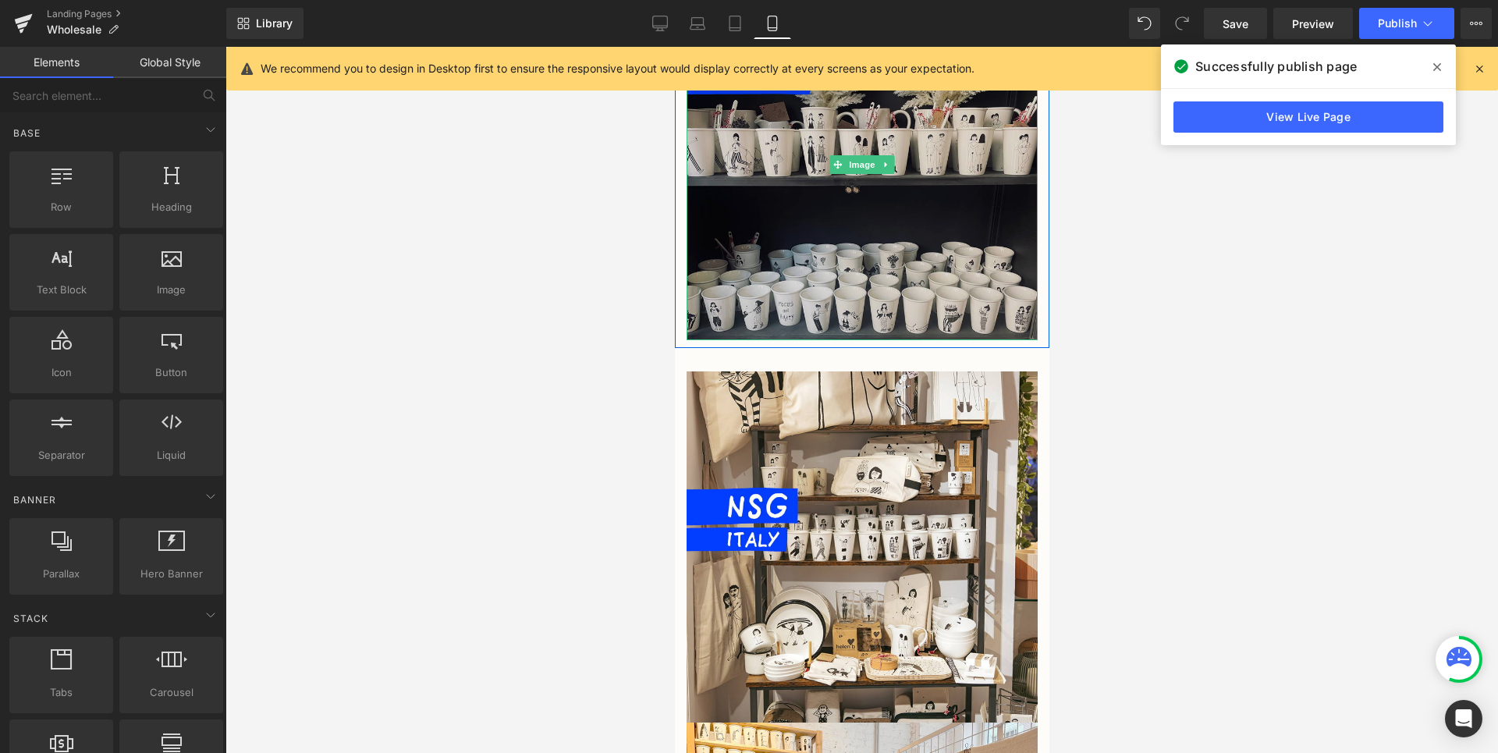
scroll to position [1663, 0]
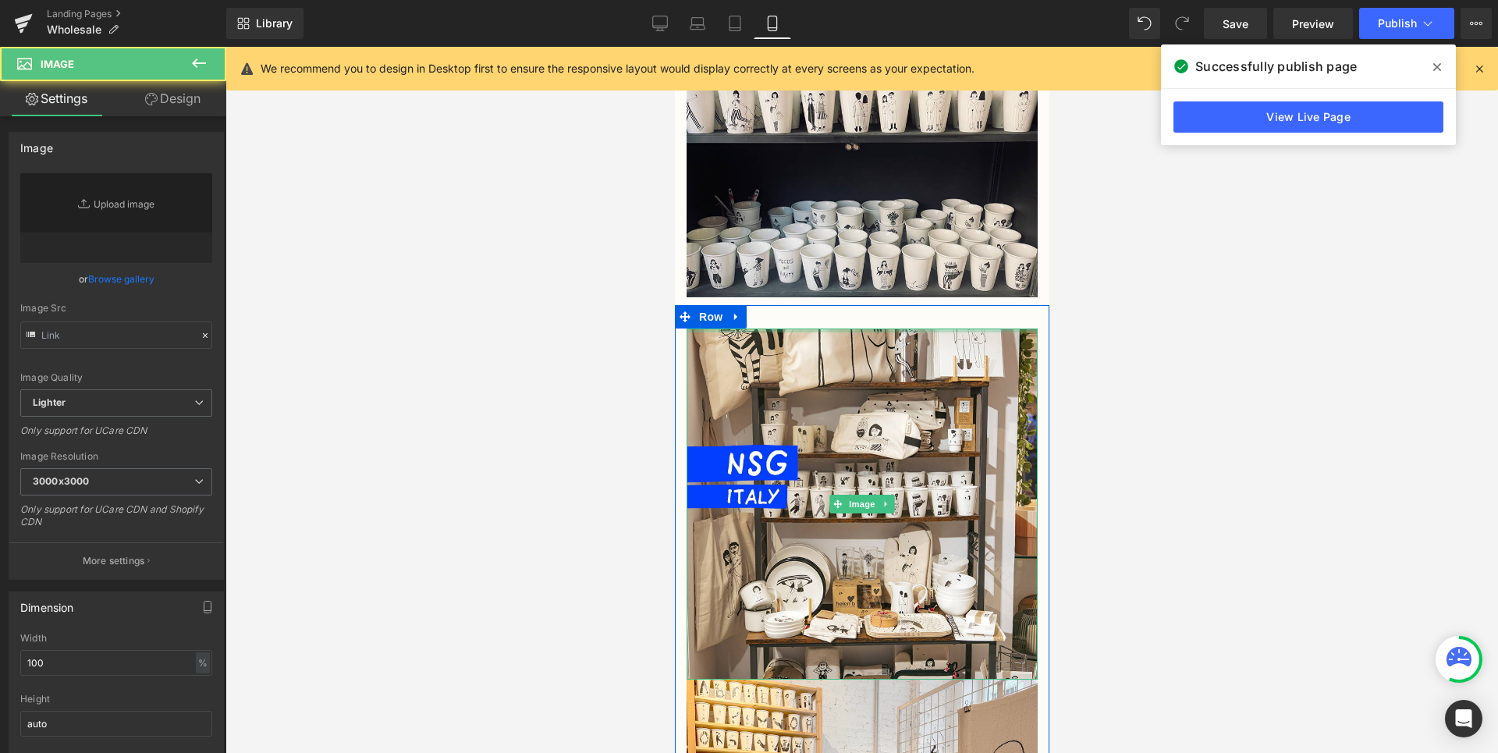
type input "[URL][DOMAIN_NAME]"
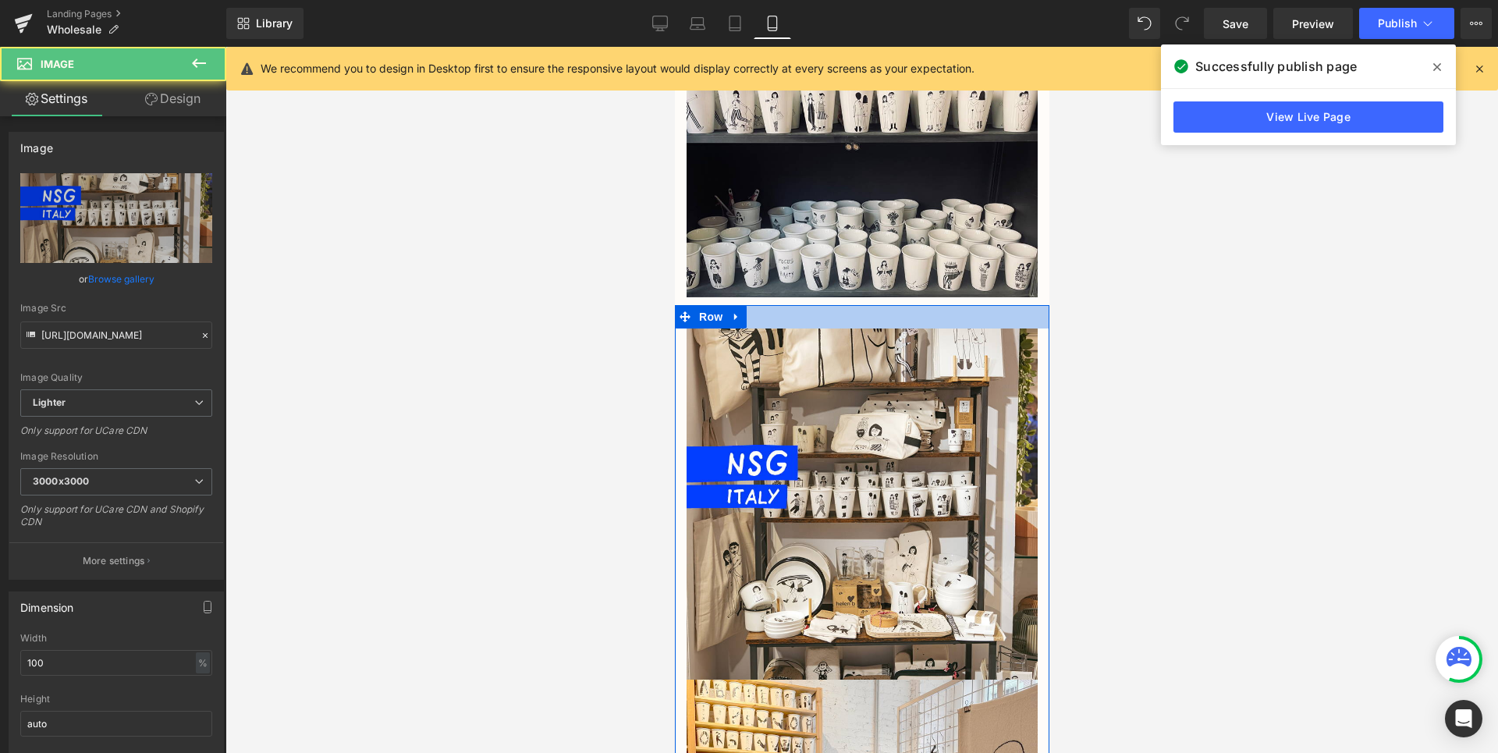
drag, startPoint x: 921, startPoint y: 298, endPoint x: 921, endPoint y: 278, distance: 20.3
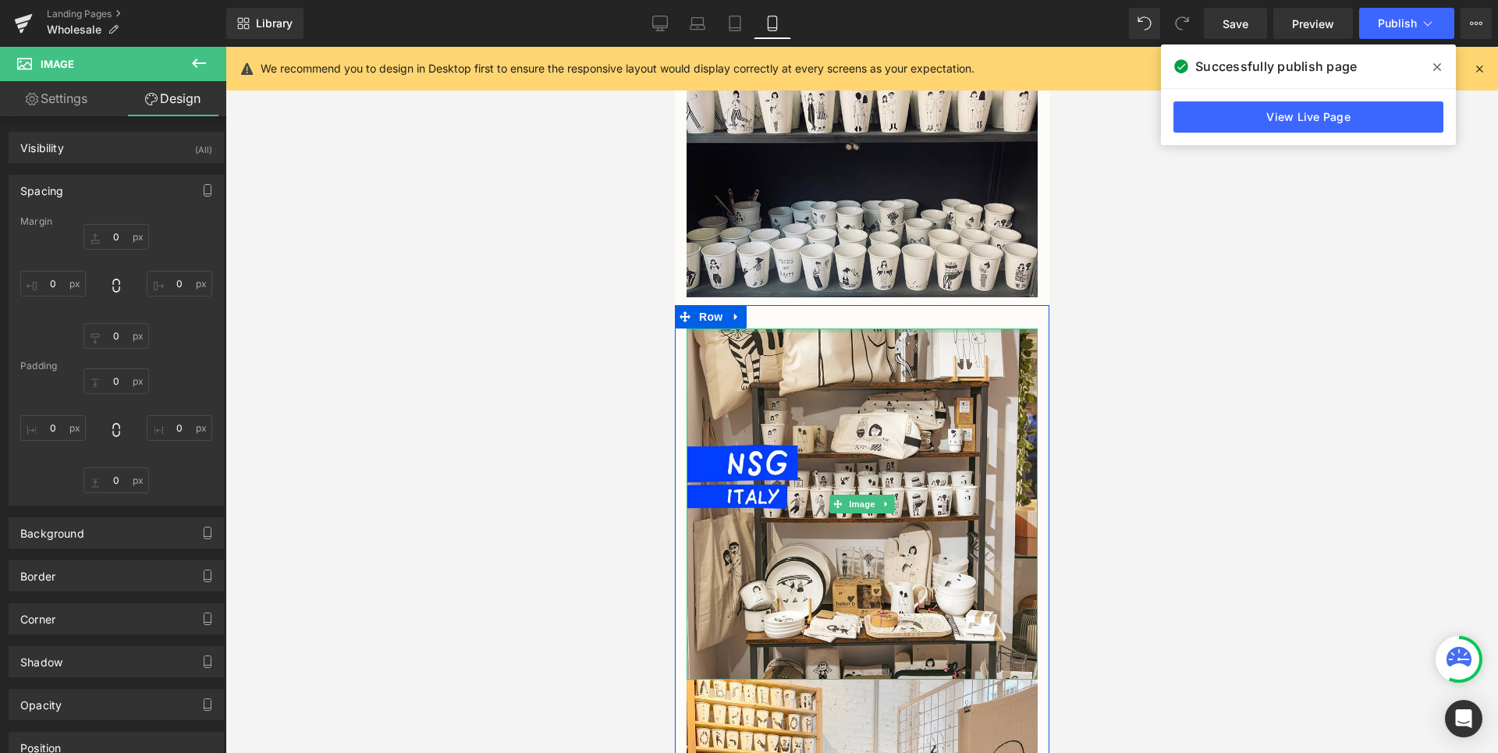
type input "0px"
drag, startPoint x: 918, startPoint y: 299, endPoint x: 918, endPoint y: 285, distance: 14.0
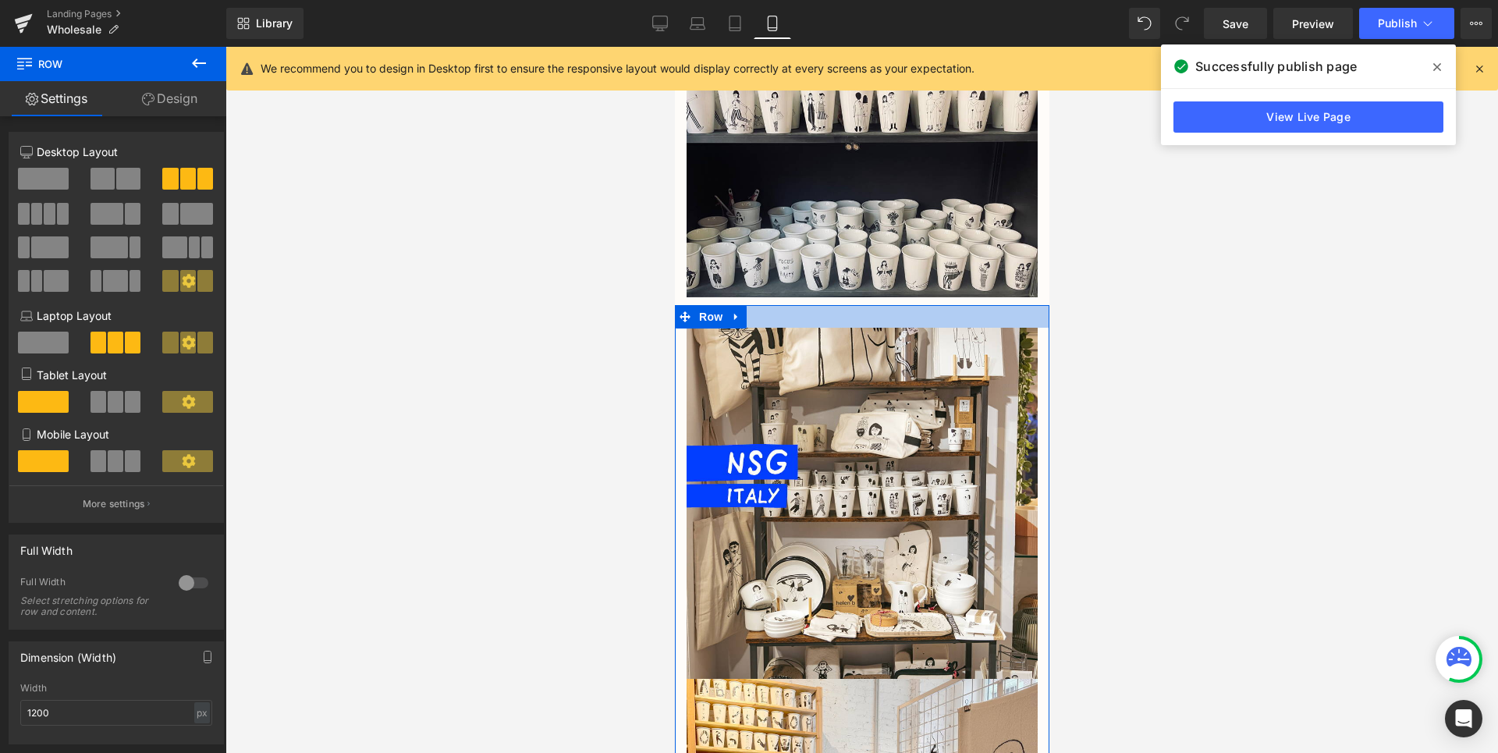
click at [914, 305] on div at bounding box center [861, 316] width 375 height 23
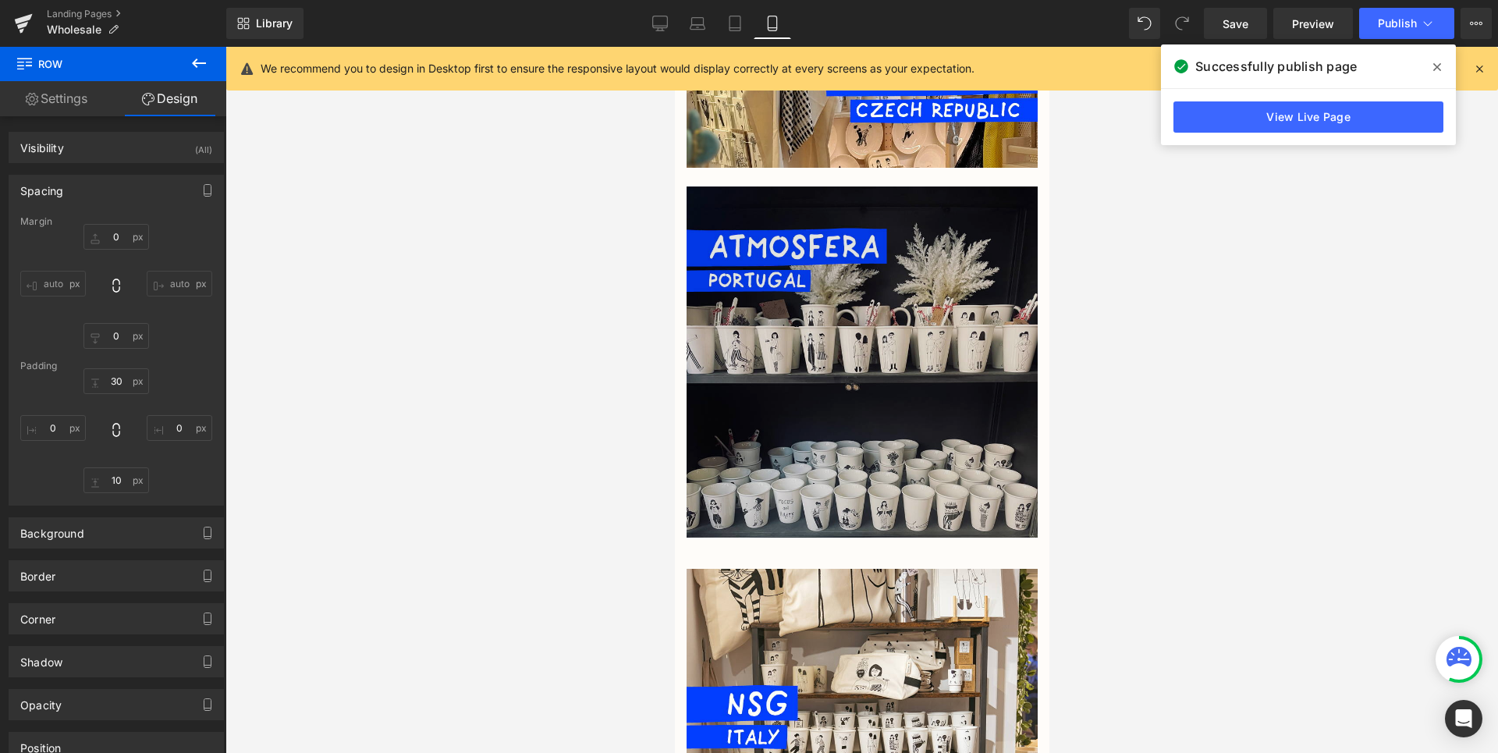
scroll to position [1385, 0]
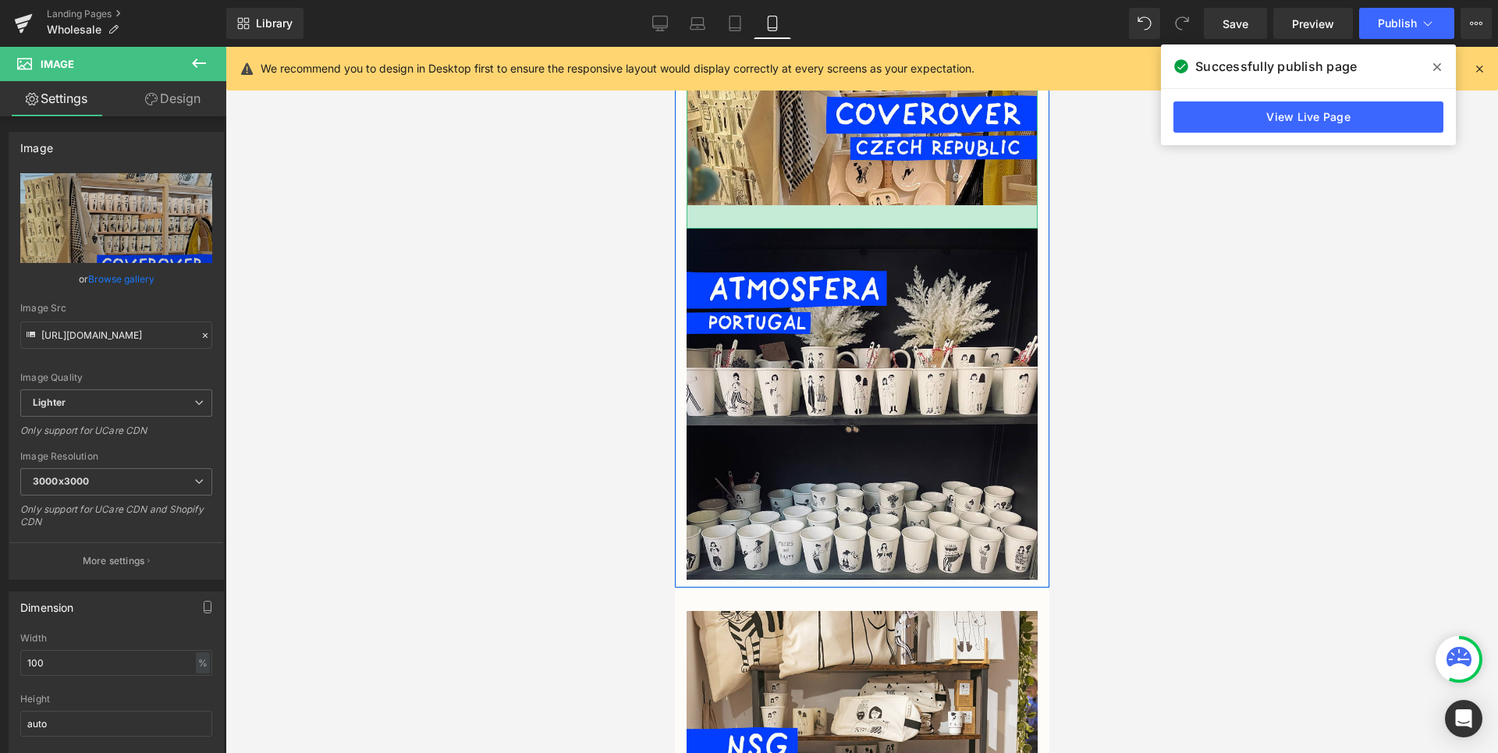
click at [885, 205] on div at bounding box center [861, 216] width 351 height 23
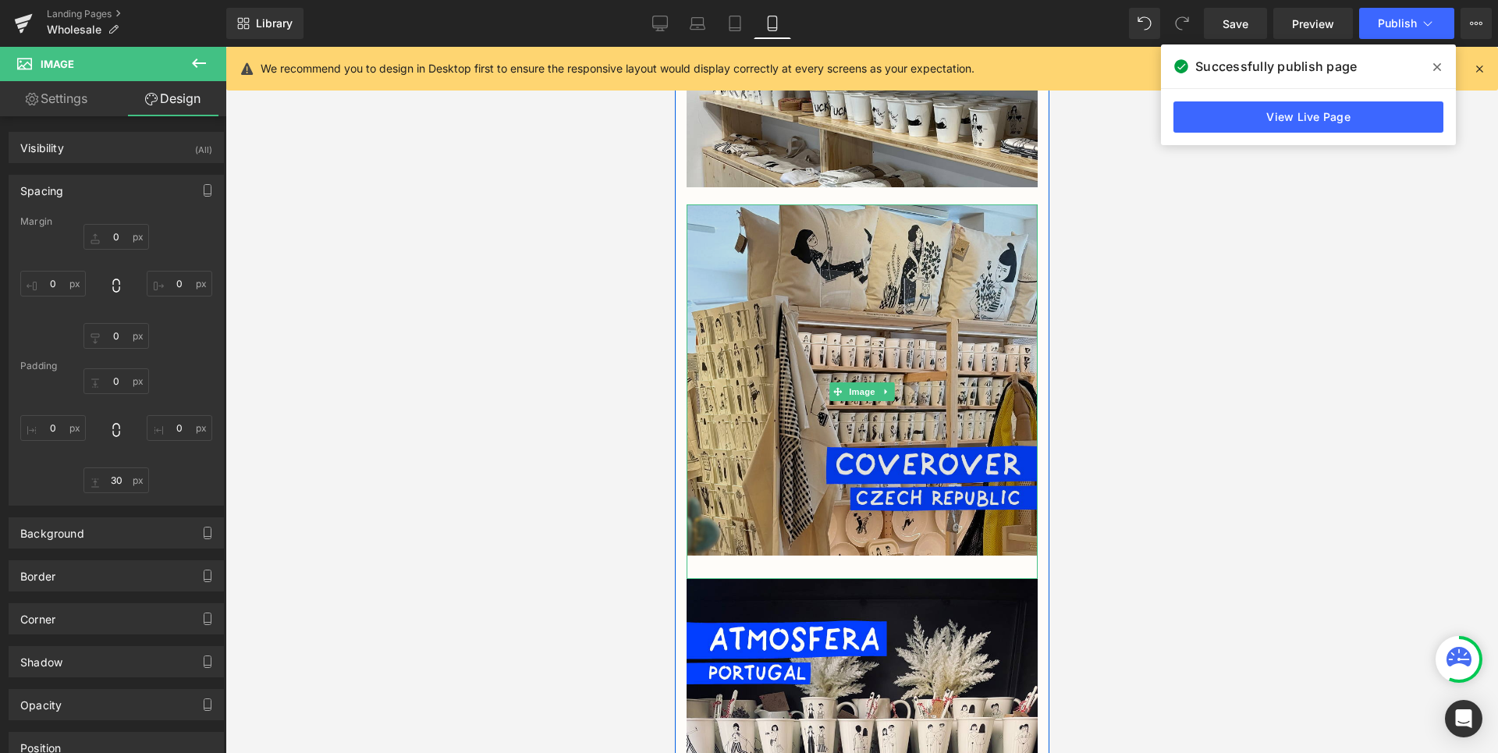
scroll to position [1028, 0]
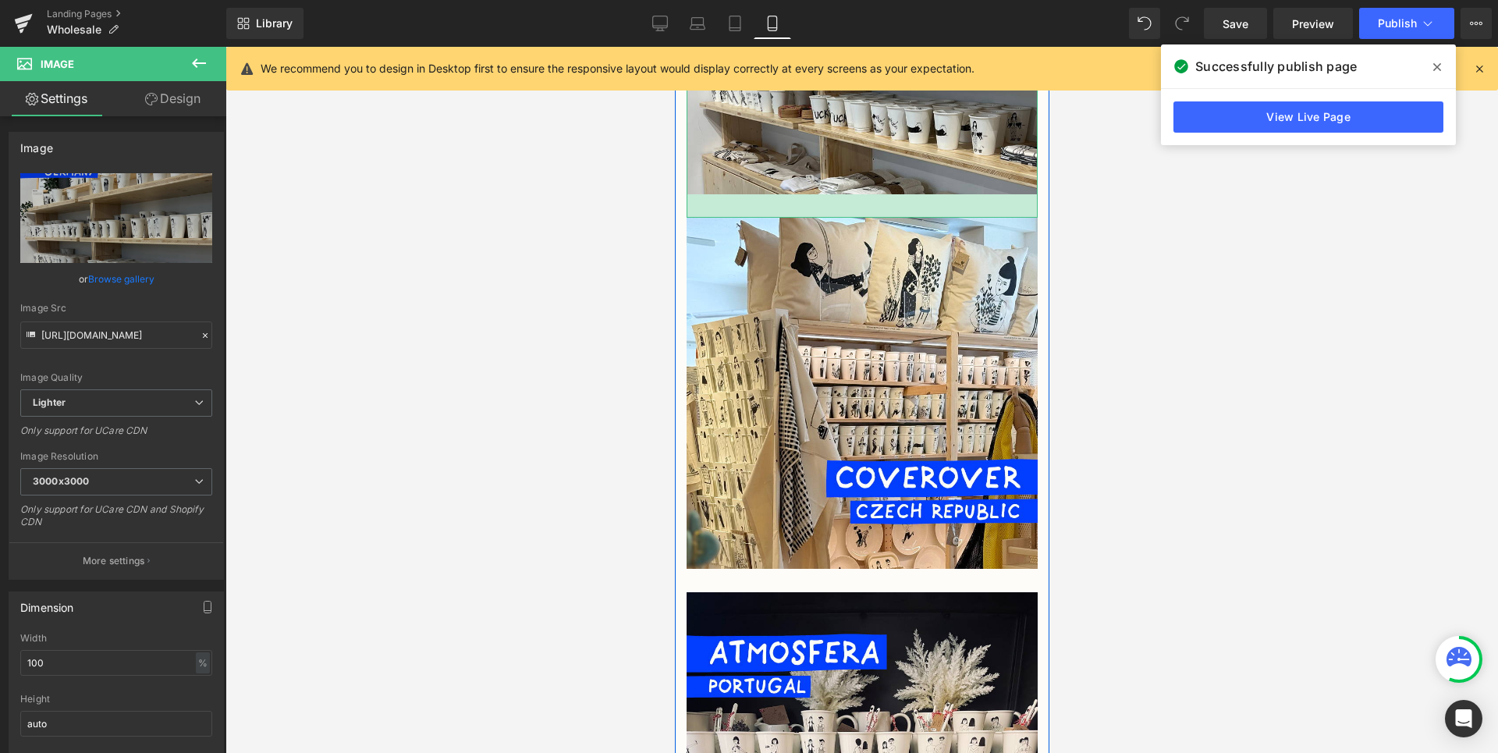
click at [874, 194] on div at bounding box center [861, 205] width 351 height 23
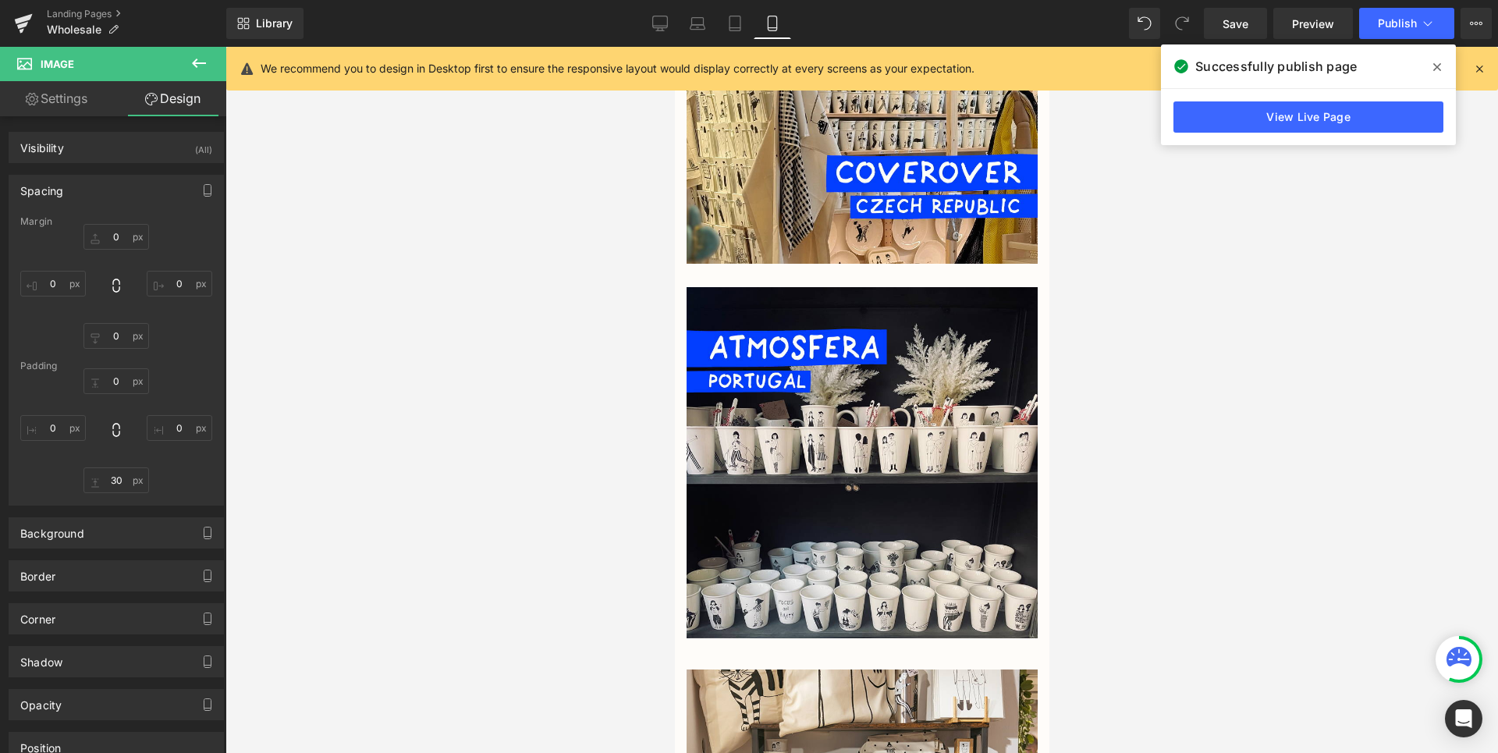
scroll to position [1334, 0]
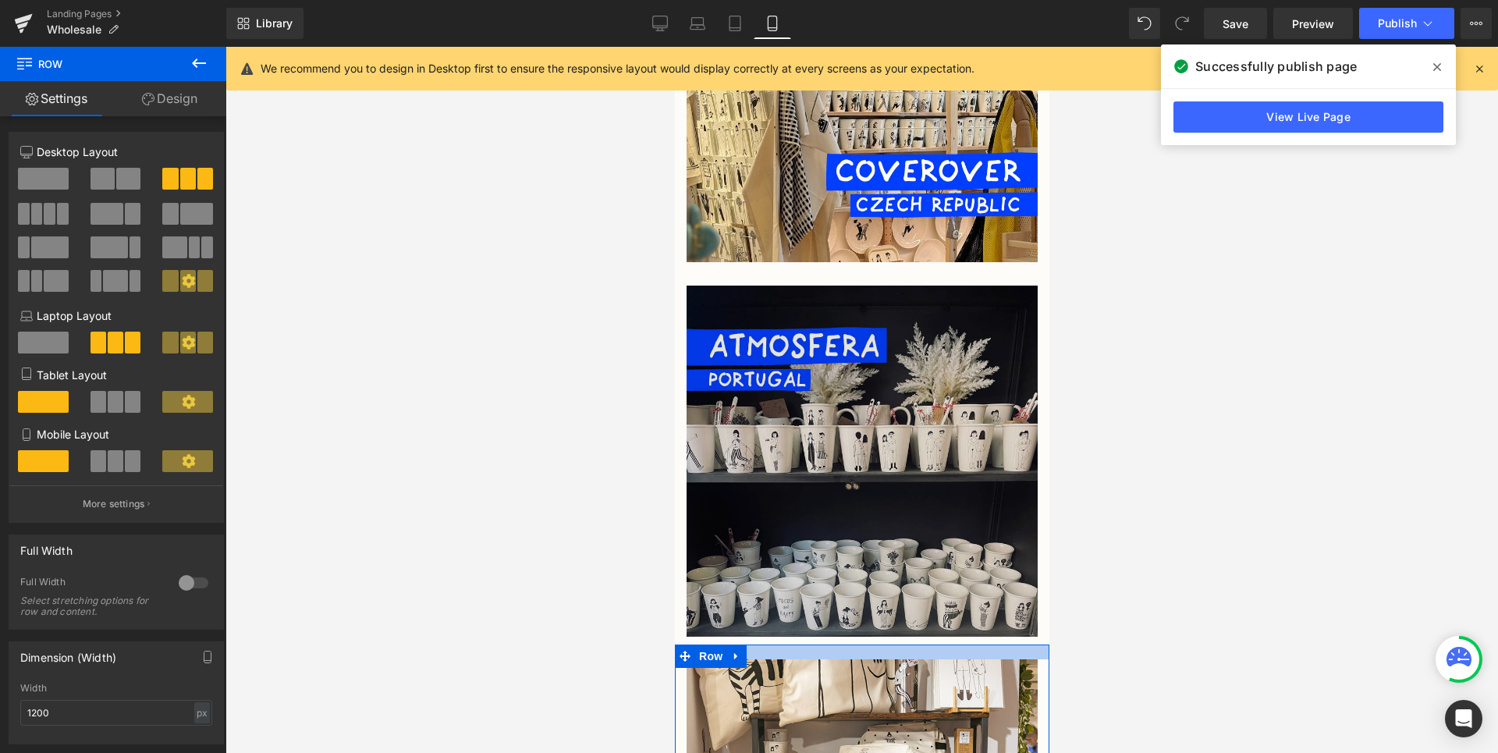
drag, startPoint x: 863, startPoint y: 613, endPoint x: 863, endPoint y: 605, distance: 8.6
click at [863, 605] on div "Image Row Heb je een winkel en wil je graag [PERSON_NAME] b verkopen? Wij zijn …" at bounding box center [861, 561] width 375 height 3381
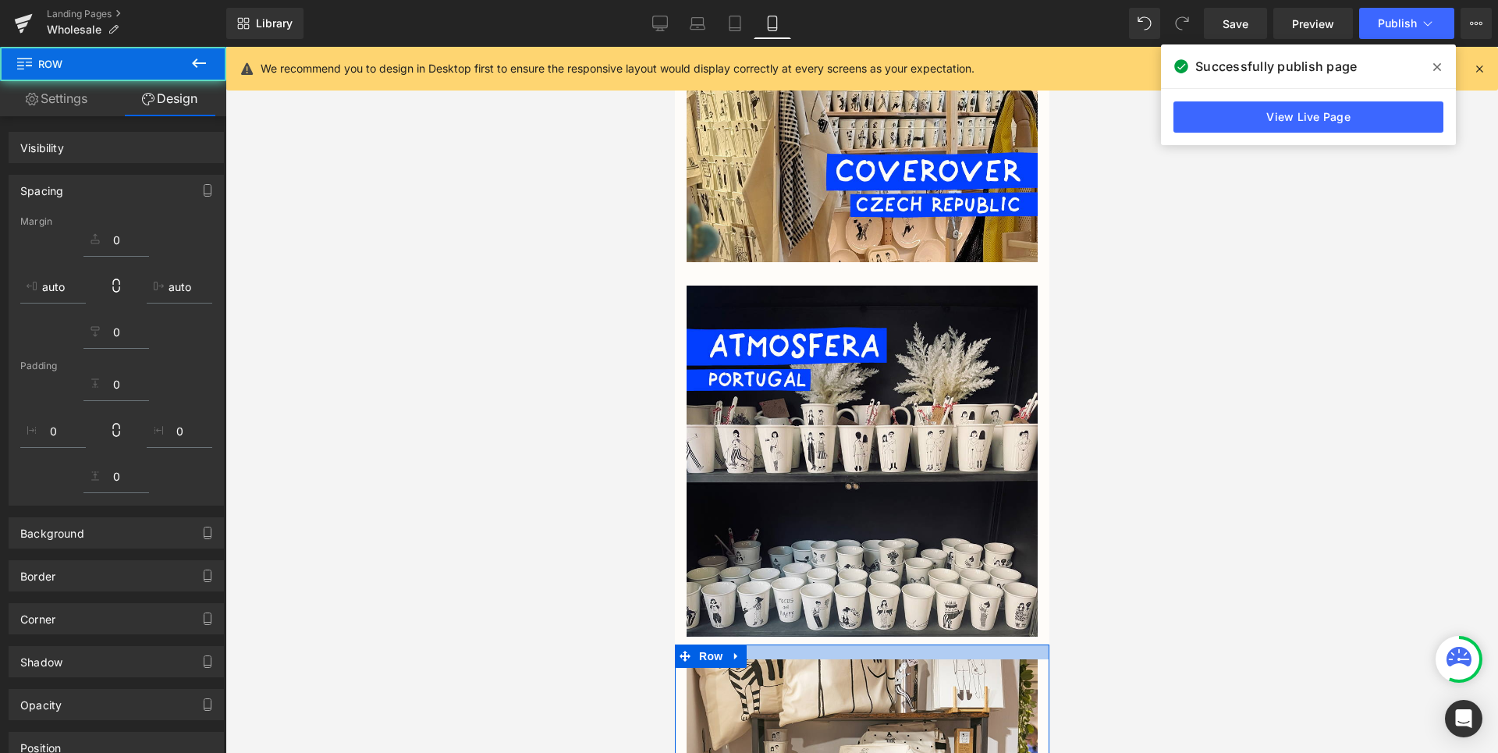
click at [1082, 572] on div at bounding box center [862, 400] width 1273 height 706
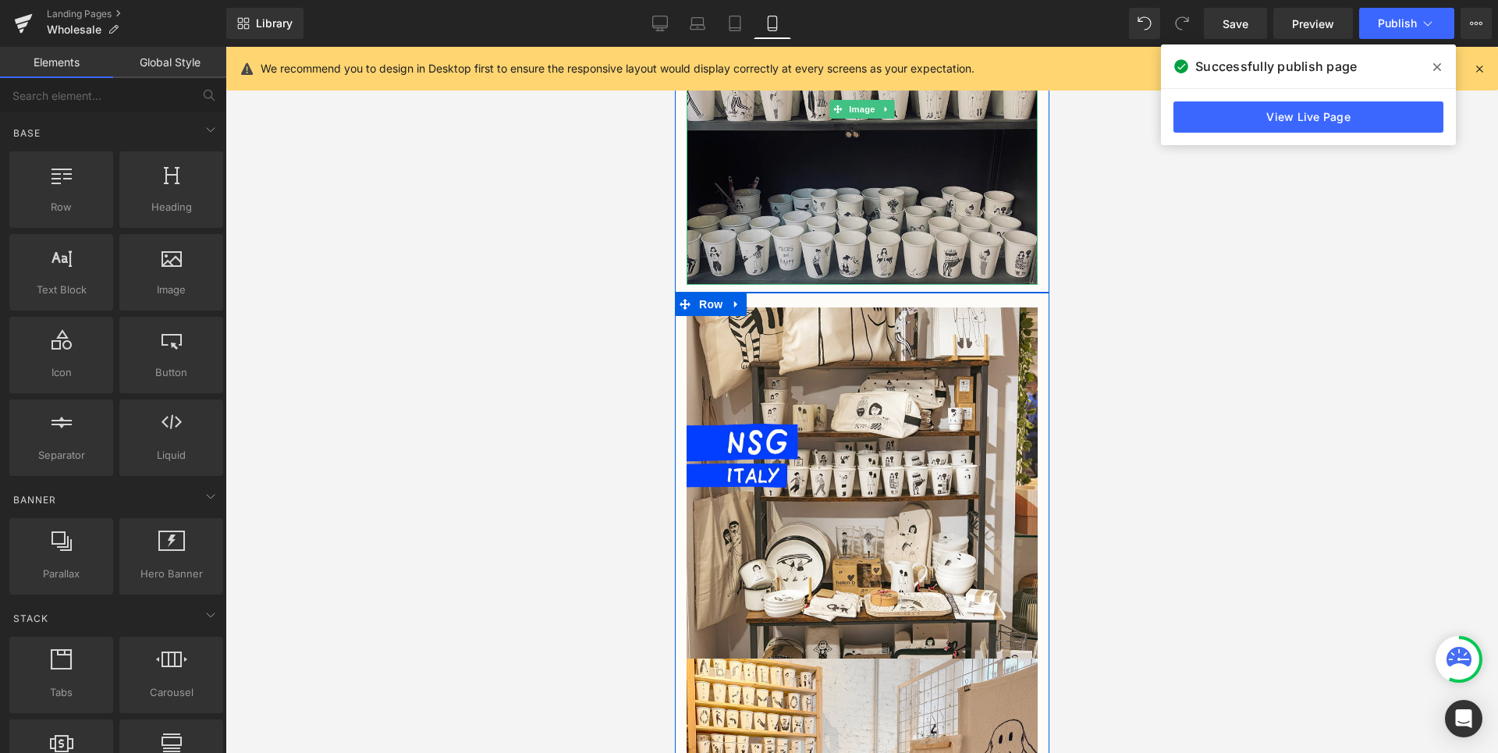
scroll to position [1705, 0]
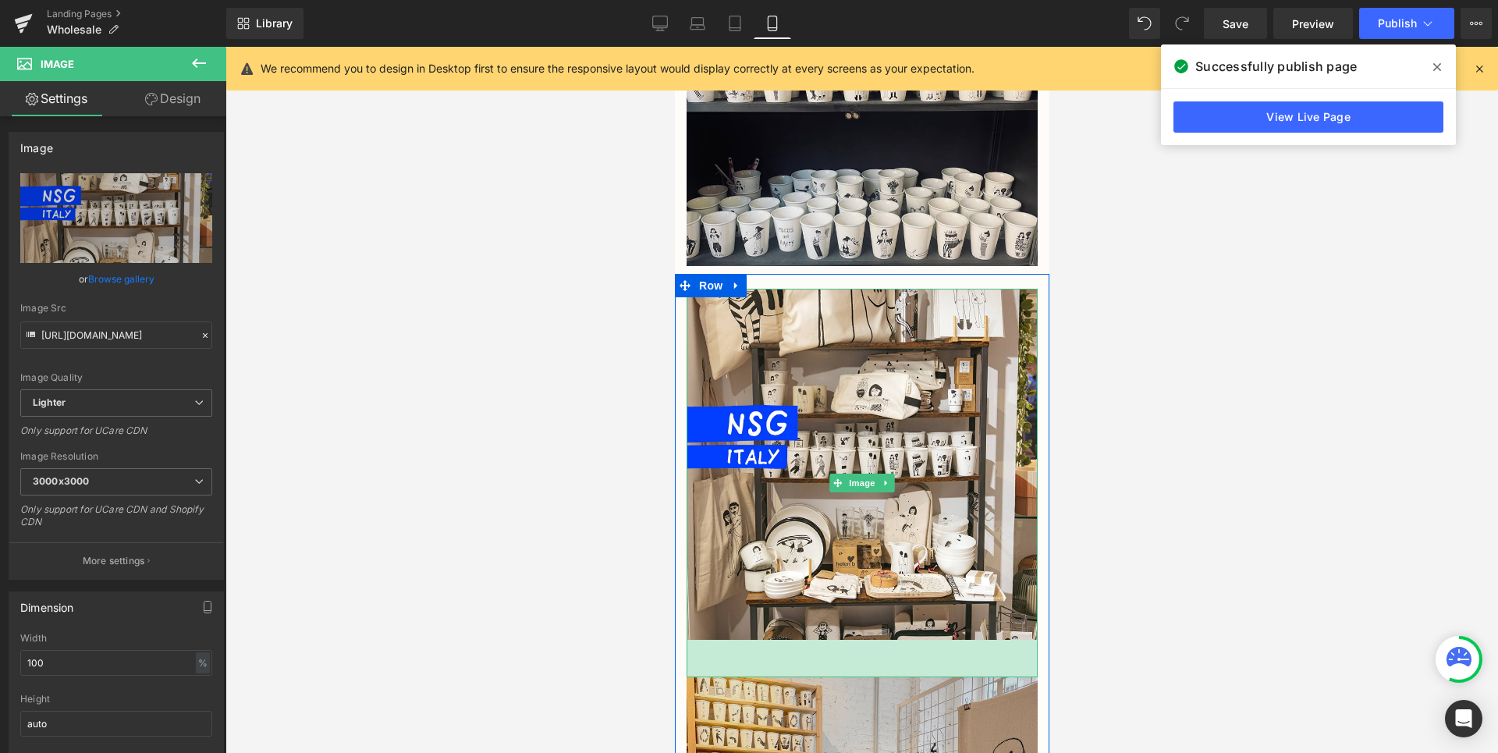
drag, startPoint x: 998, startPoint y: 608, endPoint x: 999, endPoint y: 645, distance: 37.5
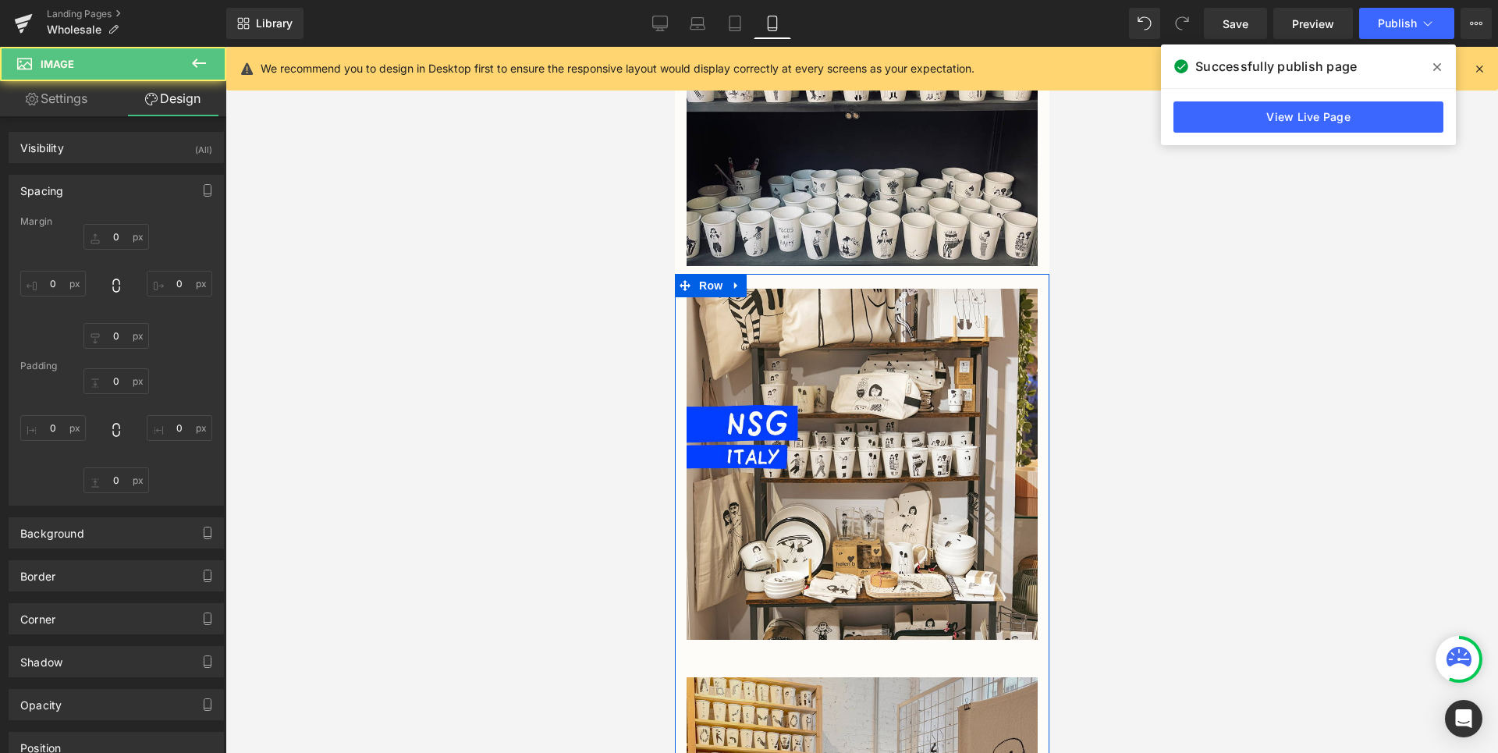
type input "0"
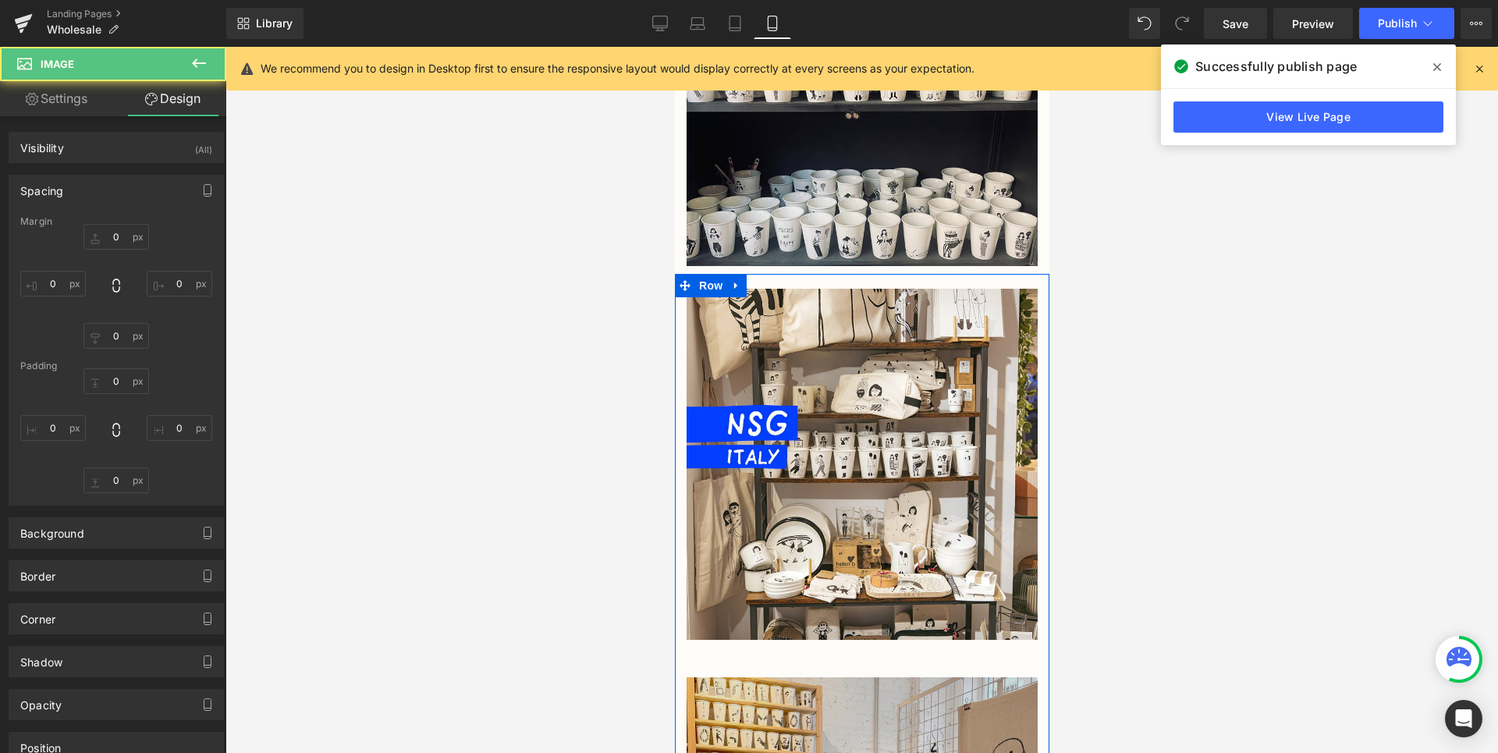
type input "0"
type input "47.9901"
type input "0"
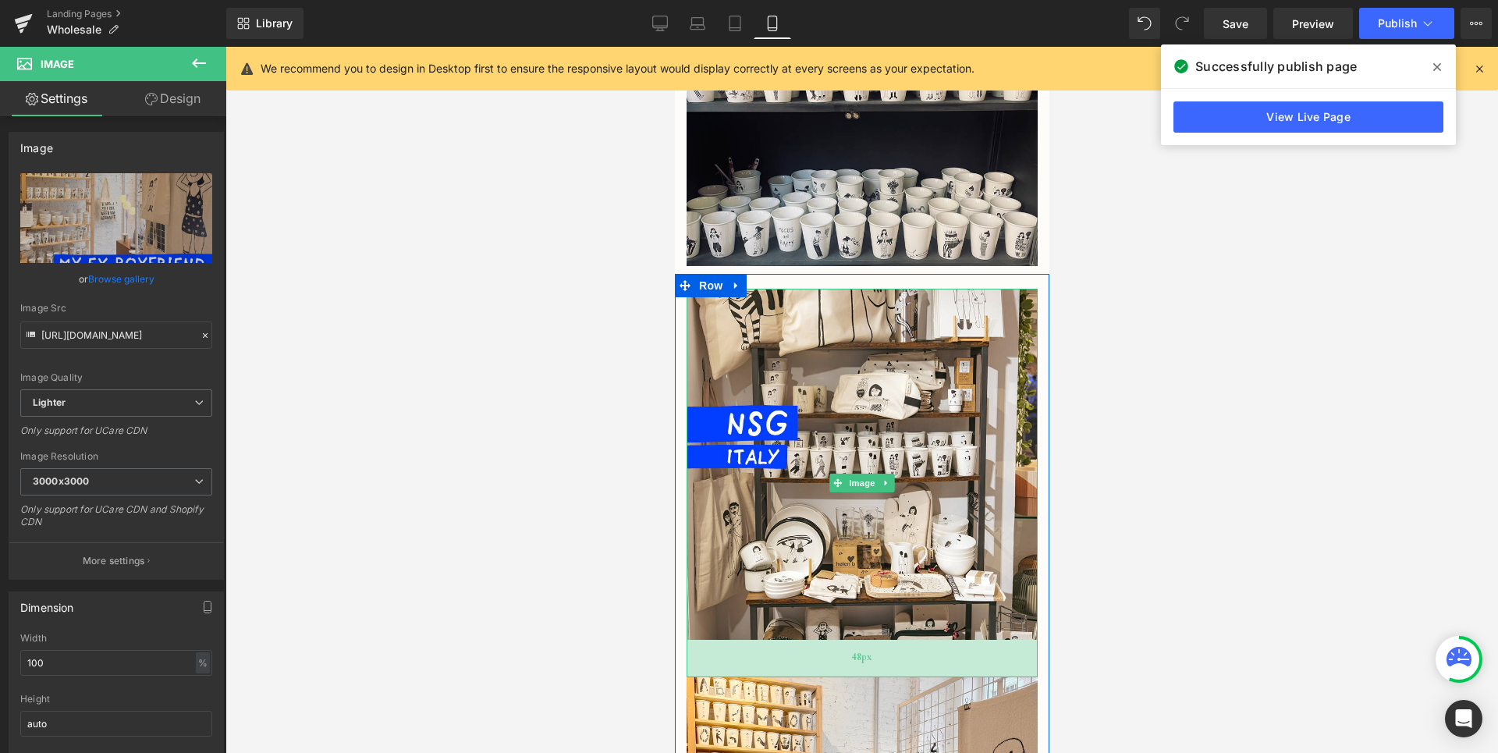
drag, startPoint x: 983, startPoint y: 648, endPoint x: 983, endPoint y: 633, distance: 14.8
drag, startPoint x: 960, startPoint y: 648, endPoint x: 960, endPoint y: 635, distance: 12.5
drag, startPoint x: 887, startPoint y: 648, endPoint x: 871, endPoint y: 641, distance: 17.8
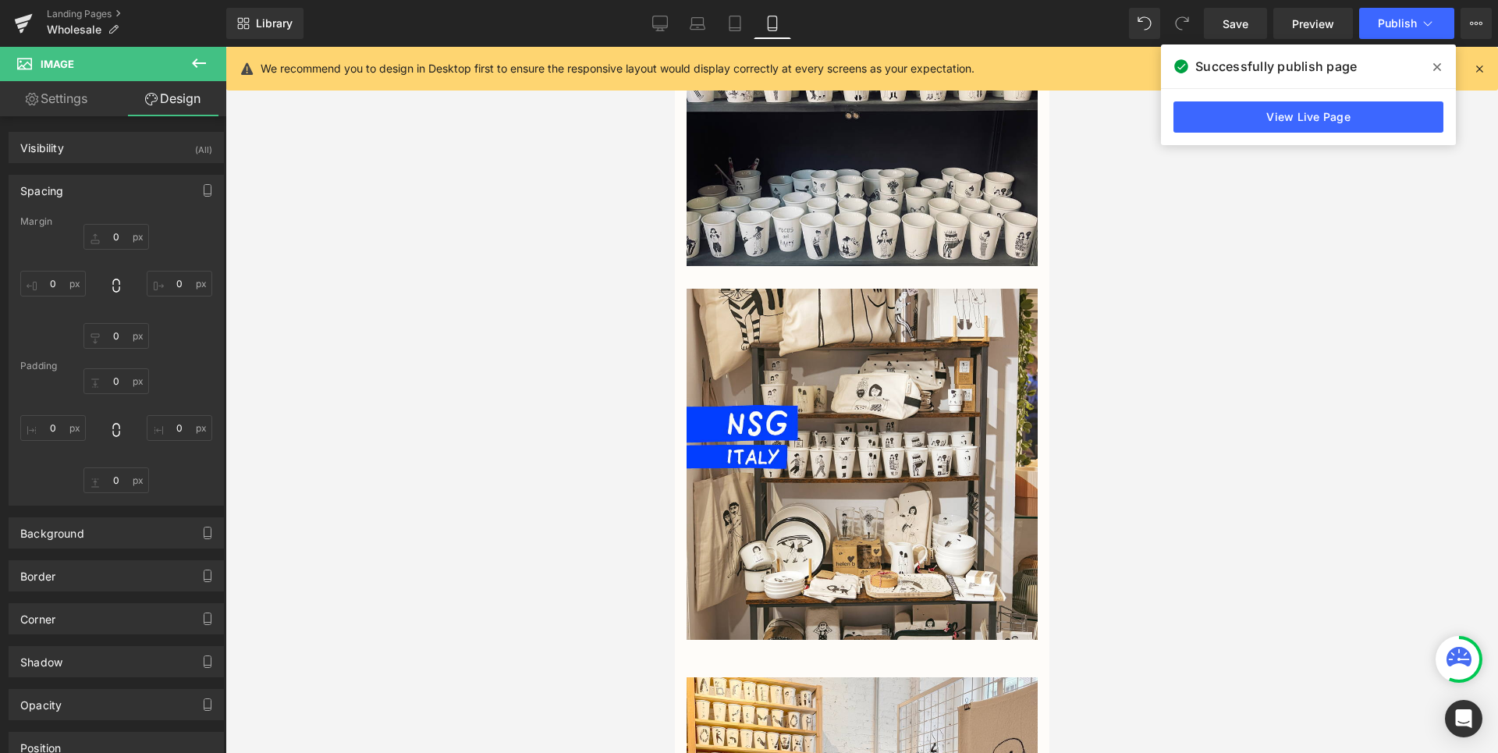
click at [1075, 638] on div at bounding box center [862, 400] width 1273 height 706
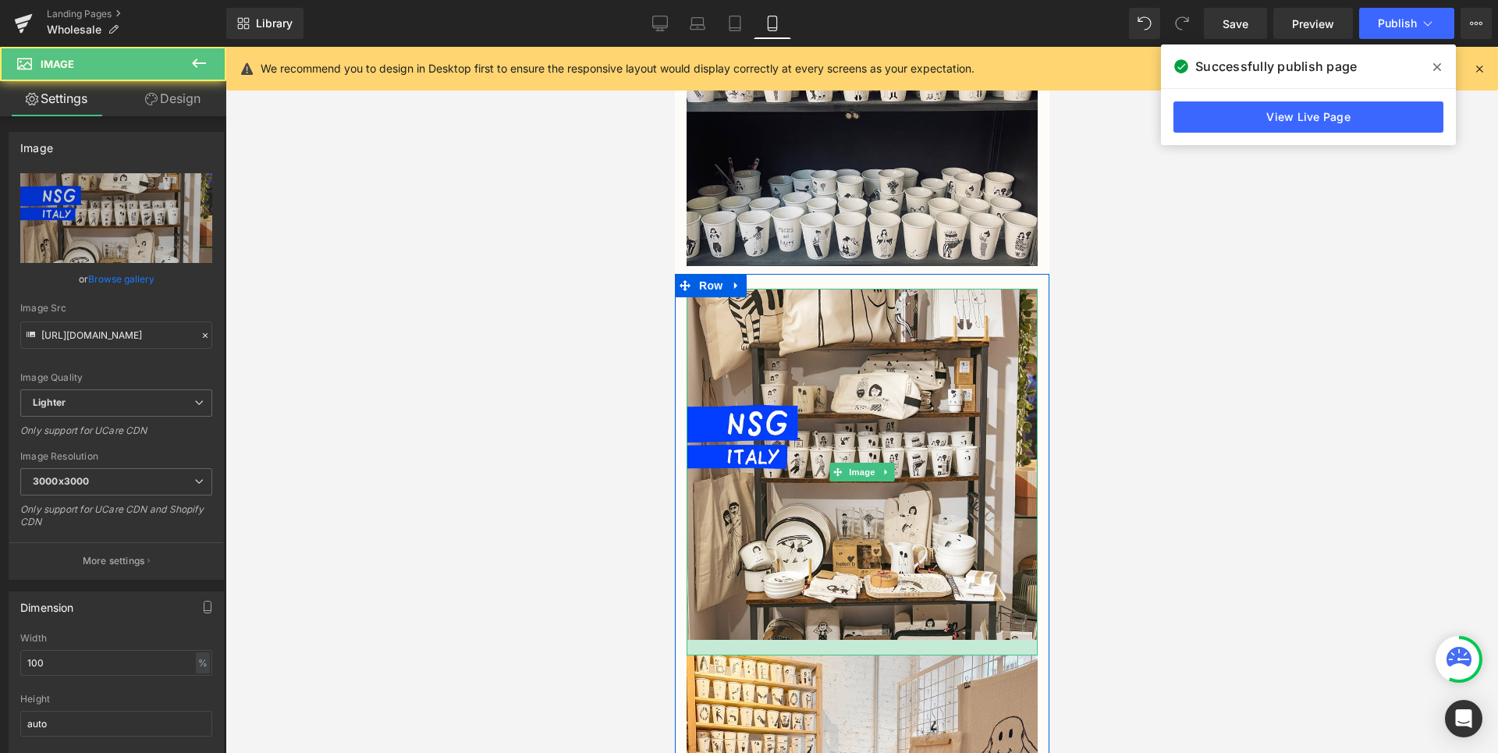
drag, startPoint x: 954, startPoint y: 644, endPoint x: 949, endPoint y: 623, distance: 21.6
click at [950, 640] on div at bounding box center [861, 648] width 351 height 16
click at [949, 640] on div at bounding box center [861, 648] width 351 height 16
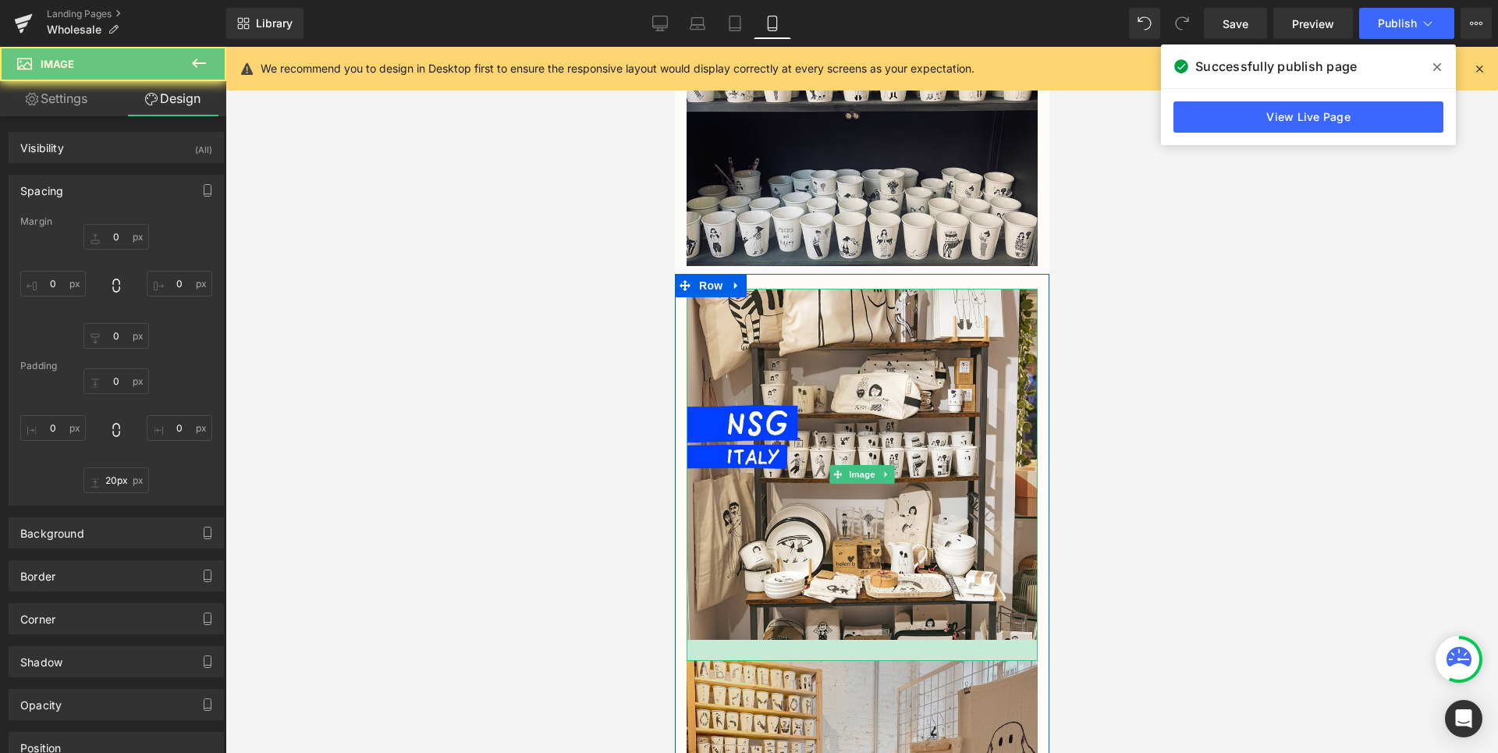
type input "0"
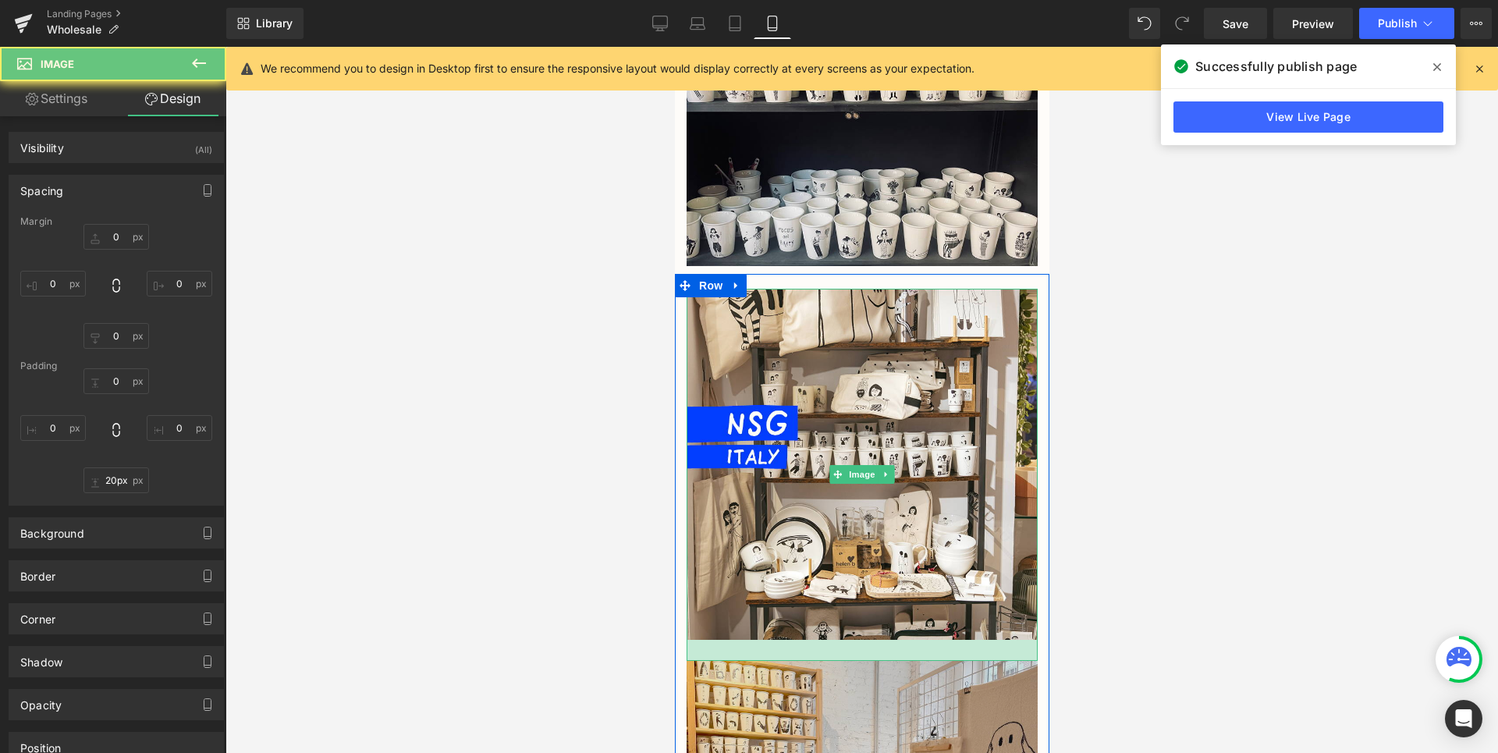
type input "0"
type input "28px"
type input "0"
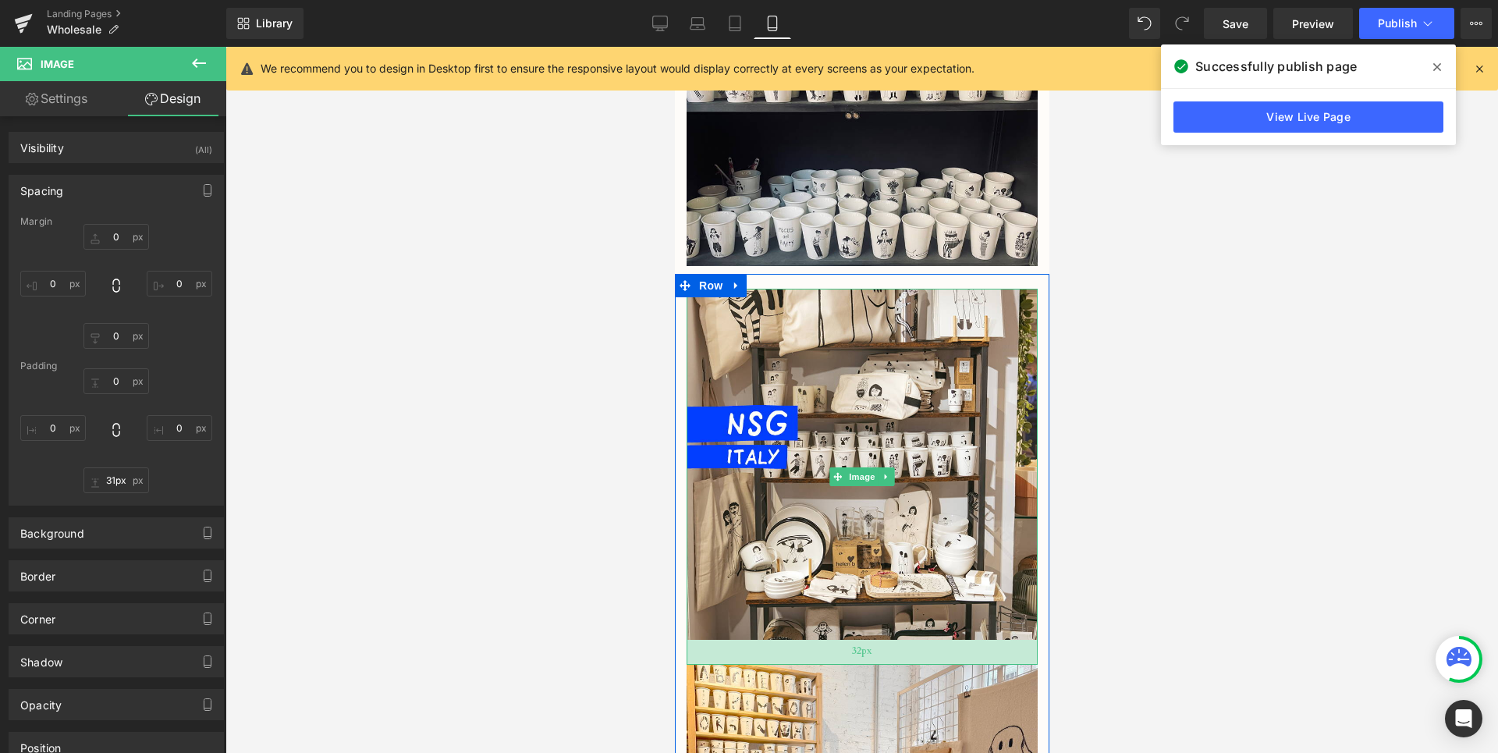
type input "30px"
drag, startPoint x: 949, startPoint y: 623, endPoint x: 948, endPoint y: 631, distance: 7.8
click at [948, 640] on div at bounding box center [861, 651] width 351 height 23
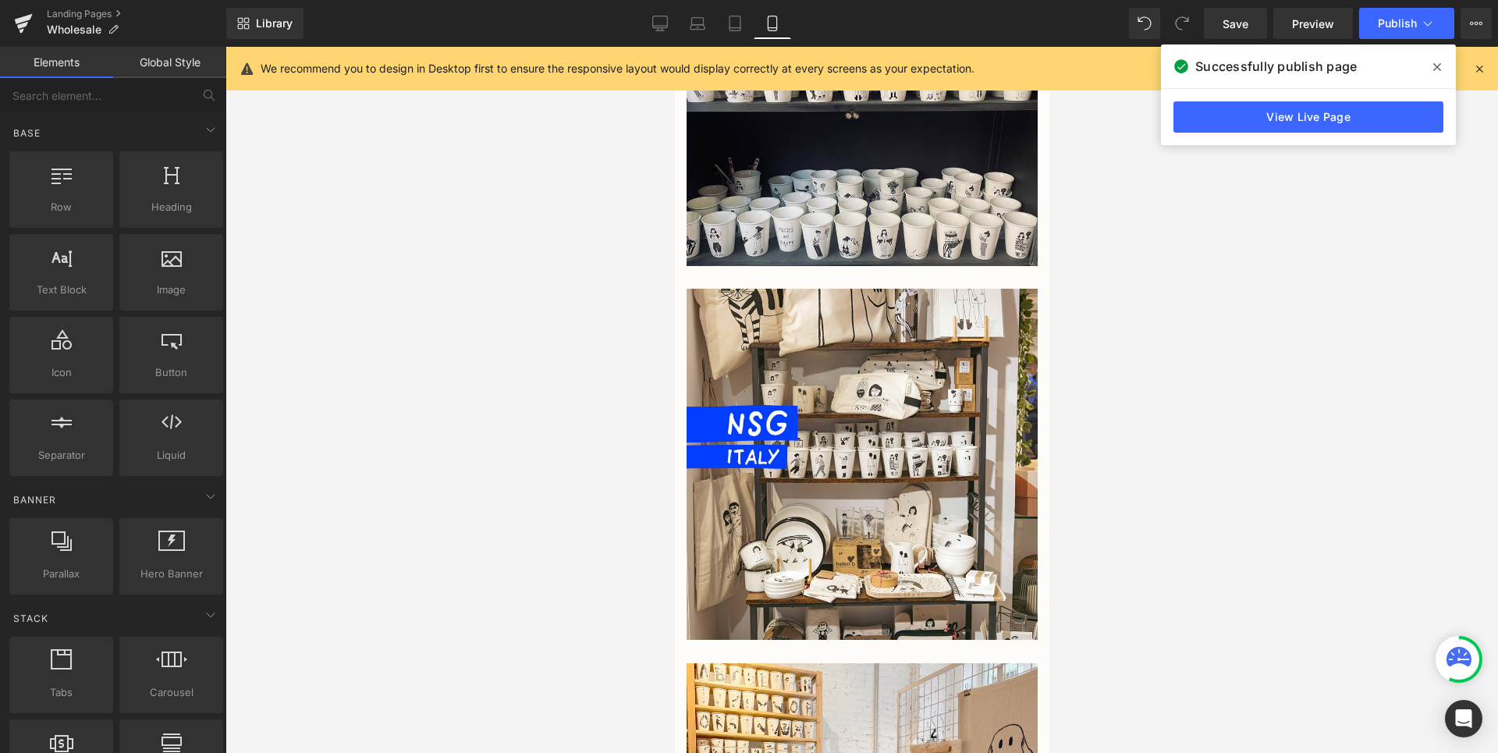
click at [1166, 584] on div at bounding box center [862, 400] width 1273 height 706
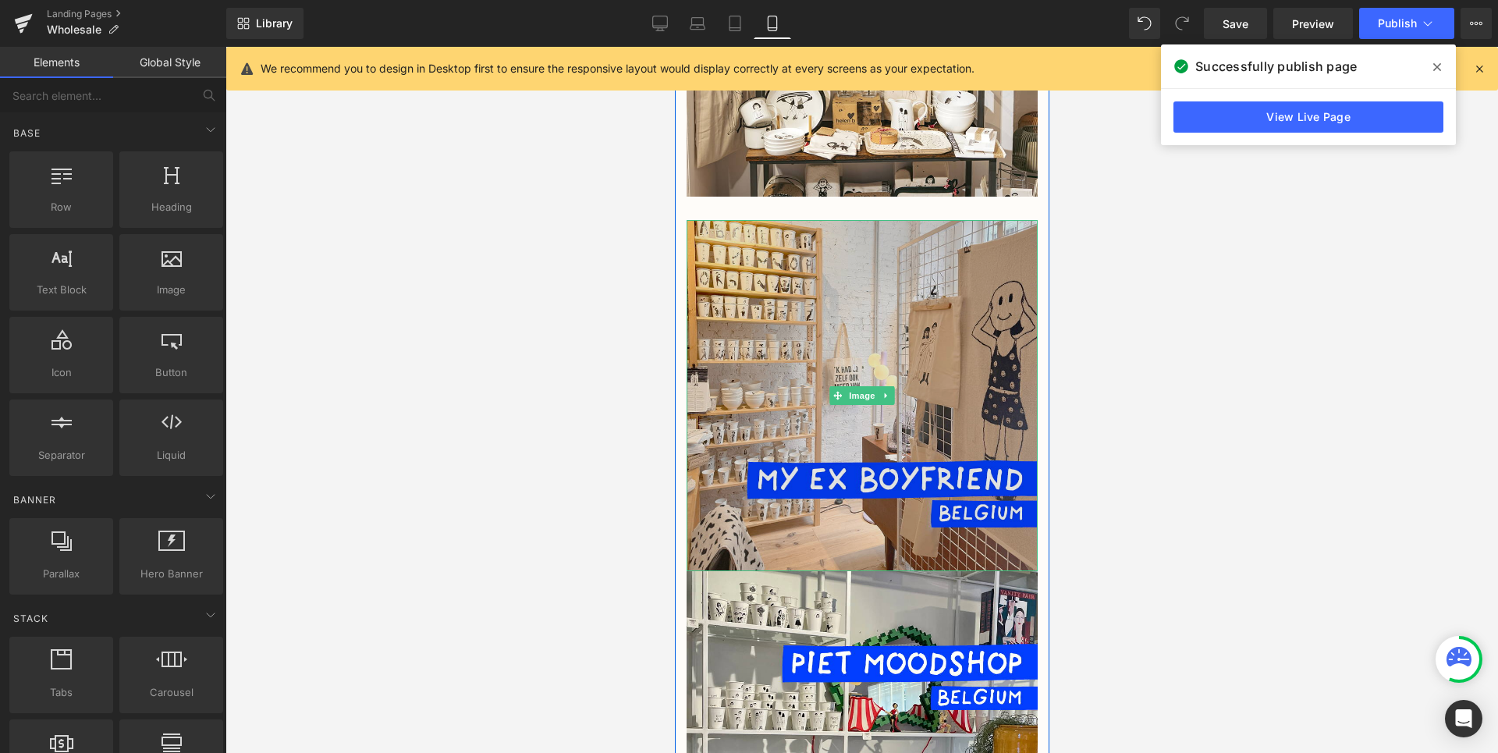
scroll to position [2237, 0]
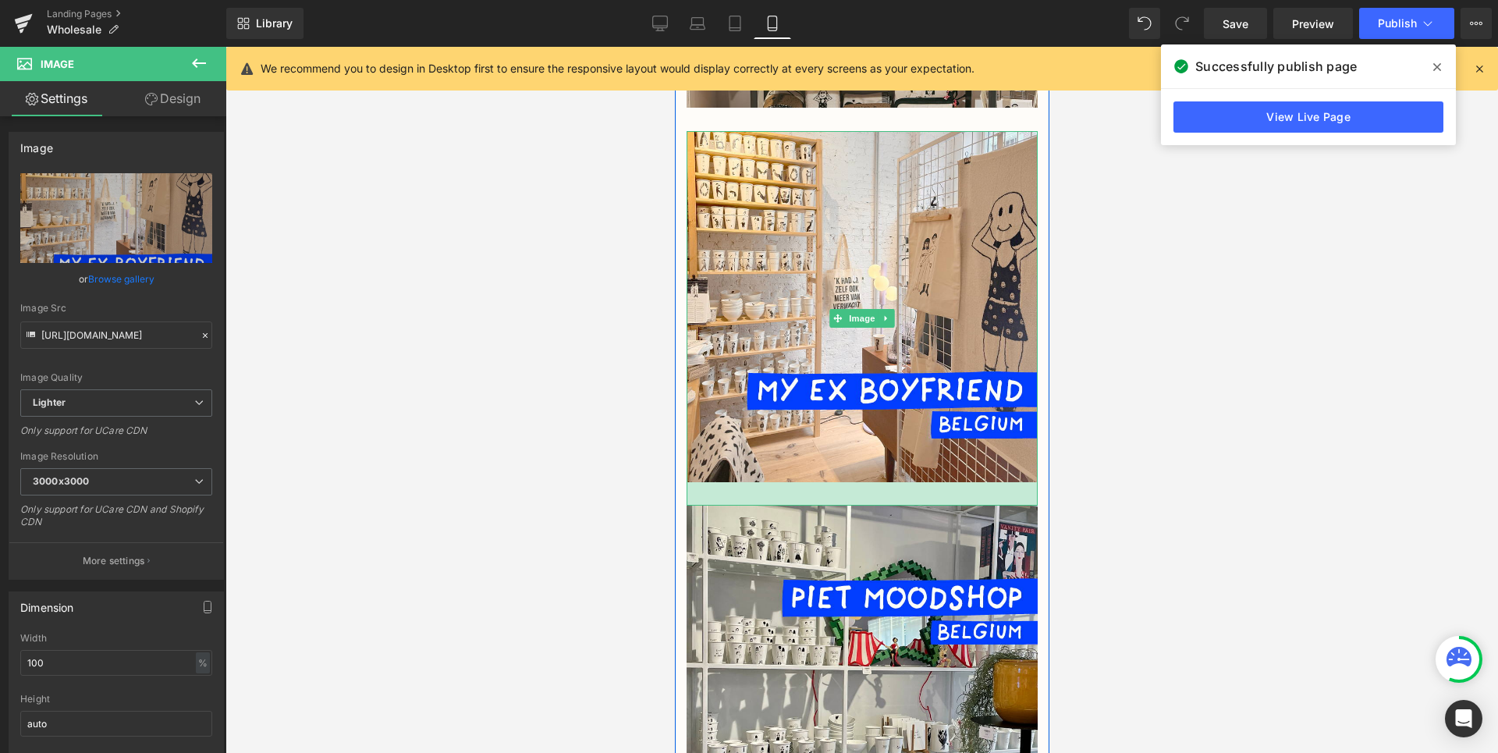
drag, startPoint x: 913, startPoint y: 450, endPoint x: 911, endPoint y: 473, distance: 23.5
click at [911, 482] on div at bounding box center [861, 493] width 351 height 23
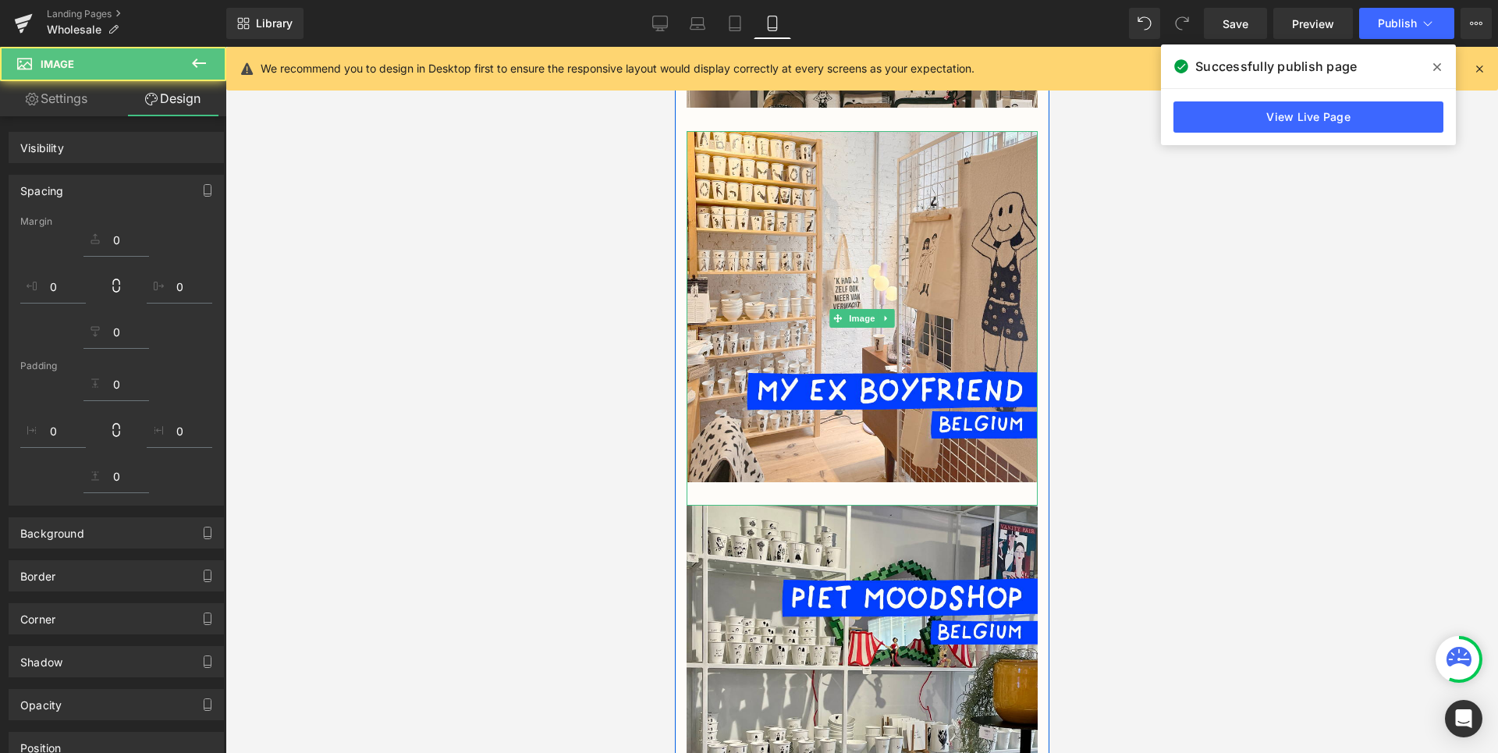
click at [1139, 446] on div at bounding box center [862, 400] width 1273 height 706
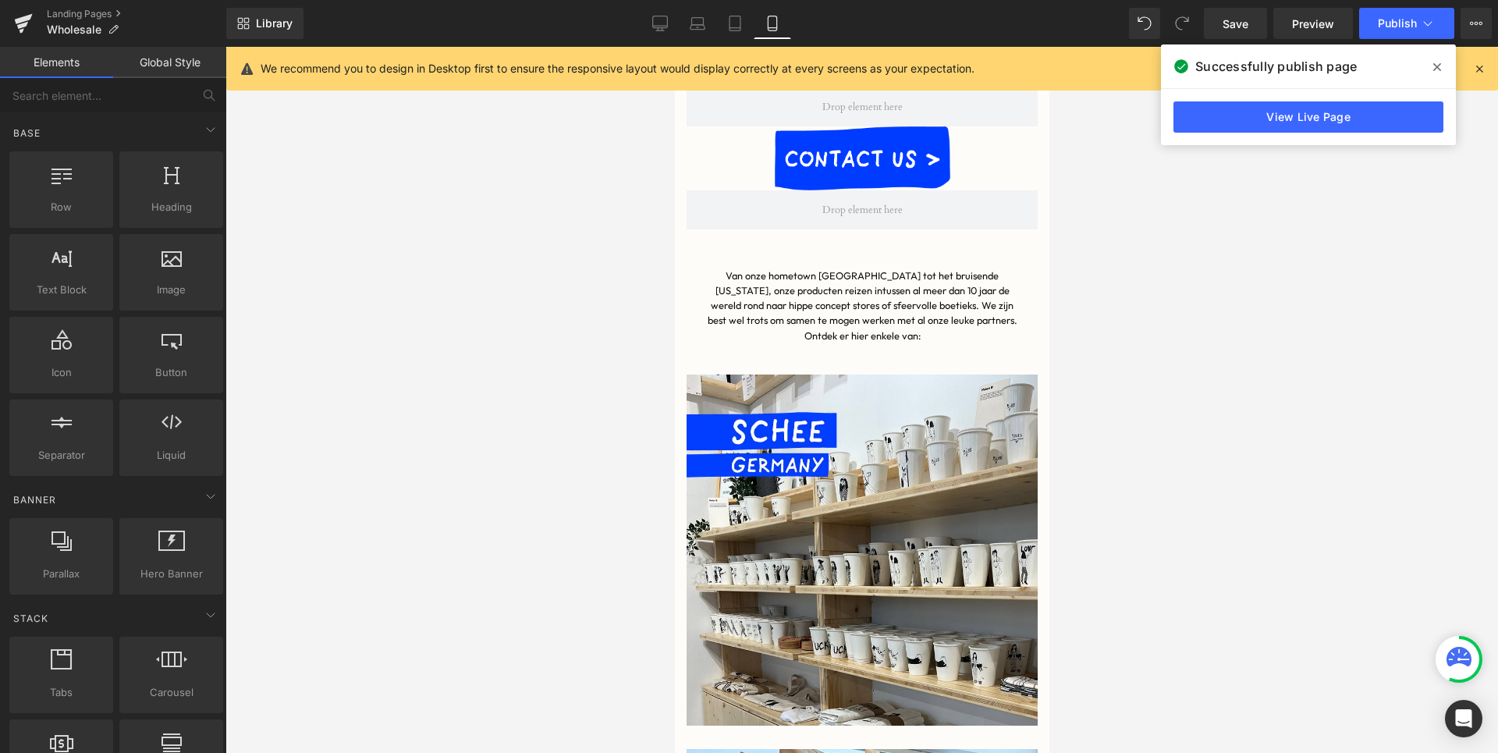
scroll to position [488, 0]
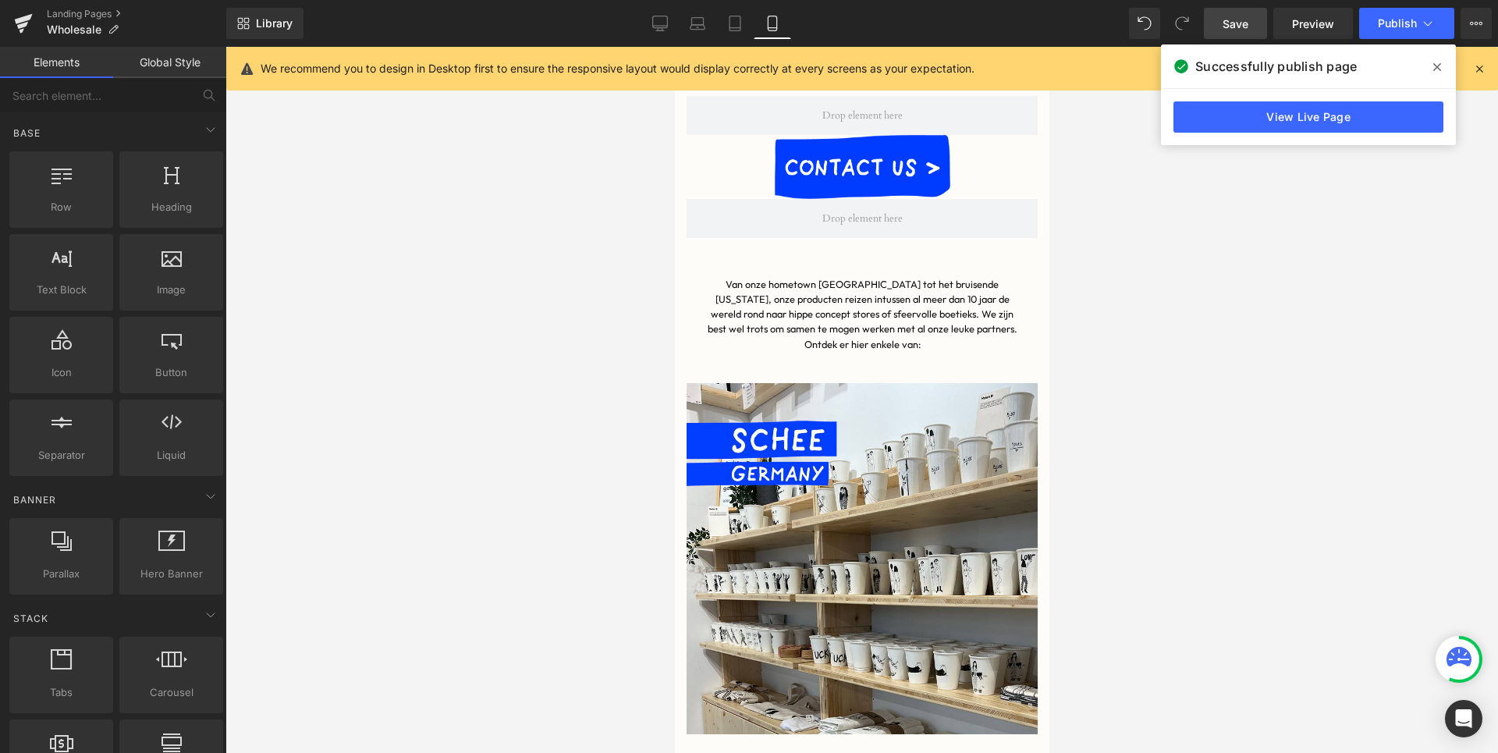
click at [1250, 31] on link "Save" at bounding box center [1235, 23] width 63 height 31
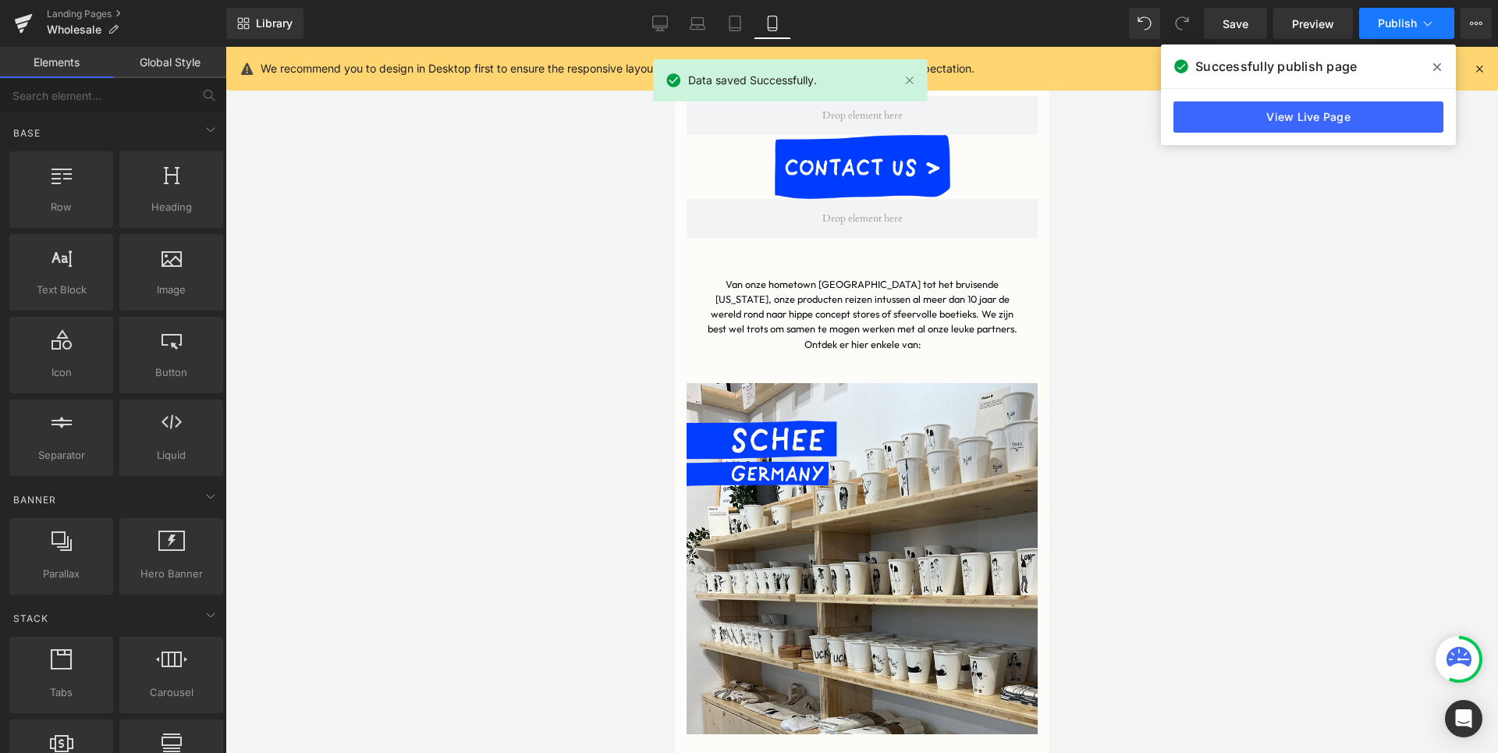
click at [1388, 28] on span "Publish" at bounding box center [1397, 23] width 39 height 12
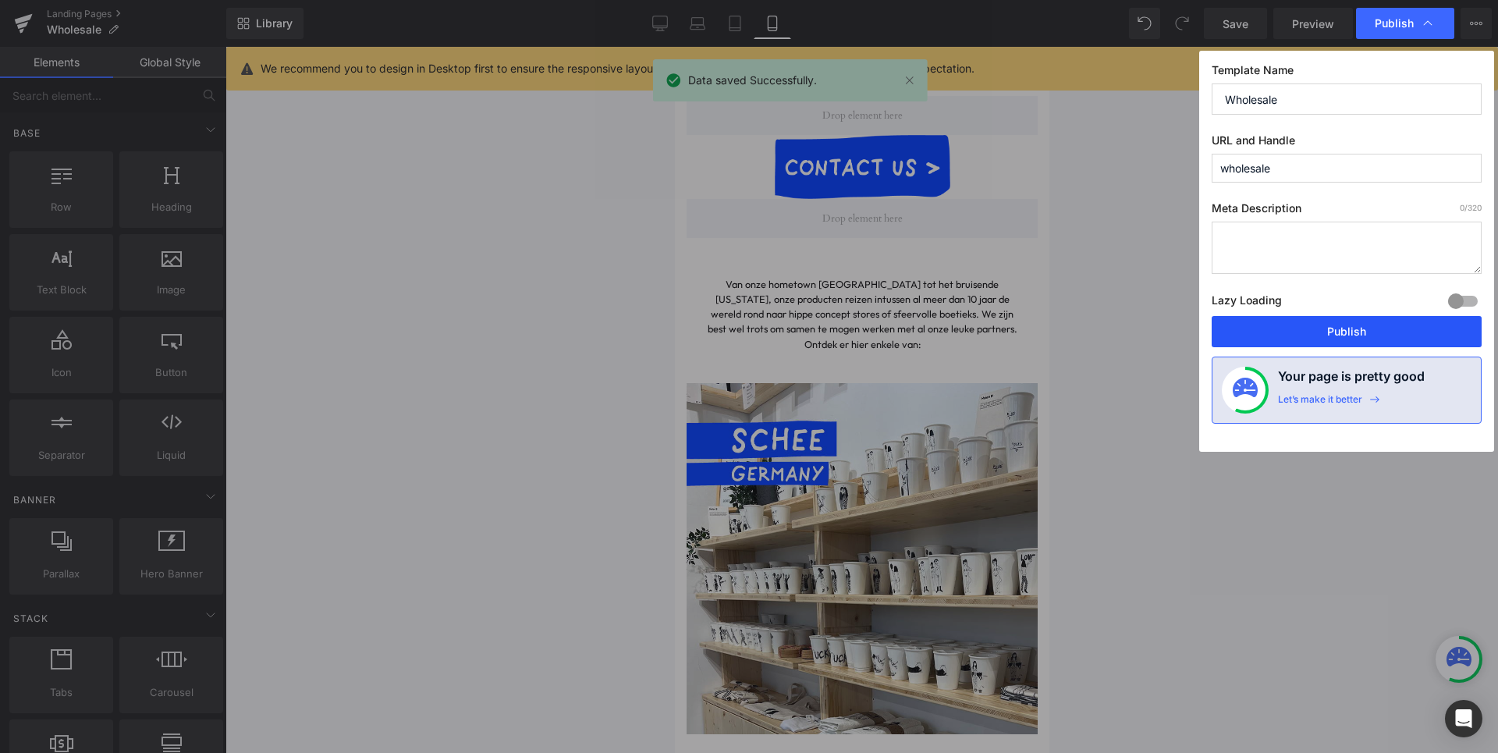
click at [1341, 341] on button "Publish" at bounding box center [1347, 331] width 270 height 31
